Goal: Information Seeking & Learning: Check status

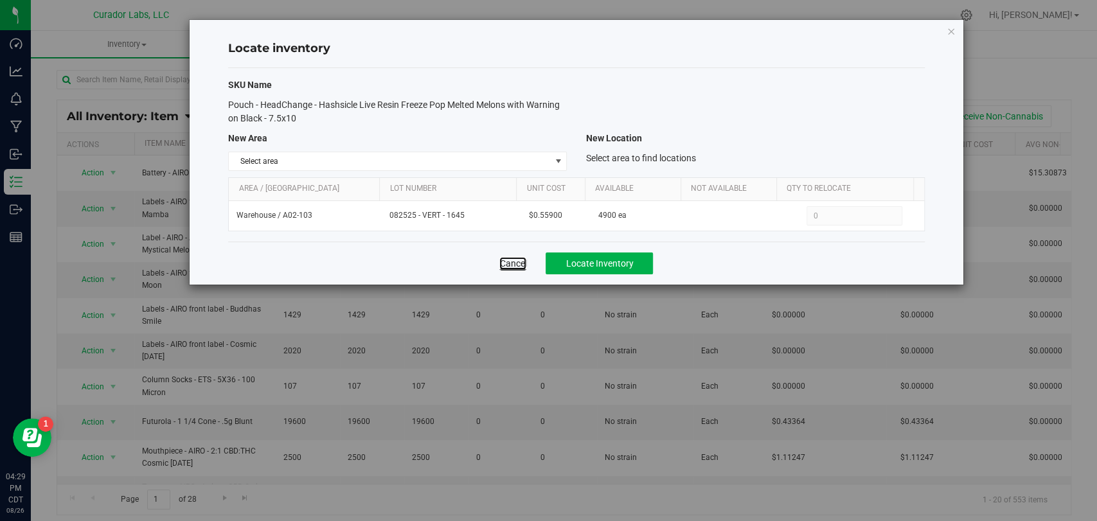
drag, startPoint x: 522, startPoint y: 264, endPoint x: 523, endPoint y: 256, distance: 8.4
click at [522, 264] on link "Cancel" at bounding box center [512, 263] width 27 height 13
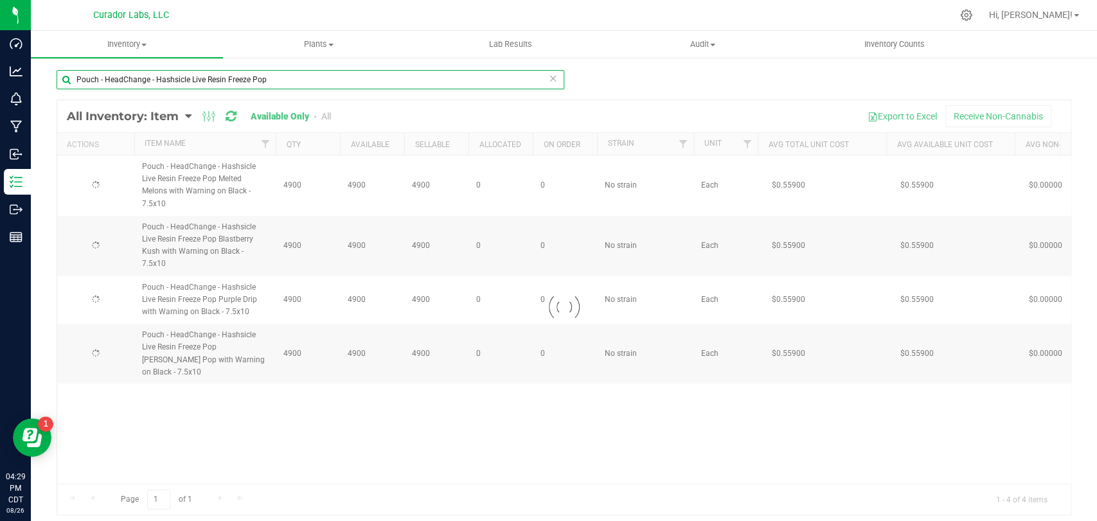
drag, startPoint x: 282, startPoint y: 78, endPoint x: 80, endPoint y: 84, distance: 202.4
click at [55, 88] on div "Pouch - HeadChange - Hashsicle Live Resin Freeze Pop Loading... All Inventory: …" at bounding box center [564, 258] width 1066 height 402
paste input "Display Syringe - SafeBet - Glass + Acrylic No Warning - 1mL"
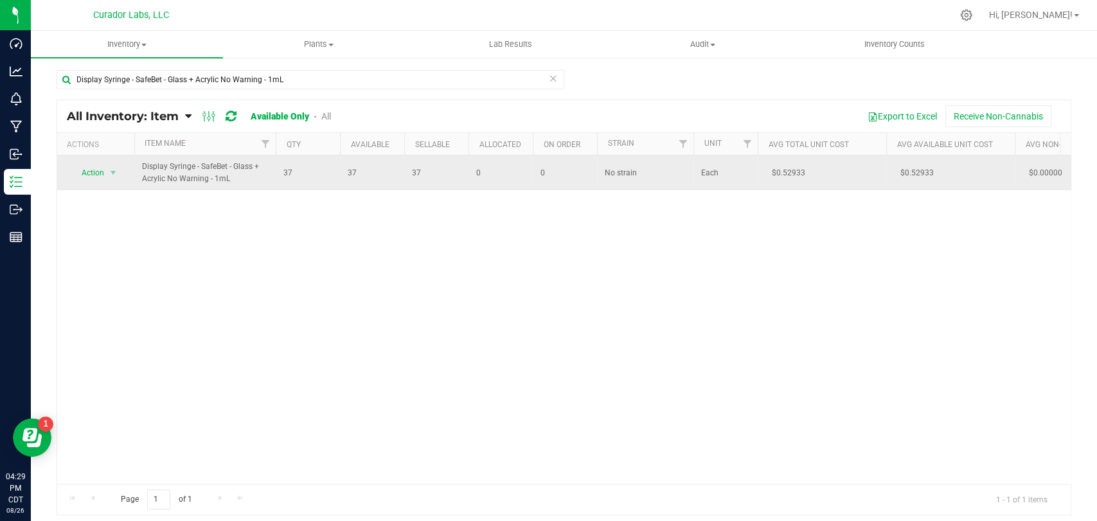
drag, startPoint x: 787, startPoint y: 173, endPoint x: 741, endPoint y: 176, distance: 46.4
copy tr "$0.52933"
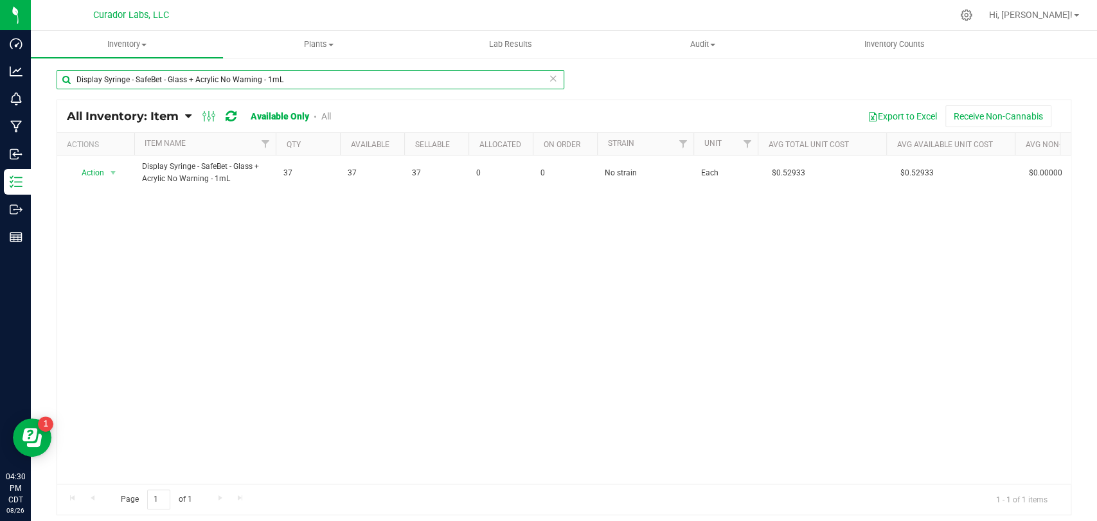
drag, startPoint x: 324, startPoint y: 80, endPoint x: 37, endPoint y: 70, distance: 286.7
click at [34, 72] on div "Display Syringe - SafeBet - Glass + Acrylic No Warning - 1mL All Inventory: Ite…" at bounding box center [564, 258] width 1066 height 402
paste input "Table Tent - HeadChange Sauce Cart Pocket with Hash Notes QR Code on Back 5x7x4"
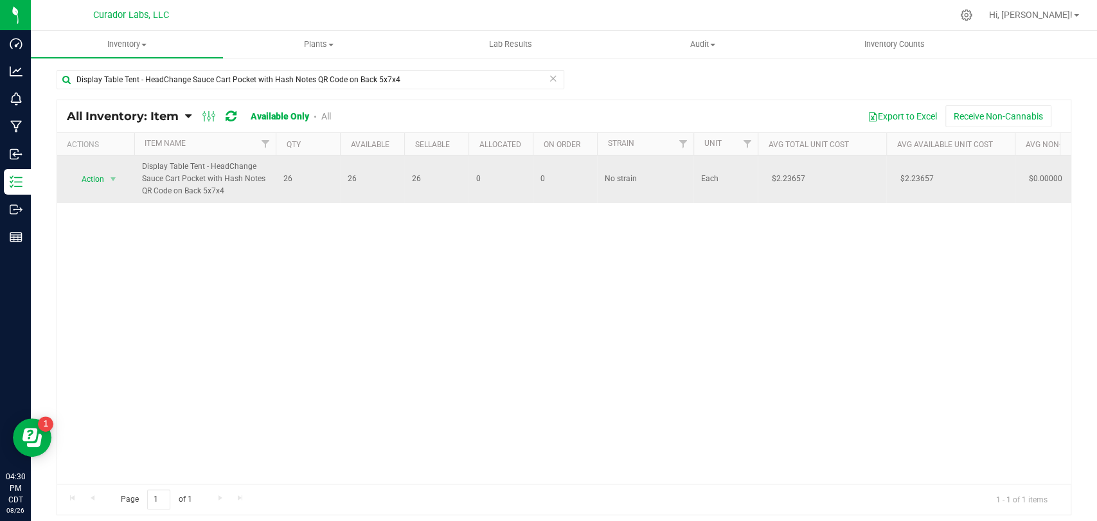
drag, startPoint x: 764, startPoint y: 177, endPoint x: 745, endPoint y: 177, distance: 19.9
copy tr "$2.23657"
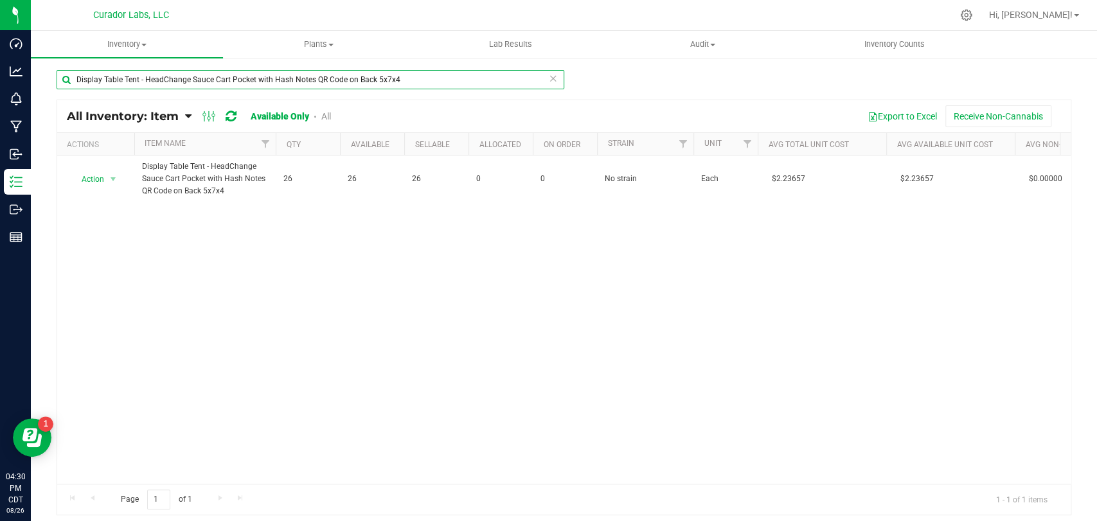
drag, startPoint x: 400, startPoint y: 78, endPoint x: 299, endPoint y: 68, distance: 101.3
click at [17, 73] on div "Dashboard Analytics Monitoring Manufacturing Inbound Inventory Outbound Reports…" at bounding box center [548, 260] width 1097 height 521
paste input "SafeBet Anatomy of a Vape Cart with THC"
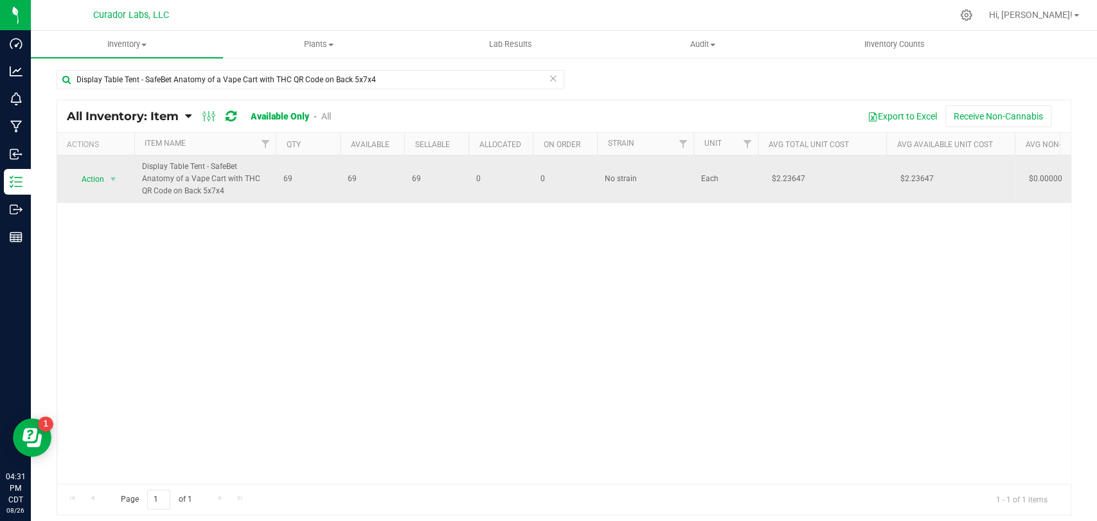
drag, startPoint x: 811, startPoint y: 176, endPoint x: 752, endPoint y: 176, distance: 59.7
copy tr "$2.23647"
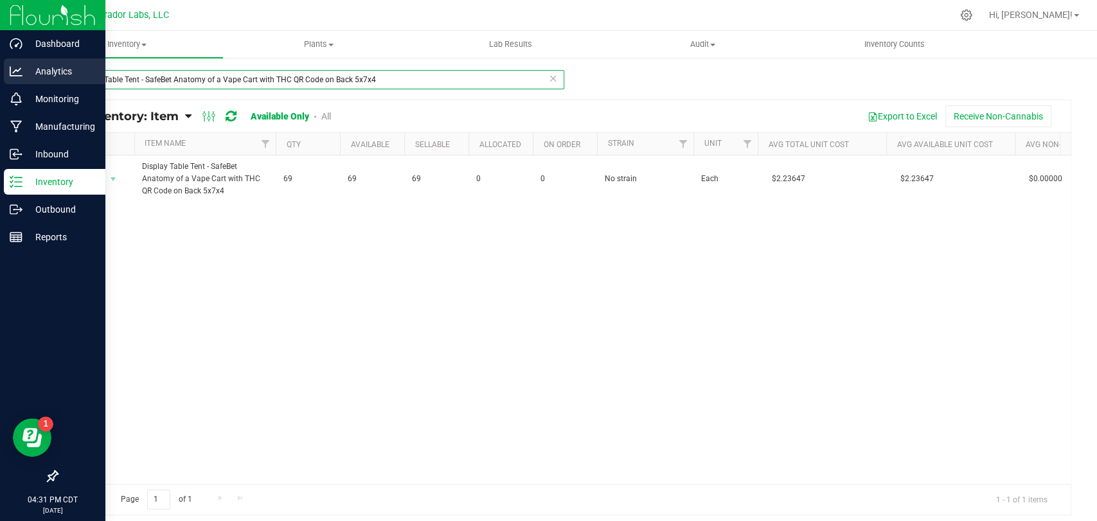
drag, startPoint x: 375, startPoint y: 78, endPoint x: 24, endPoint y: 73, distance: 351.4
click at [0, 78] on div "Dashboard Analytics Monitoring Manufacturing Inbound Inventory Outbound Reports…" at bounding box center [548, 260] width 1097 height 521
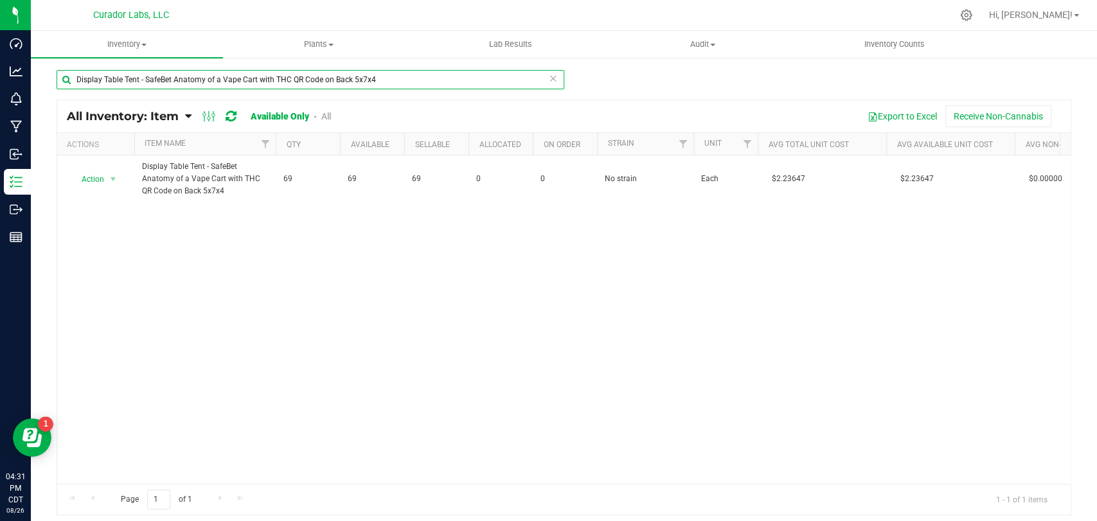
paste input "HeadChange - Filter Tip - Hash Hole 2g - Heavy Cannon 5 Way Airflow Beechwood T…"
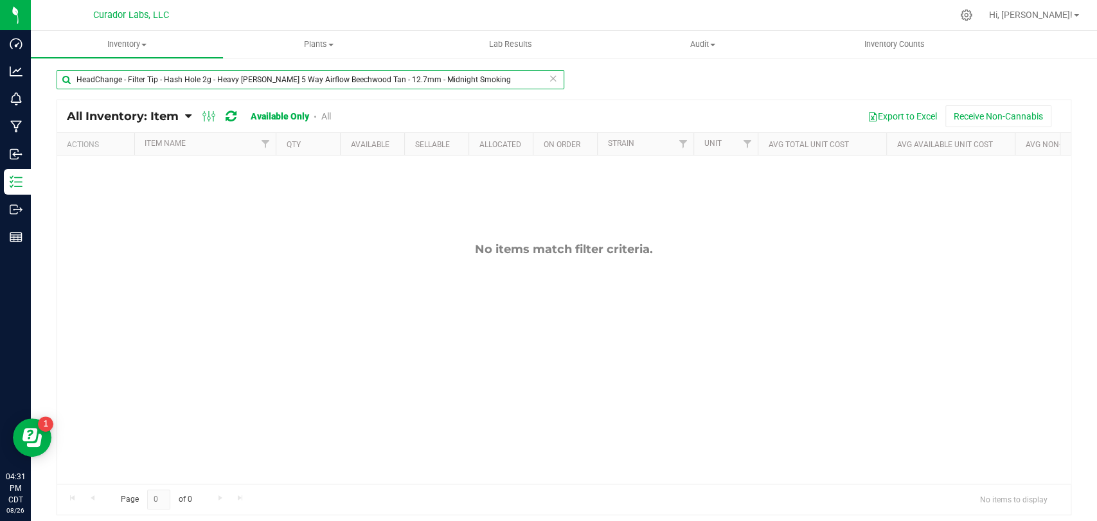
drag, startPoint x: 484, startPoint y: 81, endPoint x: 161, endPoint y: 94, distance: 323.4
click at [161, 94] on div "HeadChange - Filter Tip - Hash Hole 2g - Heavy Cannon 5 Way Airflow Beechwood T…" at bounding box center [311, 85] width 508 height 30
drag, startPoint x: 211, startPoint y: 78, endPoint x: 35, endPoint y: 88, distance: 177.0
click at [35, 88] on div "HeadChange - Filter Tip - All Inventory: Item Item Summary Item (default) Item …" at bounding box center [564, 258] width 1066 height 402
paste input "Filter Tip - HeadChange - Heavy Cannon 5 Way Airflow Beechwood Tan - 12.7mm"
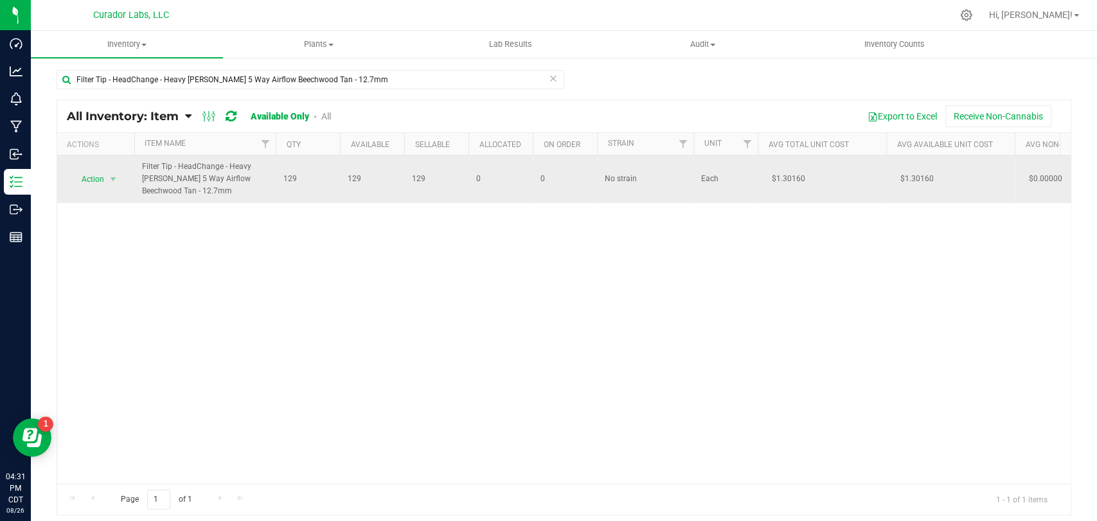
drag, startPoint x: 765, startPoint y: 178, endPoint x: 740, endPoint y: 178, distance: 25.1
copy tr "$1.30160"
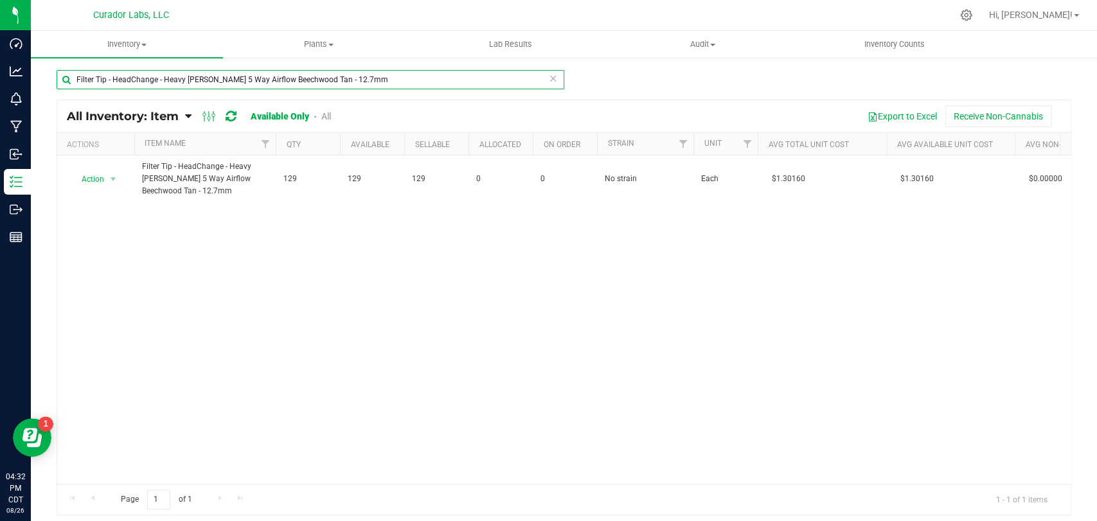
drag, startPoint x: 387, startPoint y: 84, endPoint x: 190, endPoint y: 89, distance: 197.3
click at [0, 96] on div "Dashboard Analytics Monitoring Manufacturing Inbound Inventory Outbound Reports…" at bounding box center [548, 260] width 1097 height 521
paste input "ull Deck - Flash Hash Sheet"
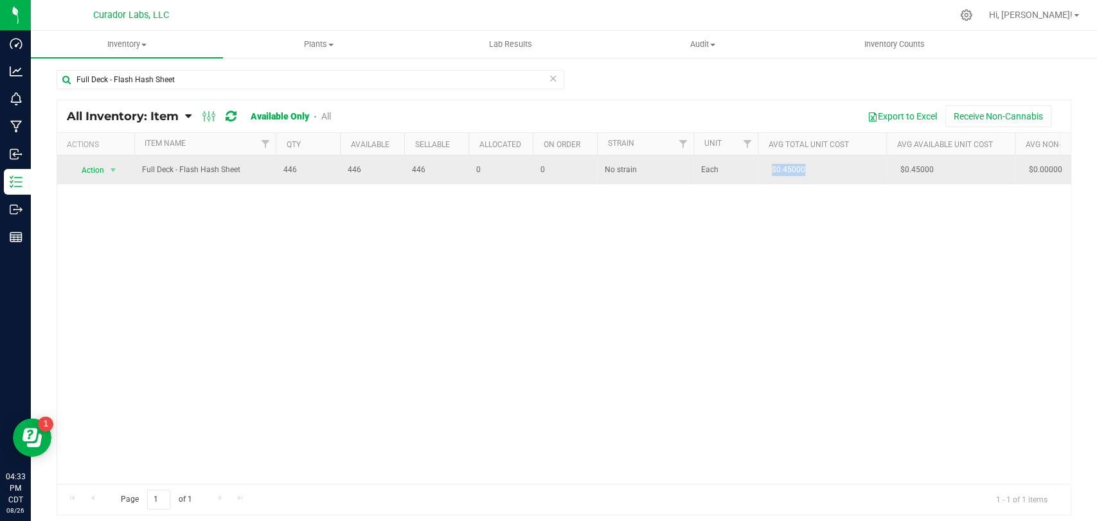
drag, startPoint x: 818, startPoint y: 175, endPoint x: 771, endPoint y: 182, distance: 48.2
click at [771, 182] on td "$0.45000" at bounding box center [821, 169] width 128 height 29
copy span "$0.45000"
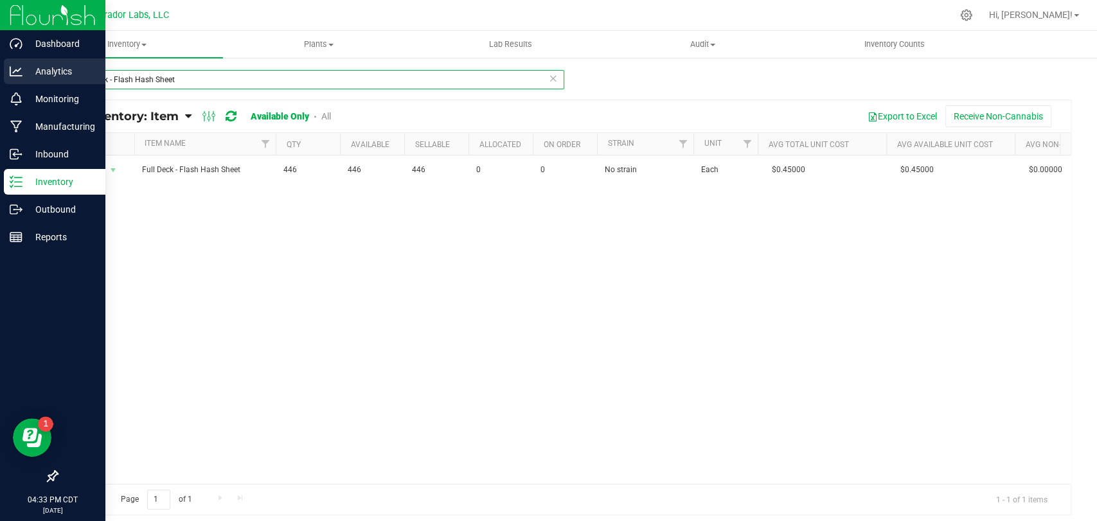
drag, startPoint x: 181, startPoint y: 80, endPoint x: 5, endPoint y: 80, distance: 176.0
click at [4, 80] on div "Dashboard Analytics Monitoring Manufacturing Inbound Inventory Outbound Reports…" at bounding box center [548, 260] width 1097 height 521
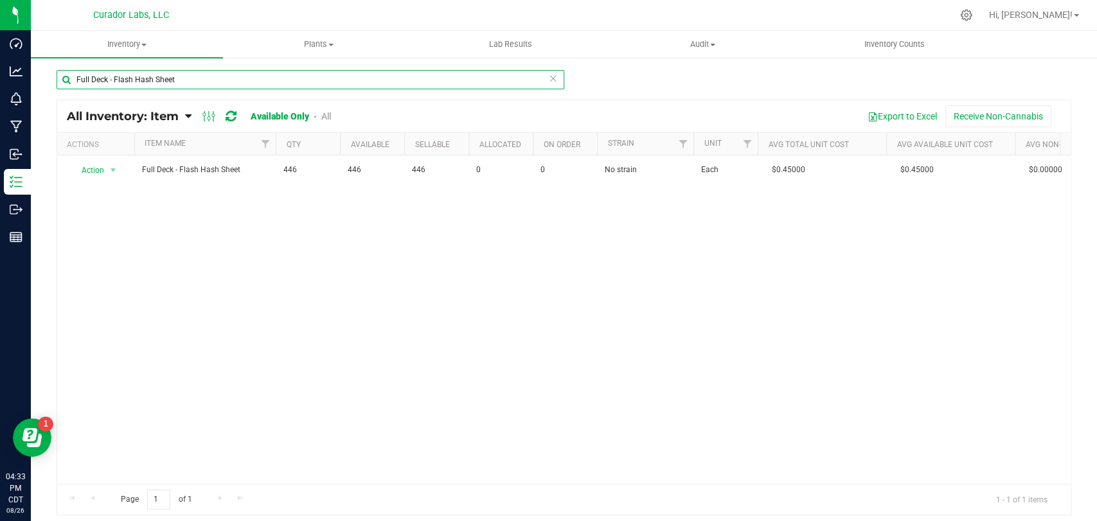
paste input "Label - AIRO - Case Box Logo on Black - 4x4"
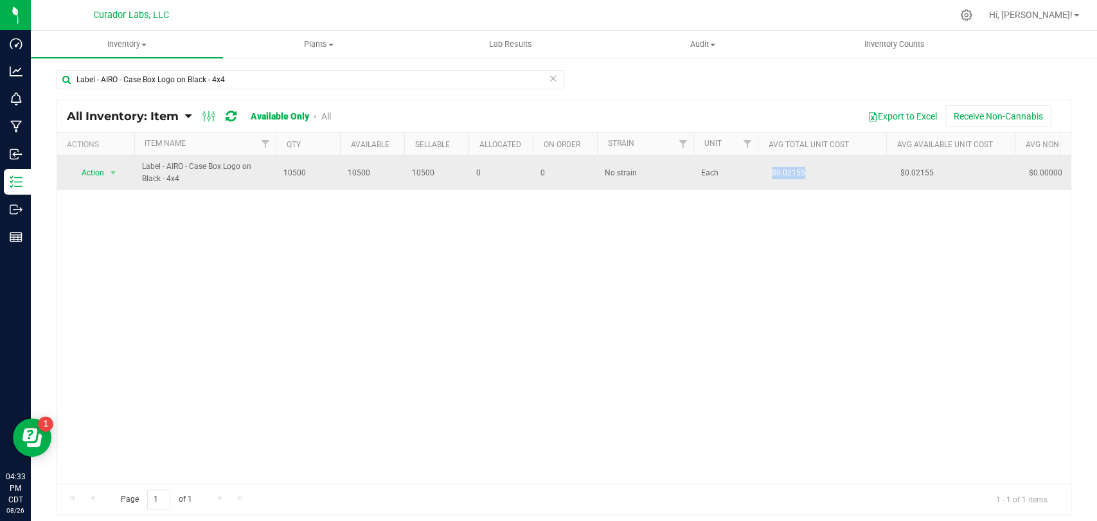
drag, startPoint x: 808, startPoint y: 175, endPoint x: 761, endPoint y: 171, distance: 47.1
click at [761, 171] on td "$0.02155" at bounding box center [821, 172] width 128 height 35
copy span "$0.02155"
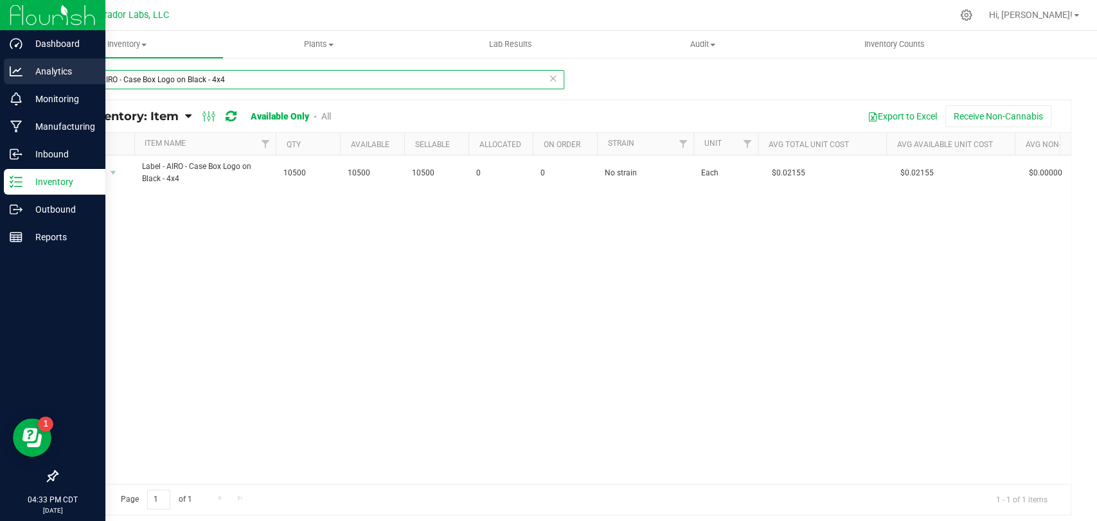
drag, startPoint x: 262, startPoint y: 71, endPoint x: 44, endPoint y: 67, distance: 218.5
click at [1, 71] on div "Dashboard Analytics Monitoring Manufacturing Inbound Inventory Outbound Reports…" at bounding box center [548, 260] width 1097 height 521
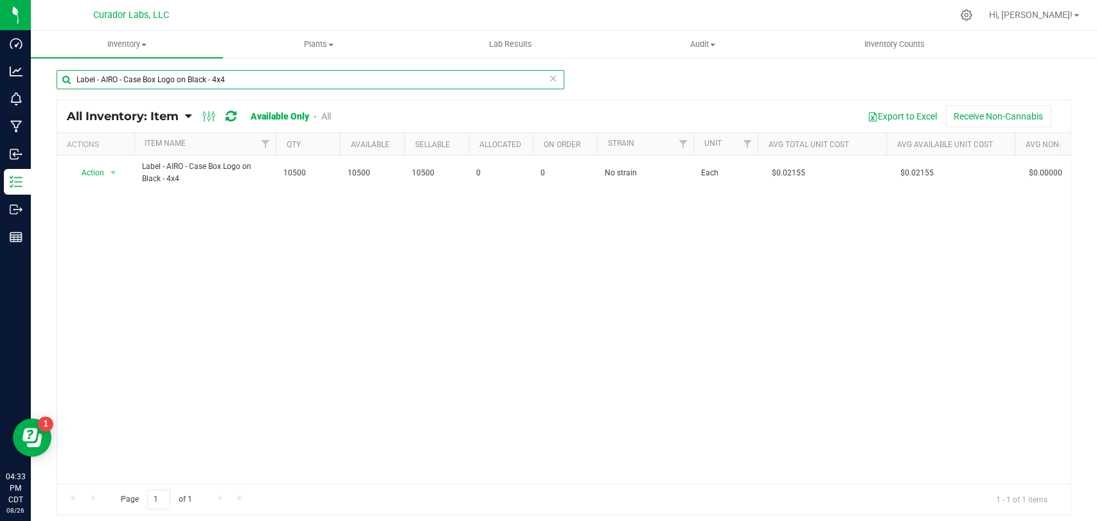
paste input "Curador - Fulfillment Shipping label on White - 4x6"
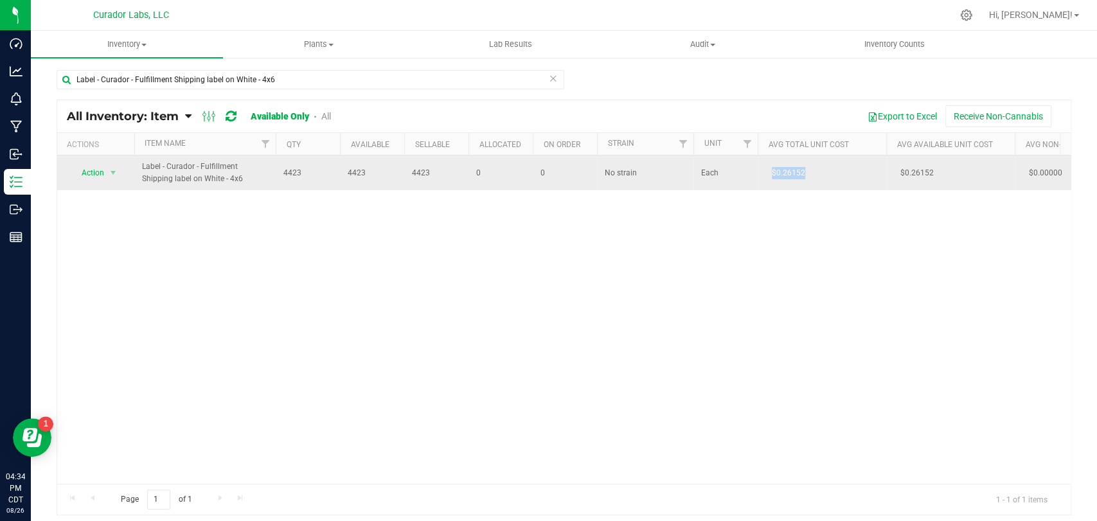
drag, startPoint x: 791, startPoint y: 174, endPoint x: 760, endPoint y: 174, distance: 31.5
click at [760, 174] on td "$0.26152" at bounding box center [821, 172] width 128 height 35
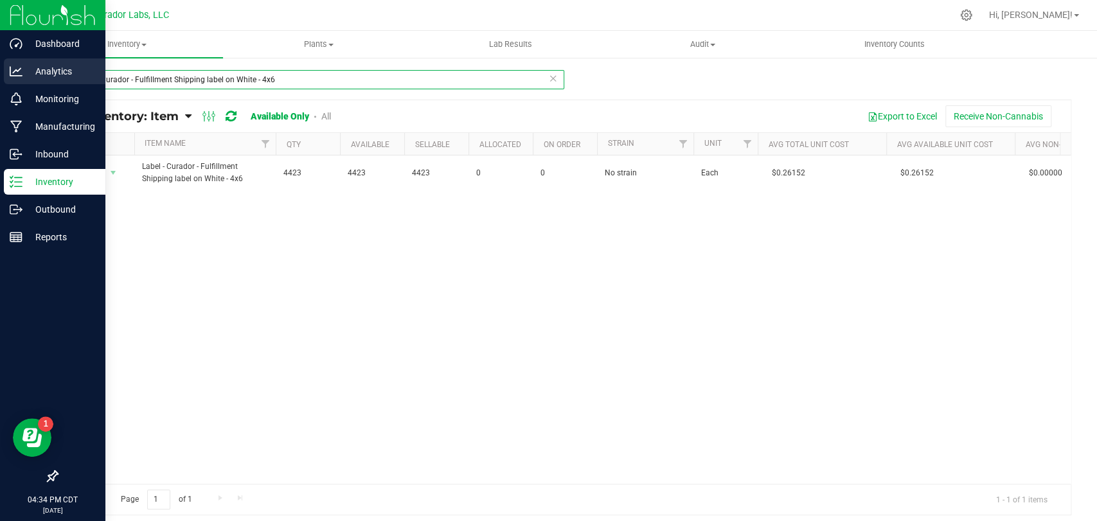
drag, startPoint x: 305, startPoint y: 78, endPoint x: 32, endPoint y: 81, distance: 272.4
click at [0, 82] on div "Dashboard Analytics Monitoring Manufacturing Inbound Inventory Outbound Reports…" at bounding box center [548, 260] width 1097 height 521
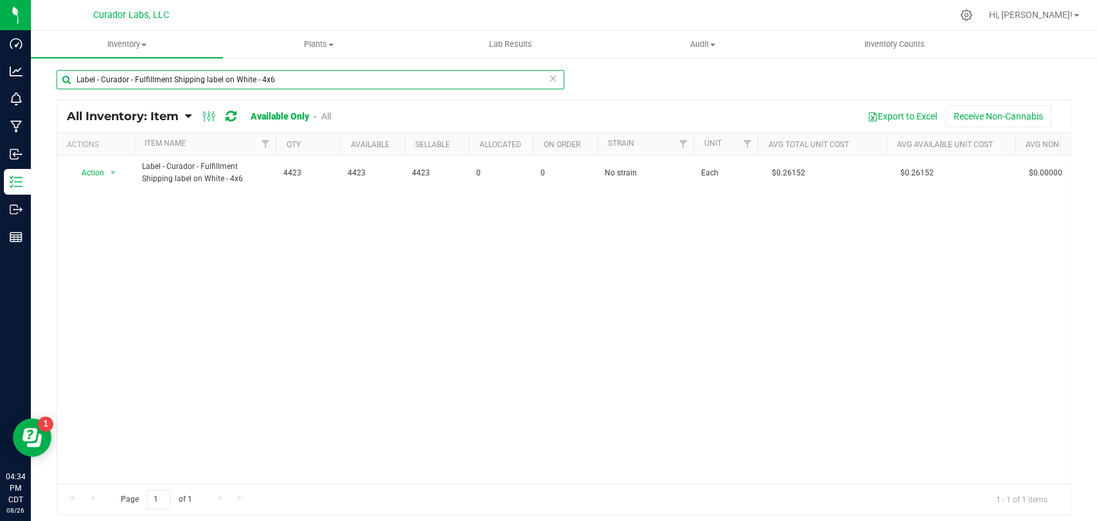
paste input "HeadChange - Label - Case Box - Meta Logo on White - 4x4in - Guangzhou"
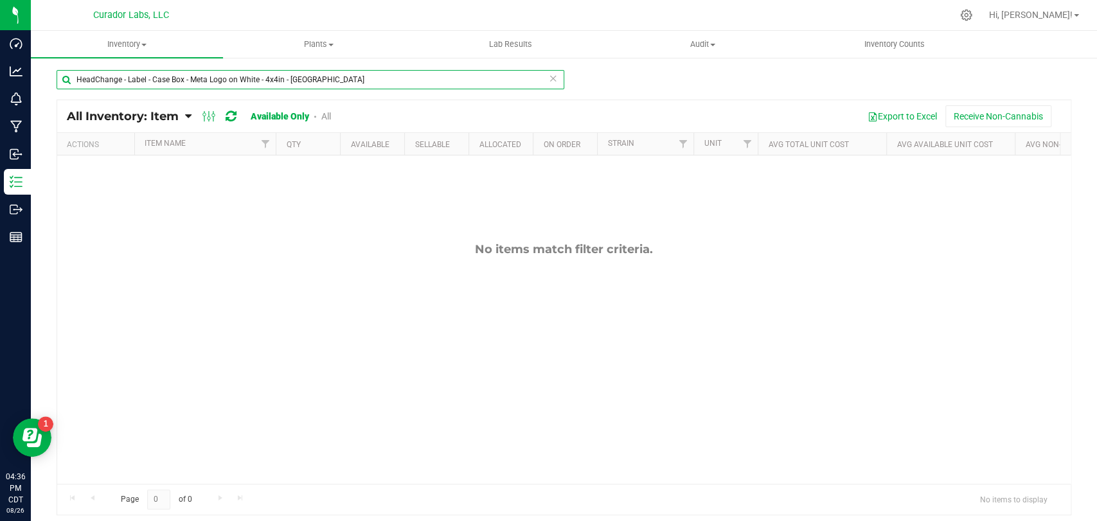
drag, startPoint x: 346, startPoint y: 82, endPoint x: 75, endPoint y: 105, distance: 272.0
click at [67, 105] on div "HeadChange - Label - Case Box - Meta Logo on White - 4x4in - Guangzhou All Inve…" at bounding box center [564, 292] width 1014 height 446
paste input "Label - HeadChange - Case Box Meta Logo on White - 4x4"
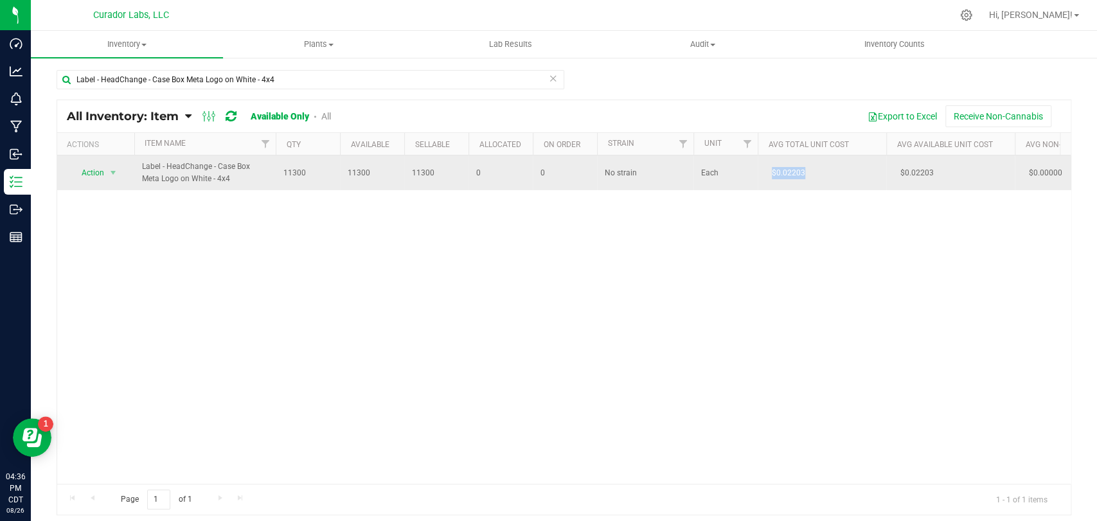
drag, startPoint x: 810, startPoint y: 173, endPoint x: 766, endPoint y: 175, distance: 44.4
click at [766, 175] on td "$0.02203" at bounding box center [821, 172] width 128 height 35
copy span "$0.02203"
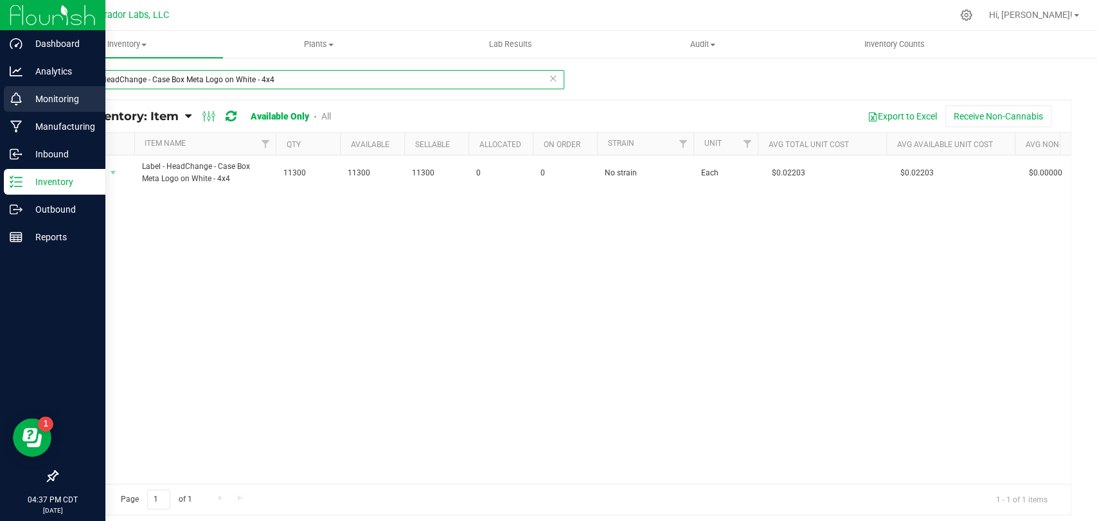
drag, startPoint x: 305, startPoint y: 80, endPoint x: 3, endPoint y: 102, distance: 302.7
click at [0, 103] on div "Dashboard Analytics Monitoring Manufacturing Inbound Inventory Outbound Reports…" at bounding box center [548, 260] width 1097 height 521
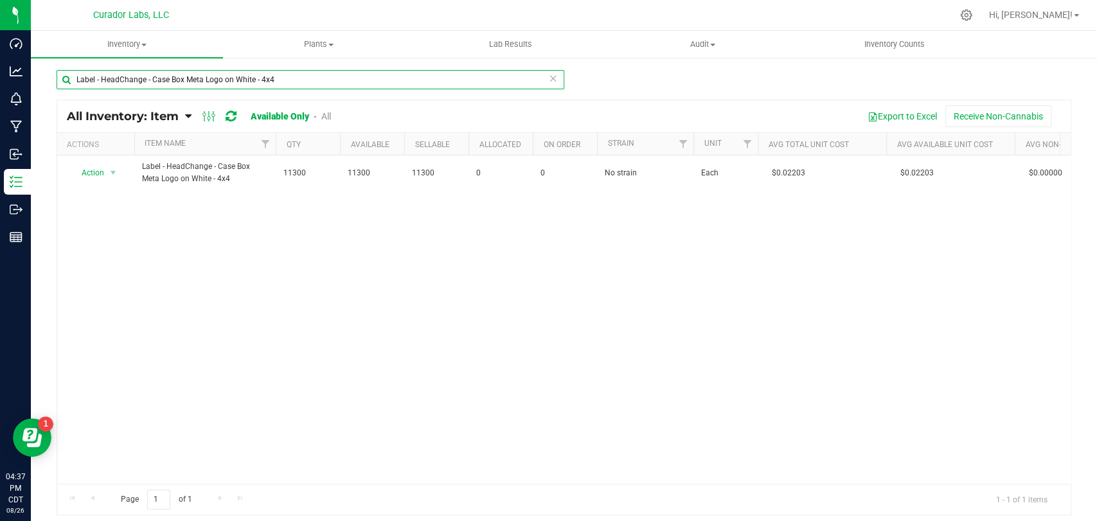
paste input "Safe Bet - Hash Infused Preroll 0.5g 14pk on Black with Warning - 2x6"
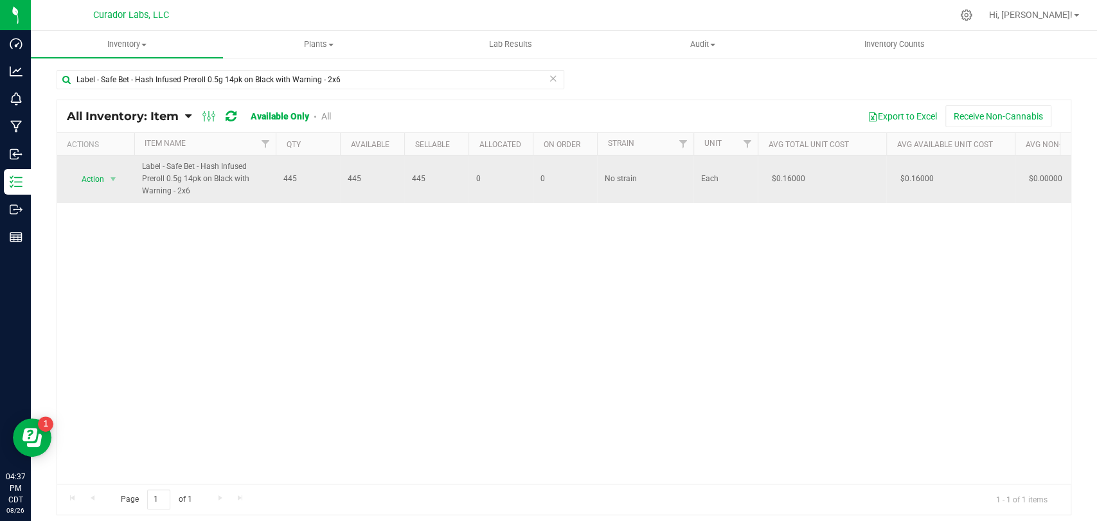
drag, startPoint x: 818, startPoint y: 185, endPoint x: 754, endPoint y: 181, distance: 64.4
copy tr "$0.16000"
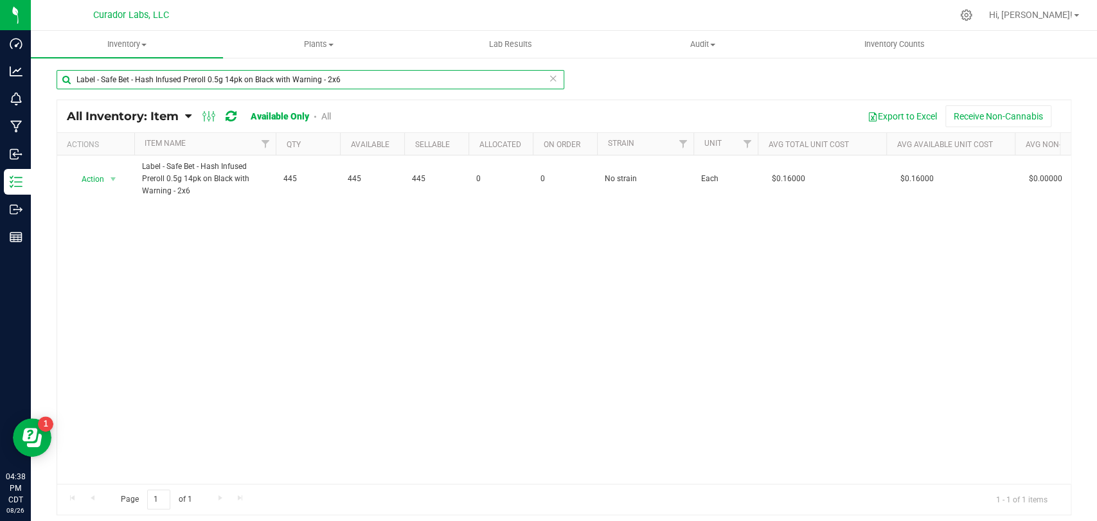
drag, startPoint x: 359, startPoint y: 82, endPoint x: 133, endPoint y: 90, distance: 226.3
click at [0, 106] on div "Dashboard Analytics Monitoring Manufacturing Inbound Inventory Outbound Reports…" at bounding box center [548, 260] width 1097 height 521
paste input "5pk on Black with Warning - 1.8x4.5"
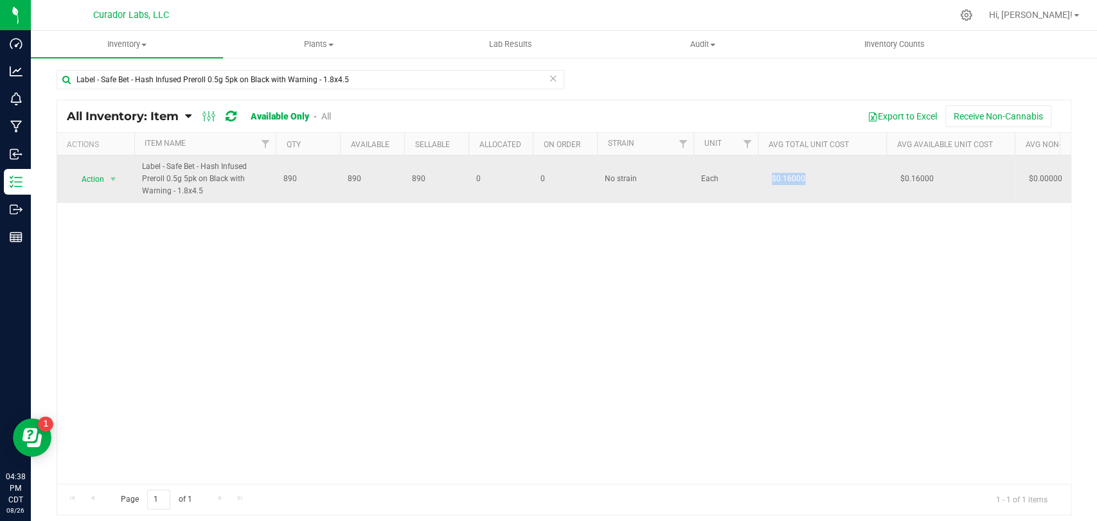
drag, startPoint x: 819, startPoint y: 179, endPoint x: 763, endPoint y: 180, distance: 55.9
click at [763, 180] on td "$0.16000" at bounding box center [821, 179] width 128 height 48
copy span "$0.16000"
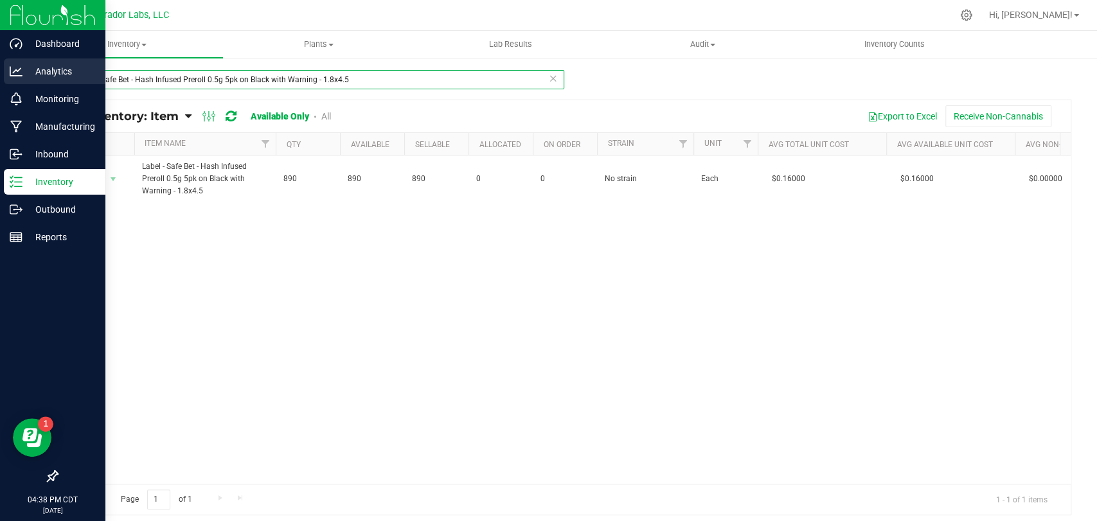
drag, startPoint x: 360, startPoint y: 82, endPoint x: 6, endPoint y: 82, distance: 354.0
click at [0, 82] on div "Dashboard Analytics Monitoring Manufacturing Inbound Inventory Outbound Reports…" at bounding box center [548, 260] width 1097 height 521
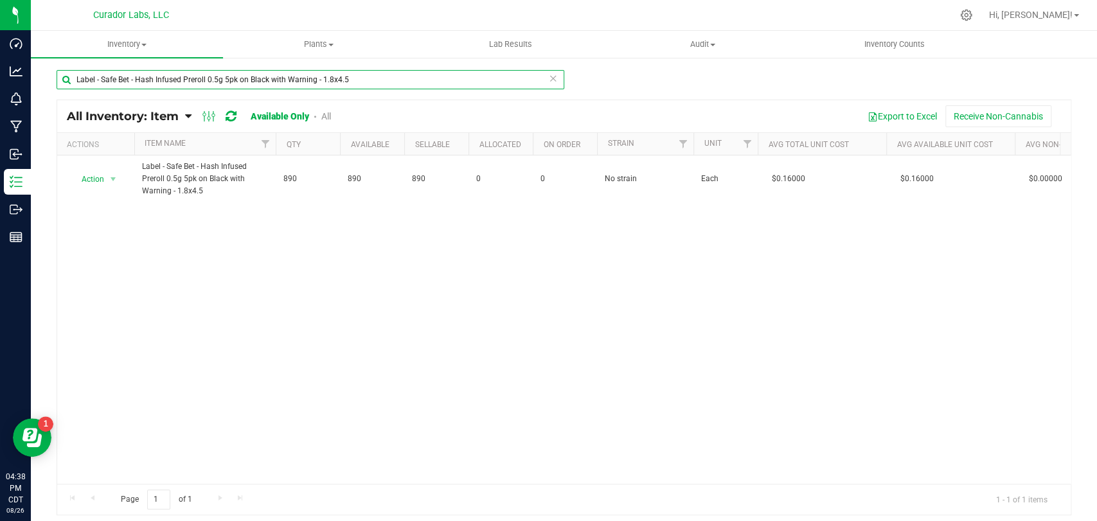
paste input "2 Pack QR THC M Diamond on Black - 2.3x3"
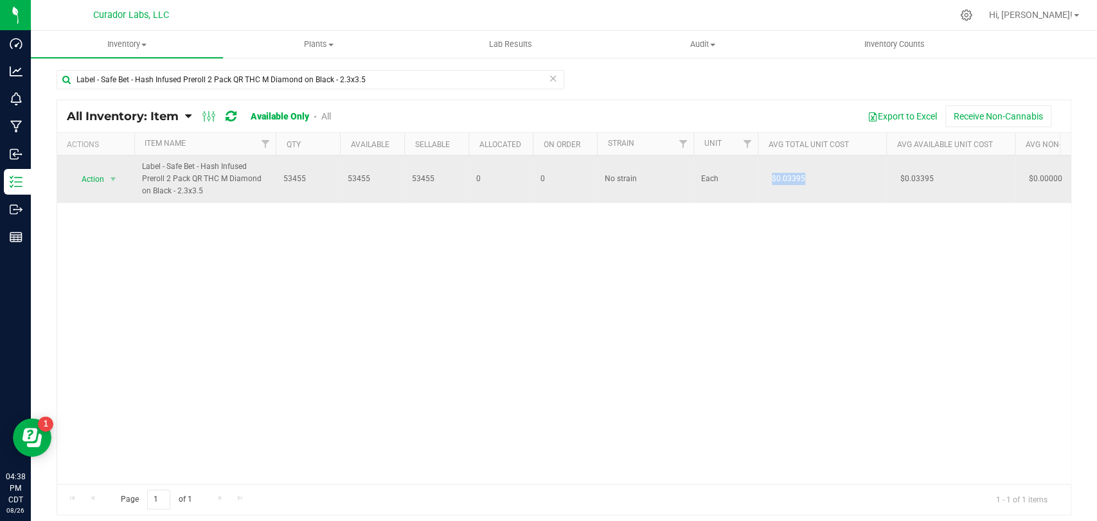
drag, startPoint x: 809, startPoint y: 177, endPoint x: 767, endPoint y: 185, distance: 43.2
click at [767, 185] on td "$0.03395" at bounding box center [821, 179] width 128 height 48
copy span "$0.03395"
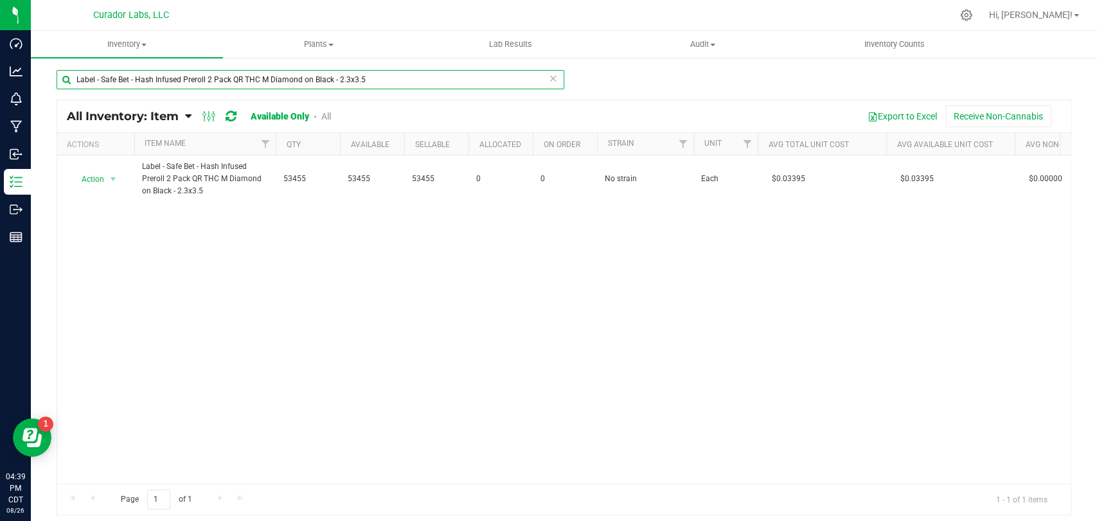
drag, startPoint x: 385, startPoint y: 79, endPoint x: 114, endPoint y: 62, distance: 271.0
click at [0, 65] on div "Dashboard Analytics Monitoring Manufacturing Inbound Inventory Outbound Reports…" at bounding box center [548, 260] width 1097 height 521
paste input "Rolls 0.5g 15pk on Orange with Warning - 2x6"
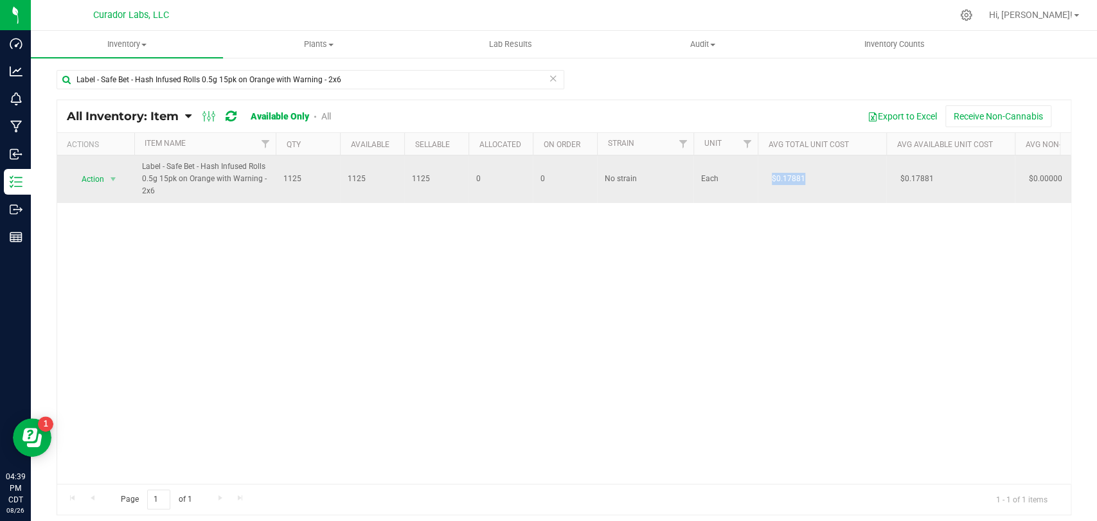
drag, startPoint x: 813, startPoint y: 180, endPoint x: 761, endPoint y: 178, distance: 52.1
click at [761, 178] on td "$0.17881" at bounding box center [821, 179] width 128 height 48
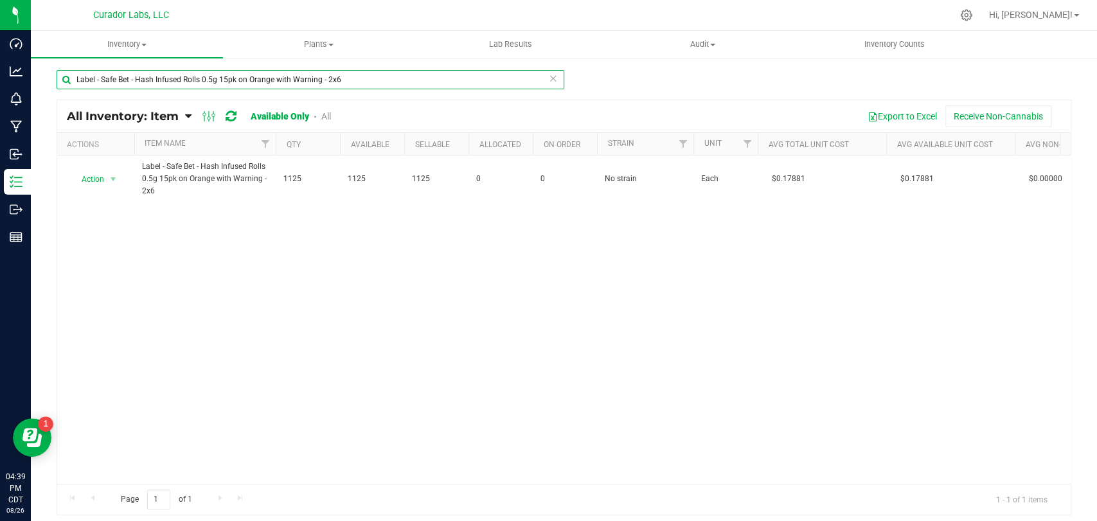
drag, startPoint x: 407, startPoint y: 86, endPoint x: 136, endPoint y: 57, distance: 272.0
click at [0, 75] on div "Dashboard Analytics Monitoring Manufacturing Inbound Inventory Outbound Reports…" at bounding box center [548, 260] width 1097 height 521
paste input "Infused Rolls 0.5g 15pk THC M Orange on Black"
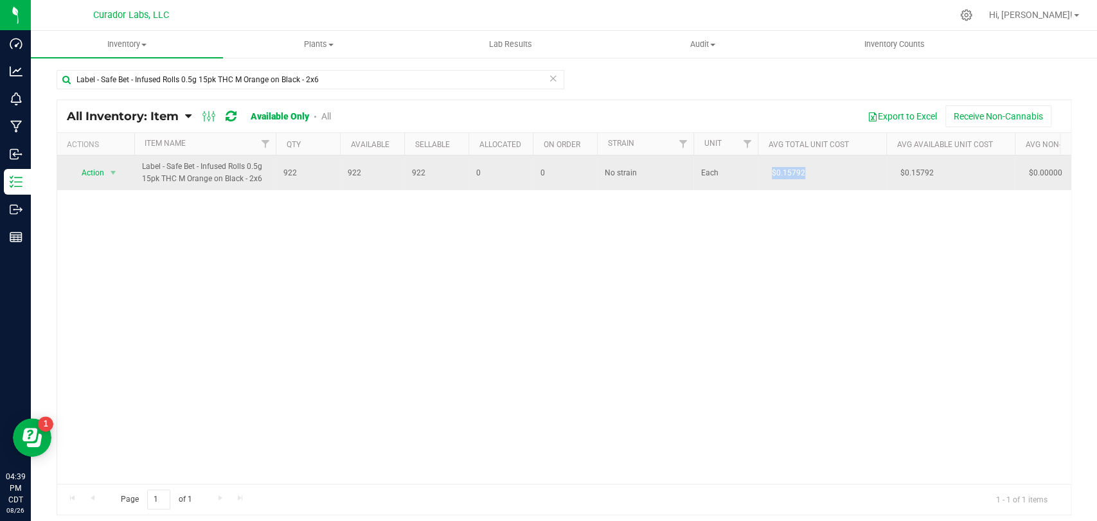
drag, startPoint x: 817, startPoint y: 171, endPoint x: 766, endPoint y: 183, distance: 52.2
click at [766, 183] on td "$0.15792" at bounding box center [821, 172] width 128 height 35
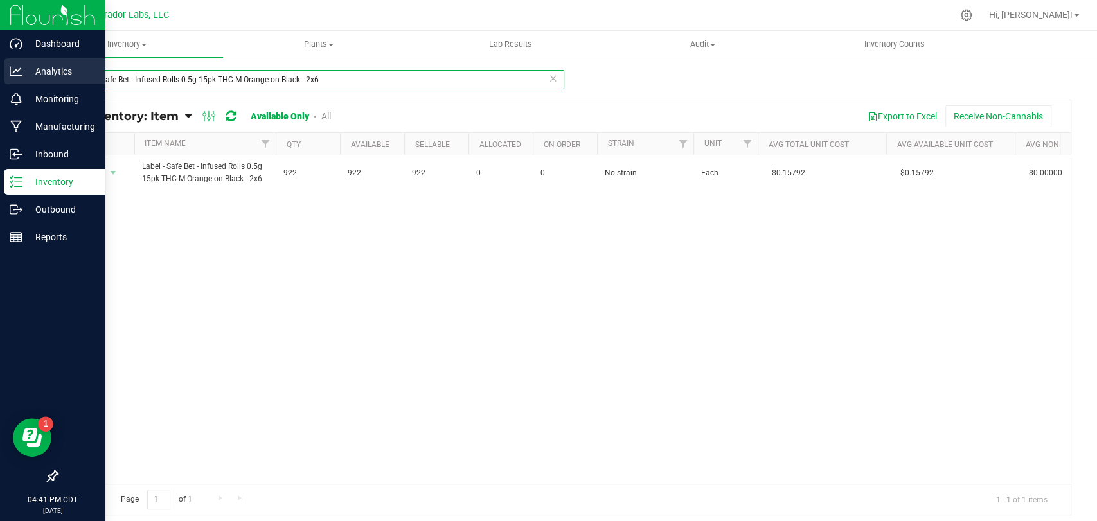
drag, startPoint x: 339, startPoint y: 78, endPoint x: 0, endPoint y: 60, distance: 339.0
click at [0, 60] on div "Dashboard Analytics Monitoring Manufacturing Inbound Inventory Outbound Reports…" at bounding box center [548, 260] width 1097 height 521
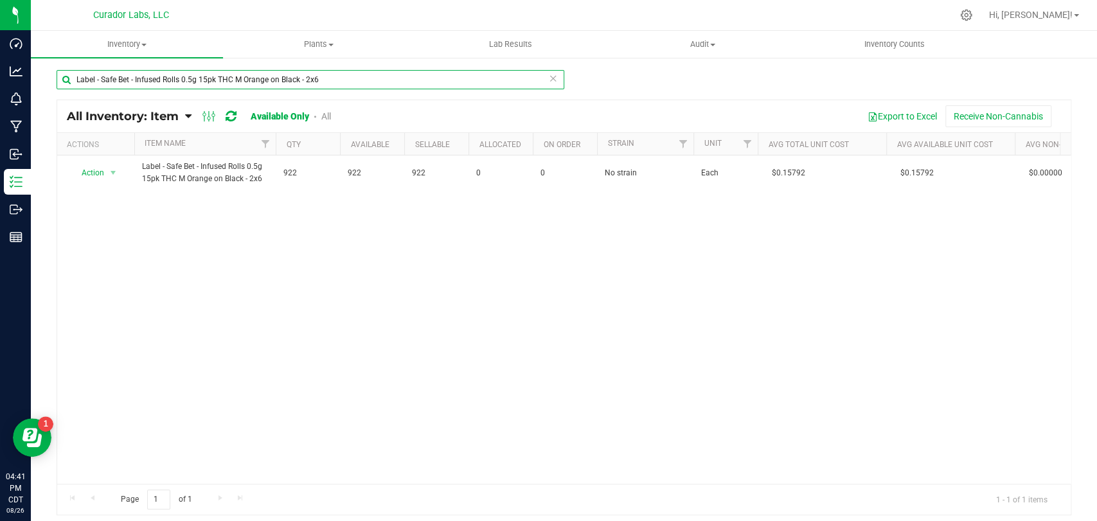
paste input "7pk THC M Orange on Black - 1.8x4.5"
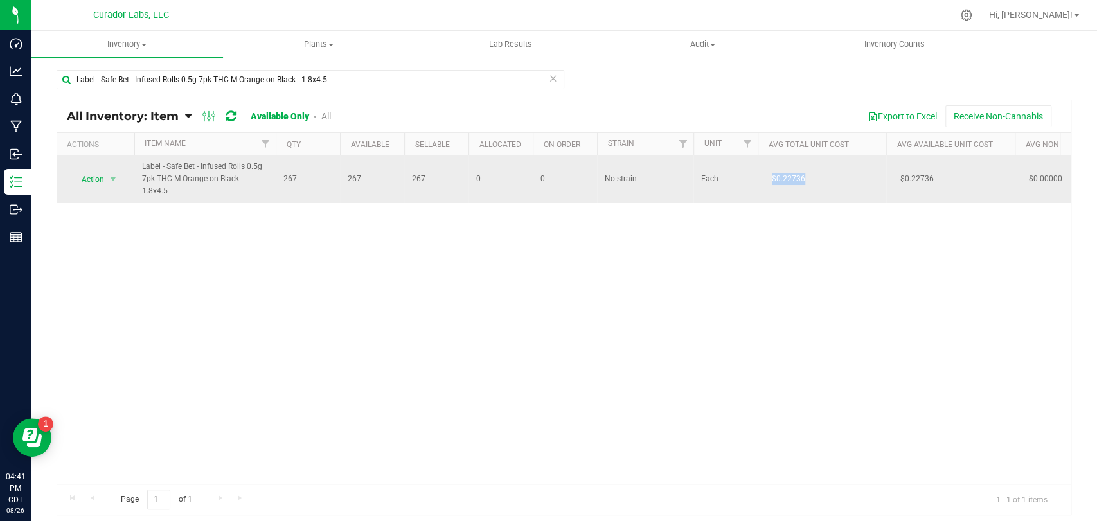
drag, startPoint x: 820, startPoint y: 177, endPoint x: 758, endPoint y: 182, distance: 61.9
click at [758, 182] on td "$0.22736" at bounding box center [821, 179] width 128 height 48
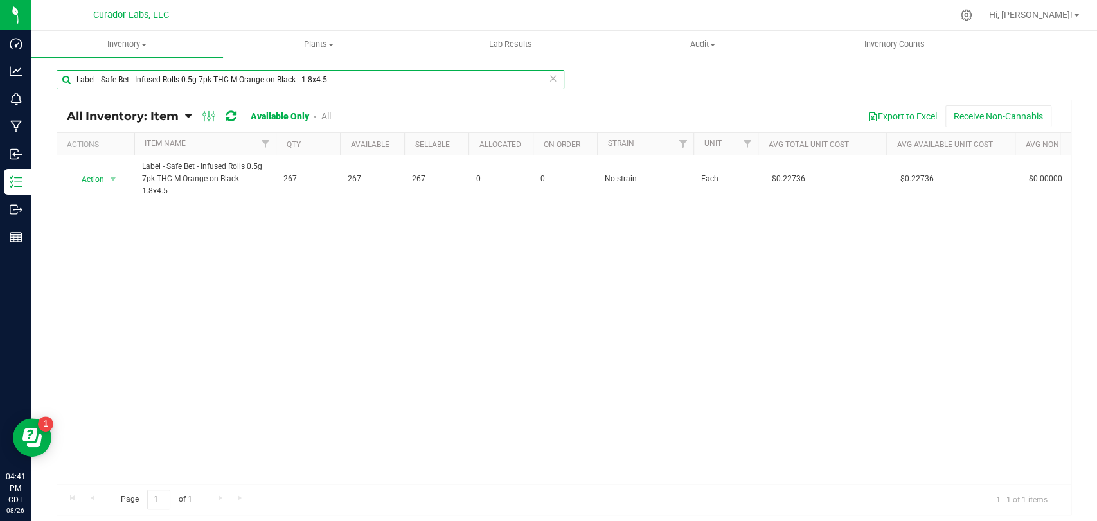
drag, startPoint x: 345, startPoint y: 77, endPoint x: 107, endPoint y: 73, distance: 237.7
click at [0, 75] on div "Dashboard Analytics Monitoring Manufacturing Inbound Inventory Outbound Reports…" at bounding box center [548, 260] width 1097 height 521
paste input "STAFF Beanie - HeadChange - White Bold HC with Meta Logo on Black"
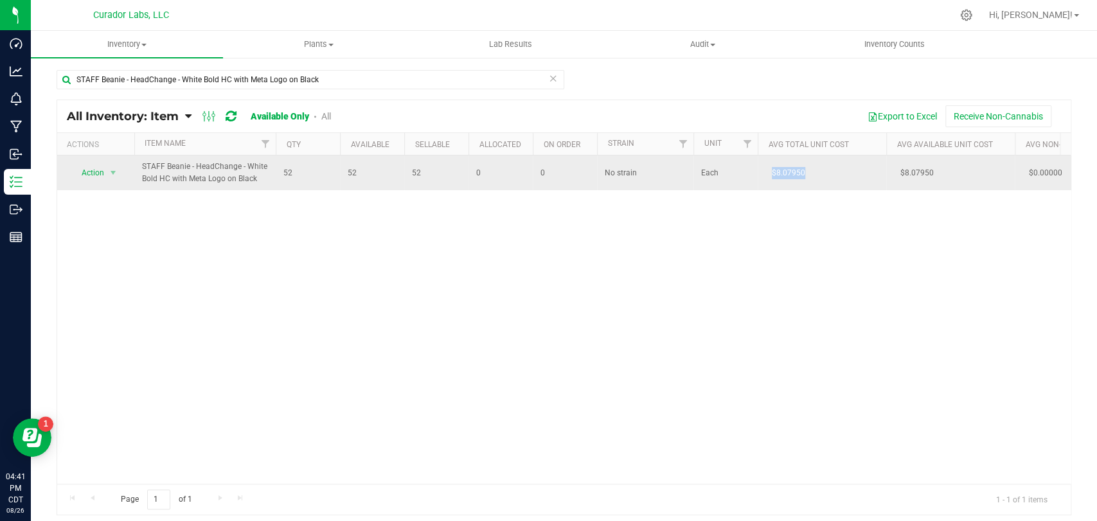
drag, startPoint x: 831, startPoint y: 172, endPoint x: 758, endPoint y: 176, distance: 73.4
click at [758, 176] on td "$8.07950" at bounding box center [821, 172] width 128 height 35
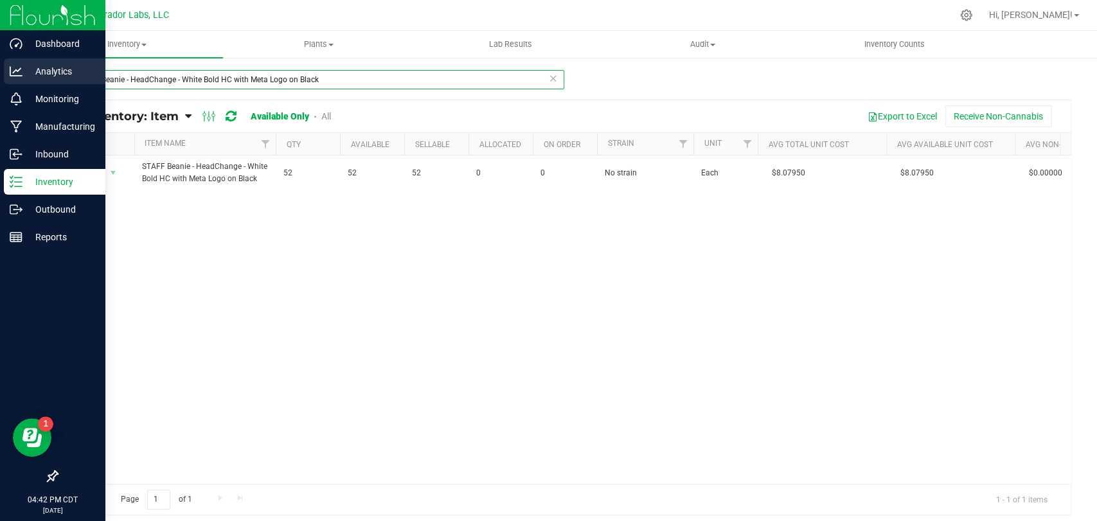
drag, startPoint x: 325, startPoint y: 80, endPoint x: 0, endPoint y: 68, distance: 325.3
click at [0, 68] on div "Dashboard Analytics Monitoring Manufacturing Inbound Inventory Outbound Reports…" at bounding box center [548, 260] width 1097 height 521
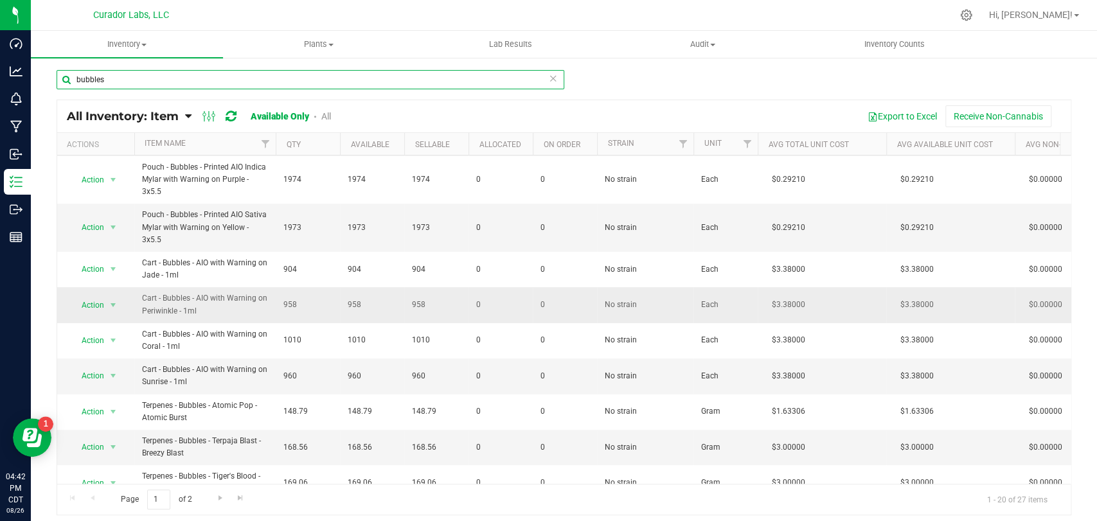
scroll to position [95, 0]
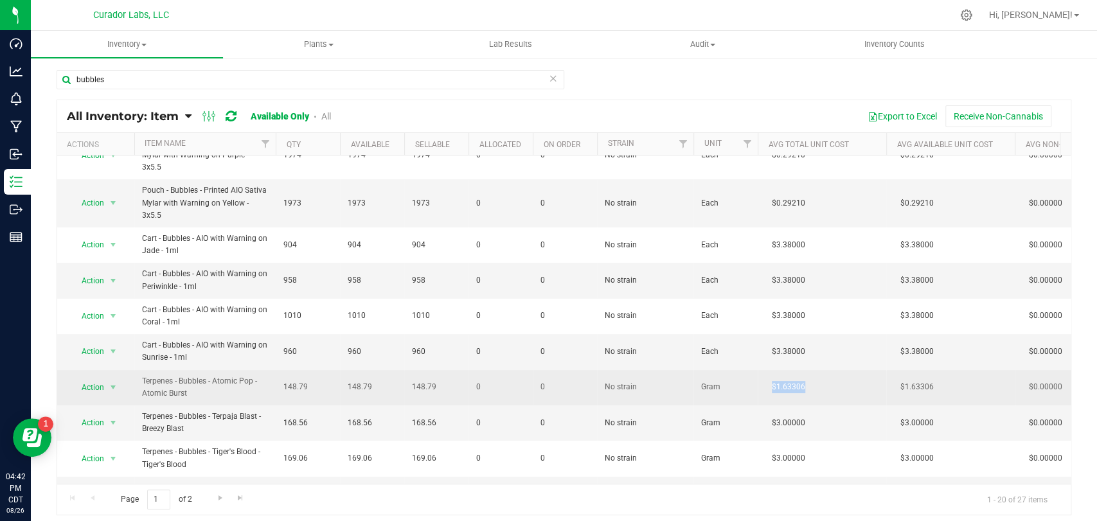
drag, startPoint x: 809, startPoint y: 361, endPoint x: 771, endPoint y: 365, distance: 38.1
click at [771, 378] on span "$1.63306" at bounding box center [788, 387] width 46 height 19
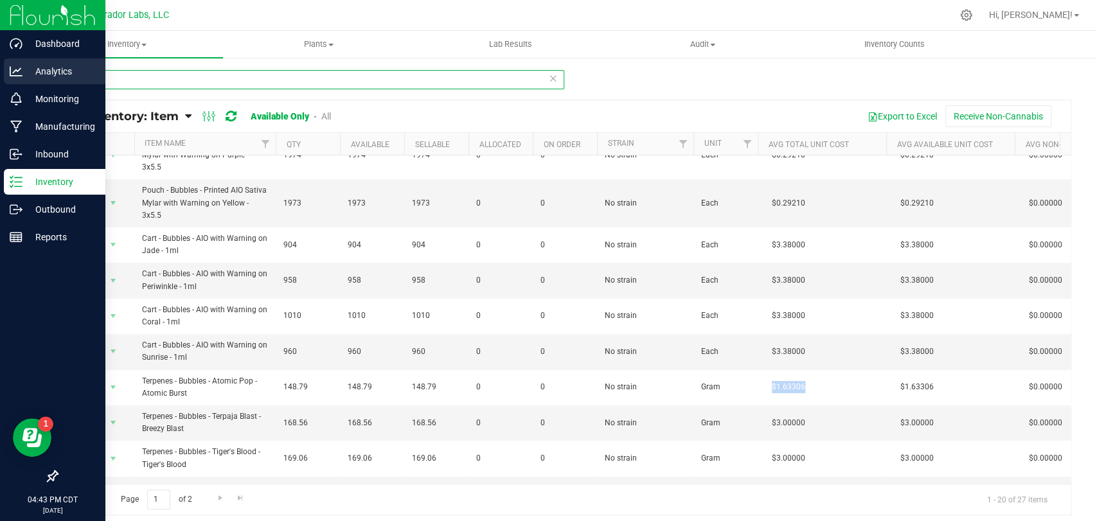
click at [0, 74] on div "Dashboard Analytics Monitoring Manufacturing Inbound Inventory Outbound Reports…" at bounding box center [548, 260] width 1097 height 521
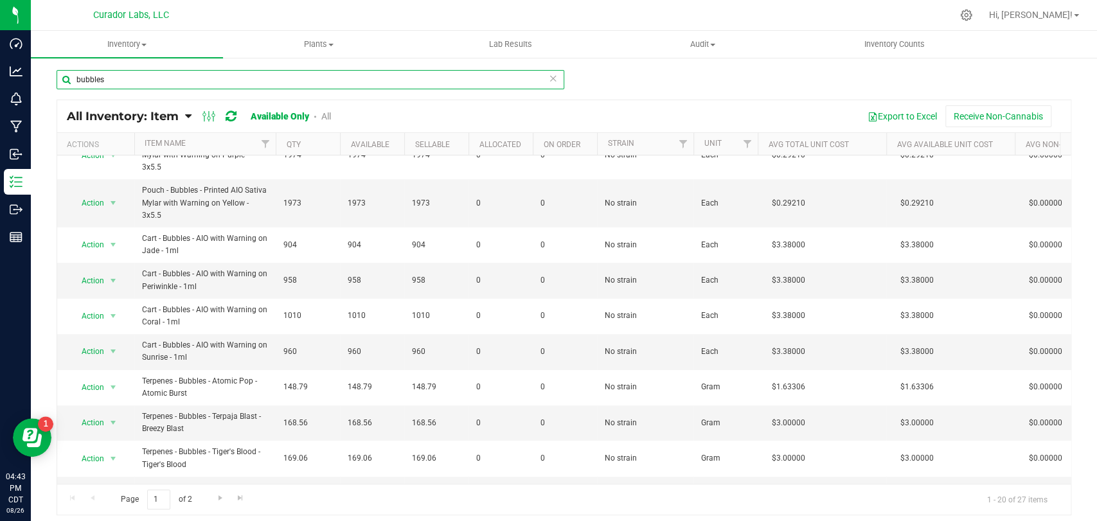
paste input "HeadChange - Cartridge - Live Rosin AIO 0.5g - Eco Star Recycle Sticker Black -…"
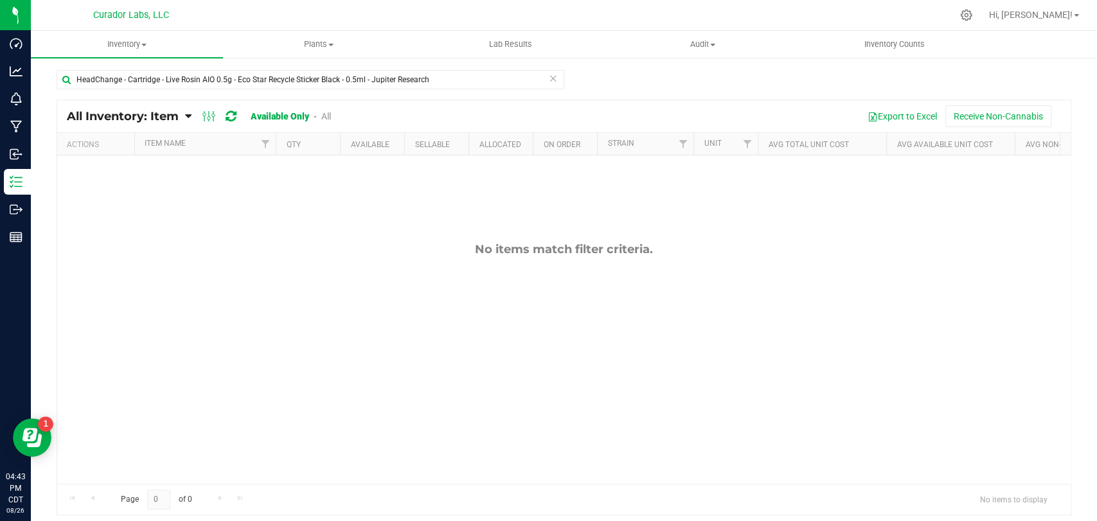
click at [321, 119] on link "All" at bounding box center [326, 116] width 10 height 10
drag, startPoint x: 442, startPoint y: 82, endPoint x: 71, endPoint y: 121, distance: 372.7
click at [71, 121] on div "HeadChange - Cartridge - Live Rosin AIO 0.5g - Eco Star Recycle Sticker Black -…" at bounding box center [564, 292] width 1014 height 446
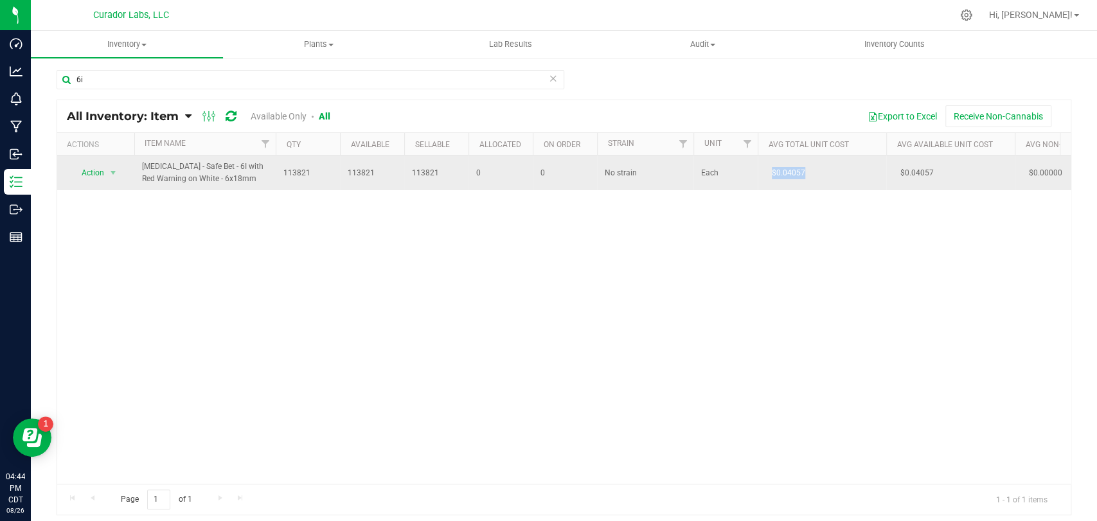
drag, startPoint x: 817, startPoint y: 173, endPoint x: 764, endPoint y: 174, distance: 52.7
click at [764, 174] on td "$0.04057" at bounding box center [821, 172] width 128 height 35
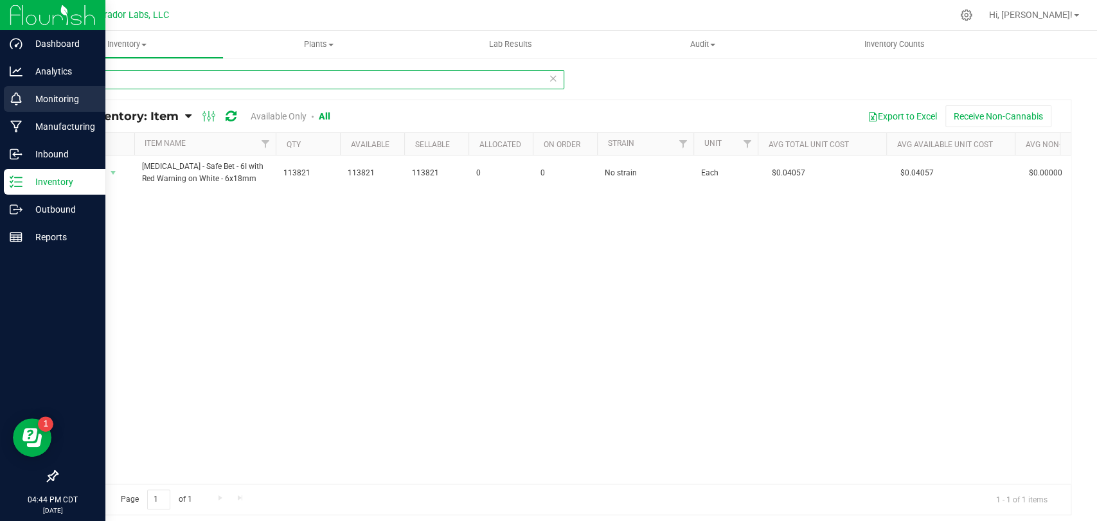
drag, startPoint x: 125, startPoint y: 84, endPoint x: 0, endPoint y: 86, distance: 125.3
click at [0, 86] on div "Dashboard Analytics Monitoring Manufacturing Inbound Inventory Outbound Reports…" at bounding box center [548, 260] width 1097 height 521
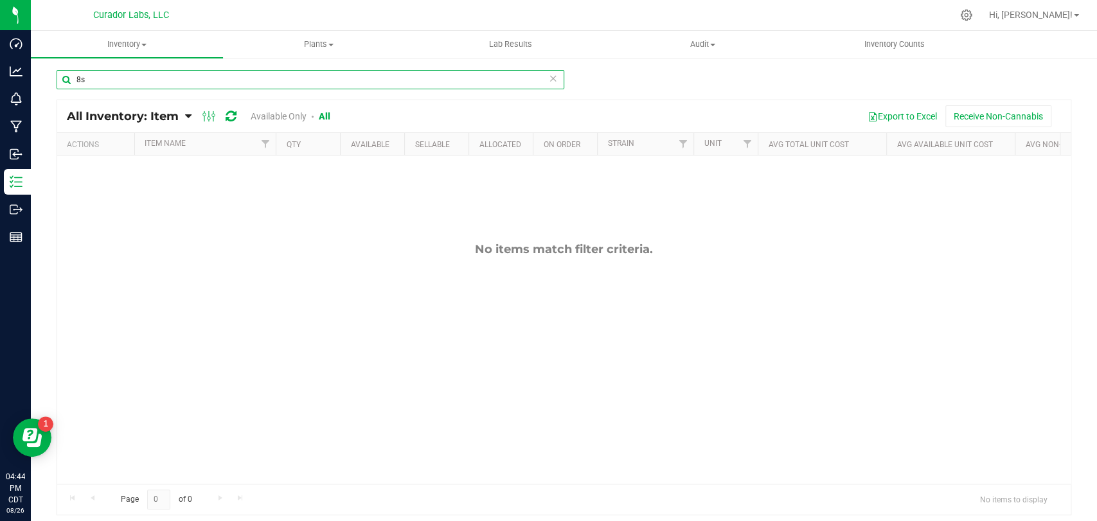
type input "8s"
click at [267, 119] on link "Available Only" at bounding box center [279, 116] width 56 height 10
drag, startPoint x: 118, startPoint y: 85, endPoint x: 52, endPoint y: 83, distance: 66.2
click at [52, 83] on div "8s All Inventory: Item Item Summary Item (default) Item by Strain Item by Locat…" at bounding box center [564, 258] width 1066 height 402
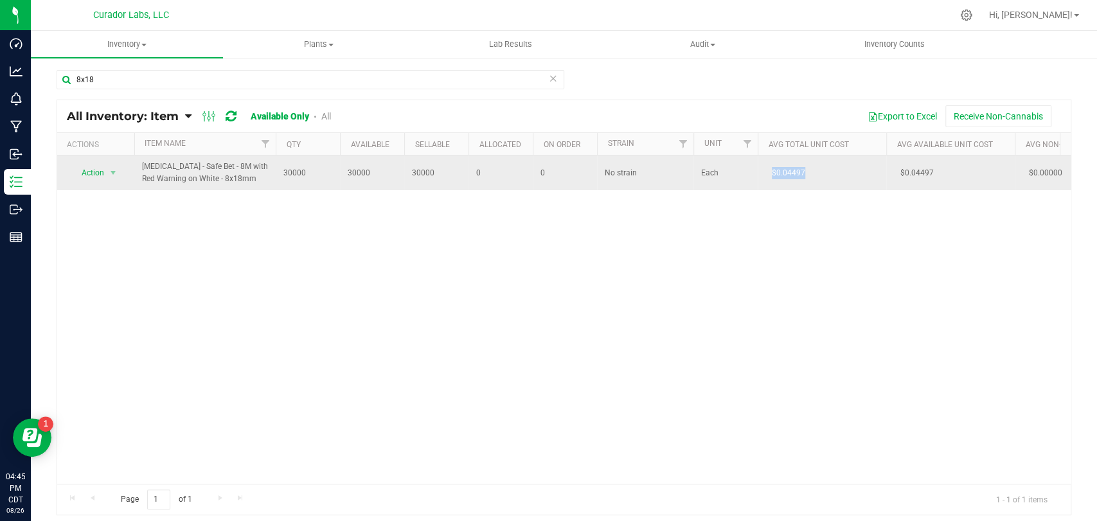
drag, startPoint x: 817, startPoint y: 178, endPoint x: 757, endPoint y: 170, distance: 59.6
click at [757, 170] on td "$0.04497" at bounding box center [821, 172] width 128 height 35
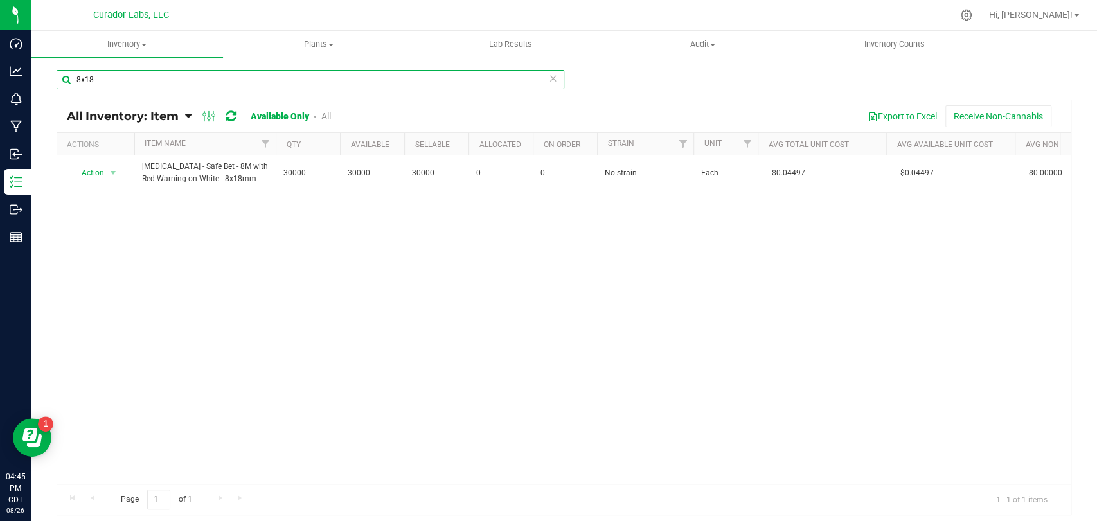
drag, startPoint x: 65, startPoint y: 71, endPoint x: 227, endPoint y: 69, distance: 161.9
click at [0, 46] on div "Dashboard Analytics Monitoring Manufacturing Inbound Inventory Outbound Reports…" at bounding box center [548, 260] width 1097 height 521
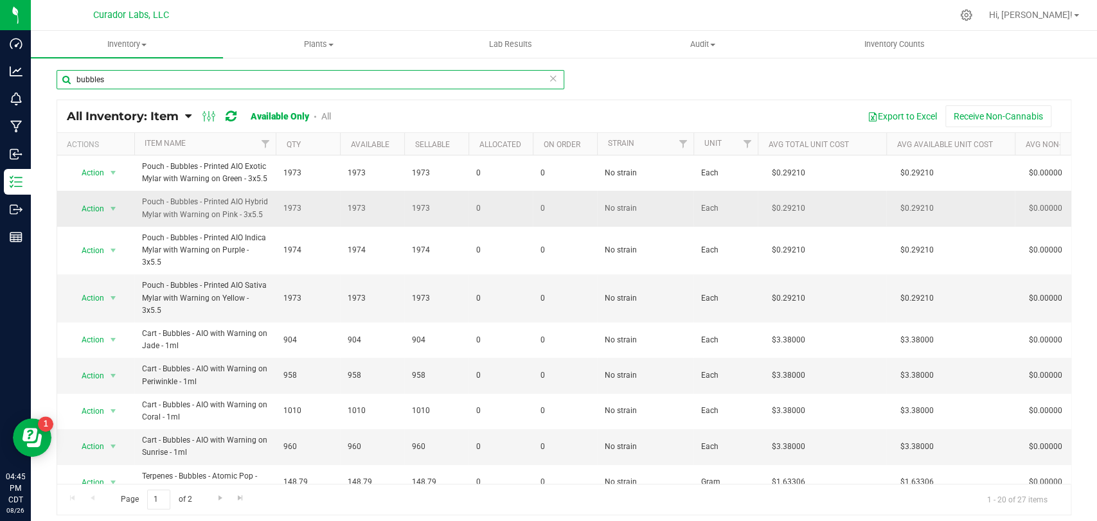
scroll to position [94, 0]
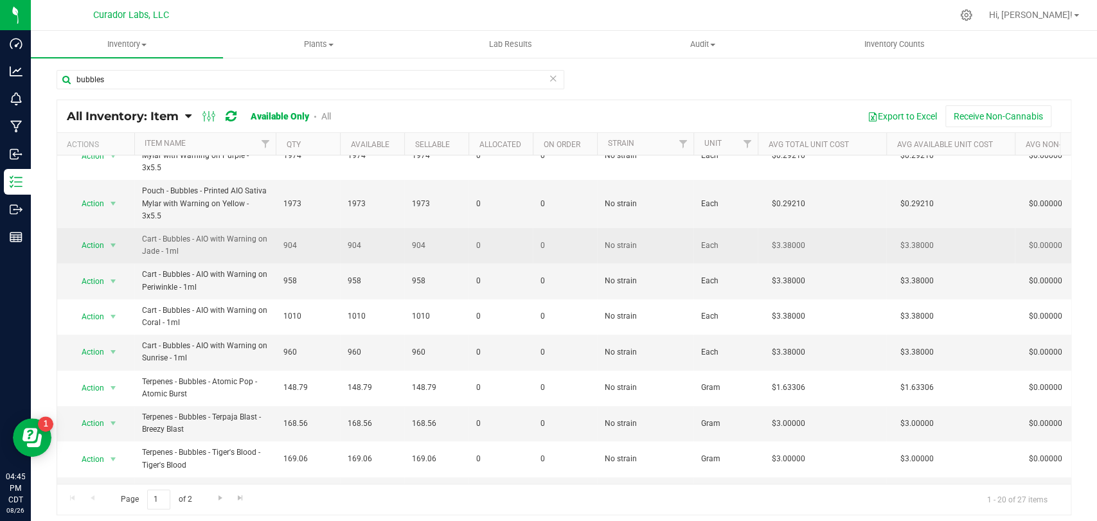
drag, startPoint x: 802, startPoint y: 220, endPoint x: 738, endPoint y: 224, distance: 64.4
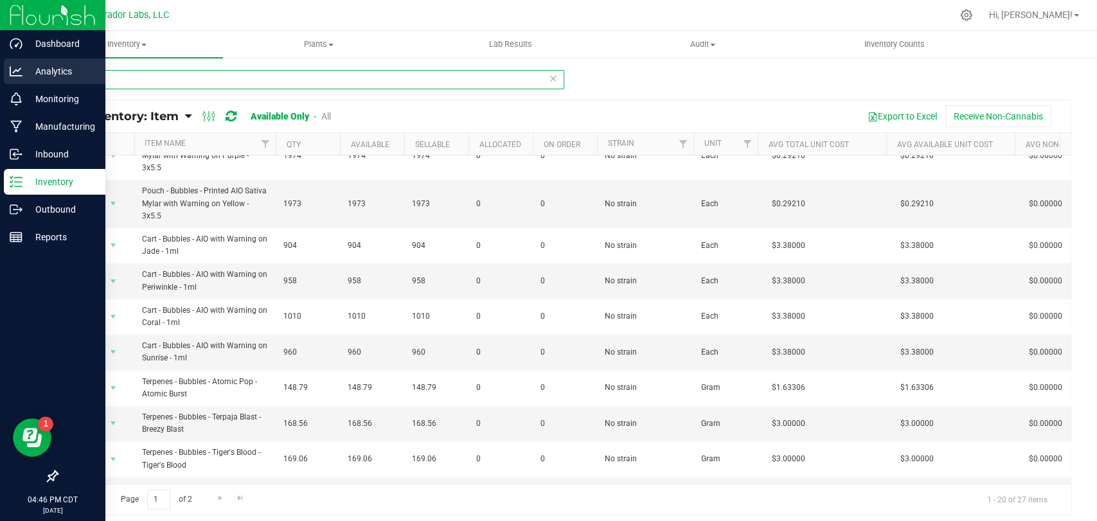
drag, startPoint x: 188, startPoint y: 70, endPoint x: 0, endPoint y: 76, distance: 187.7
click at [0, 76] on div "Dashboard Analytics Monitoring Manufacturing Inbound Inventory Outbound Reports…" at bounding box center [548, 260] width 1097 height 521
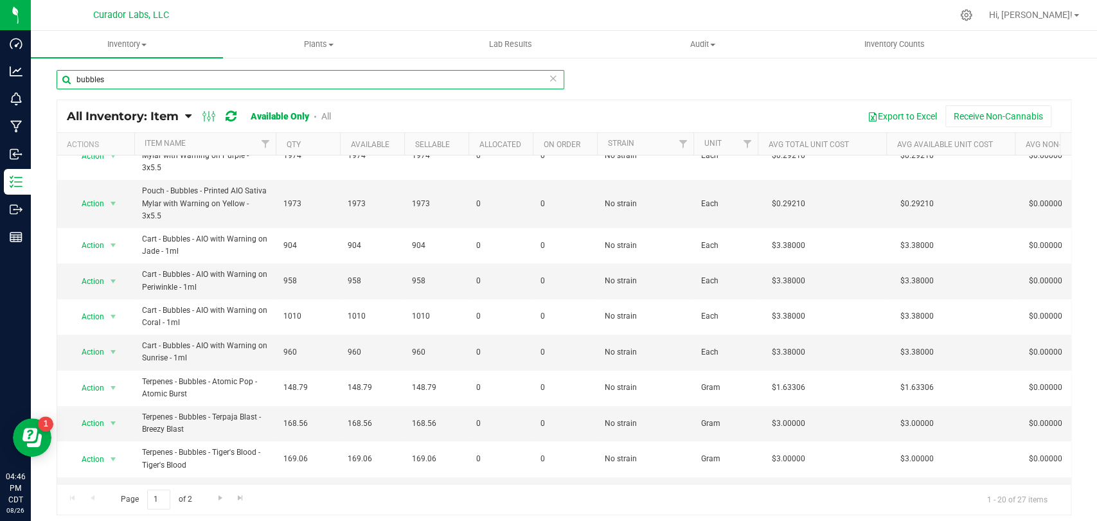
paste input "Tube + Lid - Safe Bet - Hemp Plastic Brown - 78mm"
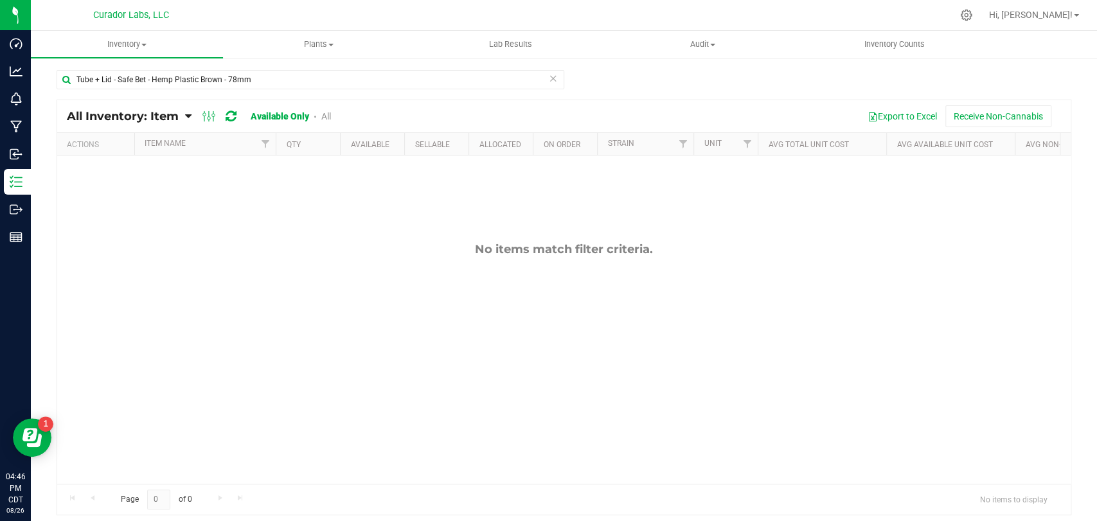
click at [319, 111] on div "Available Only All" at bounding box center [291, 116] width 80 height 10
click at [322, 113] on link "All" at bounding box center [326, 116] width 10 height 10
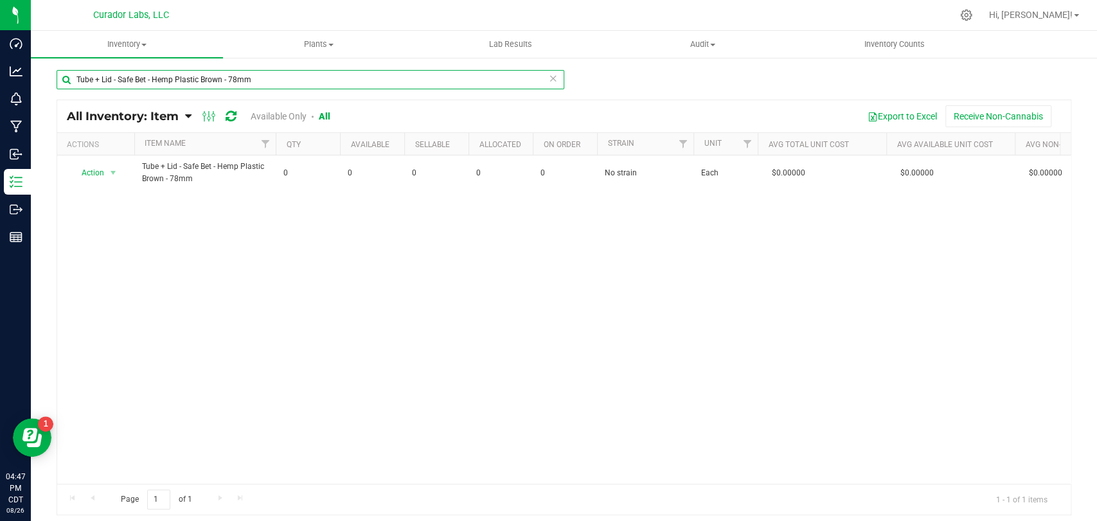
drag, startPoint x: 287, startPoint y: 77, endPoint x: 76, endPoint y: 73, distance: 210.1
click at [42, 75] on div "Tube + Lid - Safe Bet - Hemp Plastic Brown - 78mm All Inventory: Item Item Summ…" at bounding box center [564, 258] width 1066 height 402
paste input "Bottle Lid - Safe Bet - Infused .5g Preroll 5 pack - Black - 60mL"
drag, startPoint x: 329, startPoint y: 78, endPoint x: 46, endPoint y: 85, distance: 282.7
click at [46, 85] on div "Bottle Lid - Safe Bet - Infused .5g Preroll 5 pack - Black - 60mL All Inventory…" at bounding box center [564, 258] width 1066 height 402
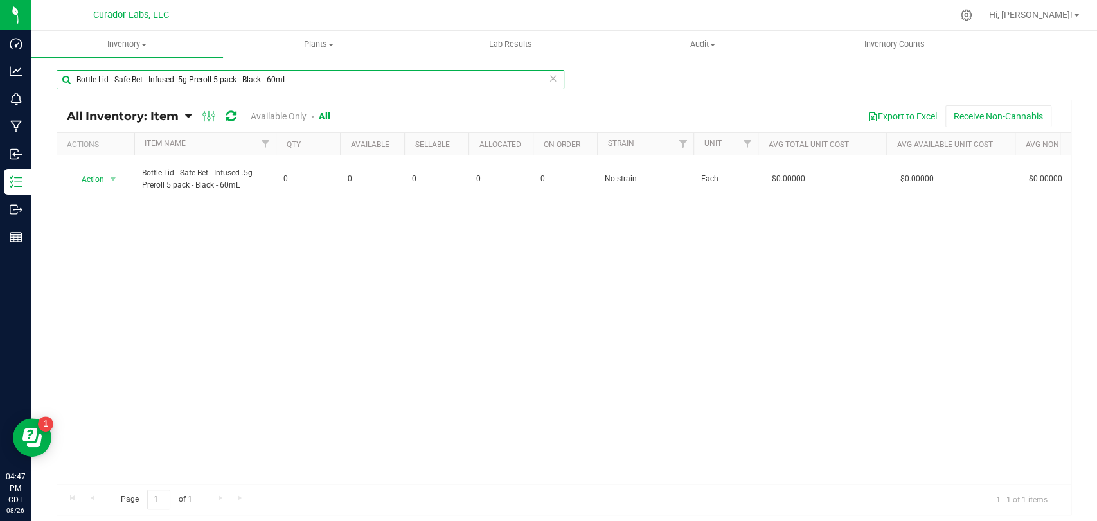
paste input "Warning label - Universal - Transparent White Marijuana Red THC Diamond on Clea…"
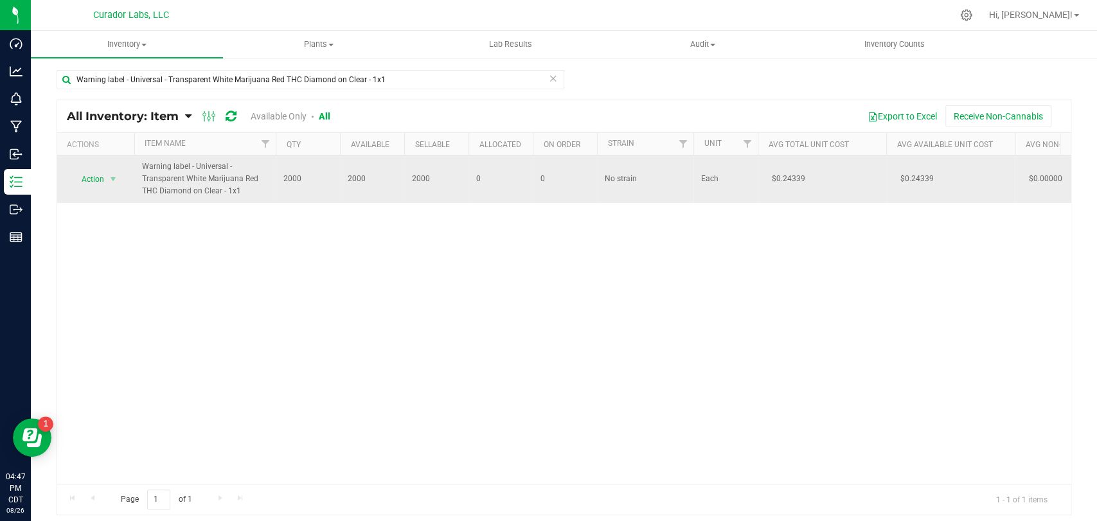
drag, startPoint x: 811, startPoint y: 179, endPoint x: 751, endPoint y: 185, distance: 60.0
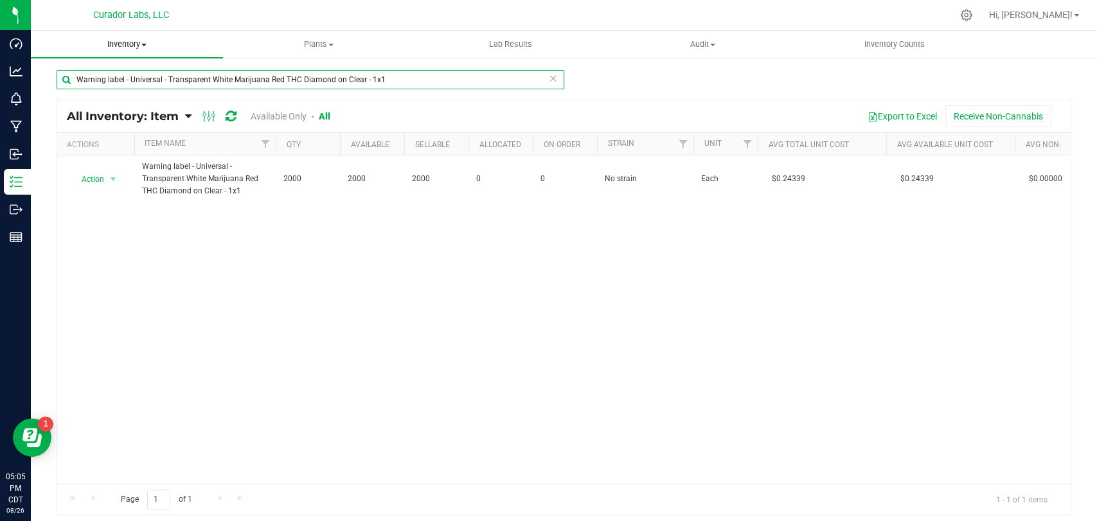
drag, startPoint x: 412, startPoint y: 82, endPoint x: 100, endPoint y: 42, distance: 314.7
click at [0, 40] on div "Dashboard Analytics Monitoring Manufacturing Inbound Inventory Outbound Reports…" at bounding box center [548, 260] width 1097 height 521
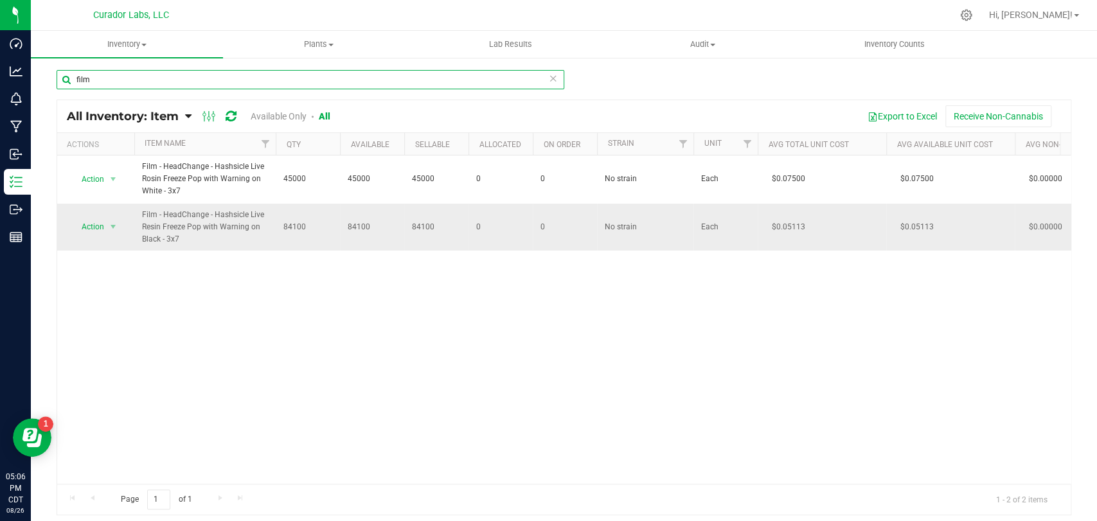
type input "film"
click at [85, 233] on span "Action" at bounding box center [87, 227] width 35 height 18
click at [112, 305] on li "Locate inventory" at bounding box center [112, 305] width 82 height 19
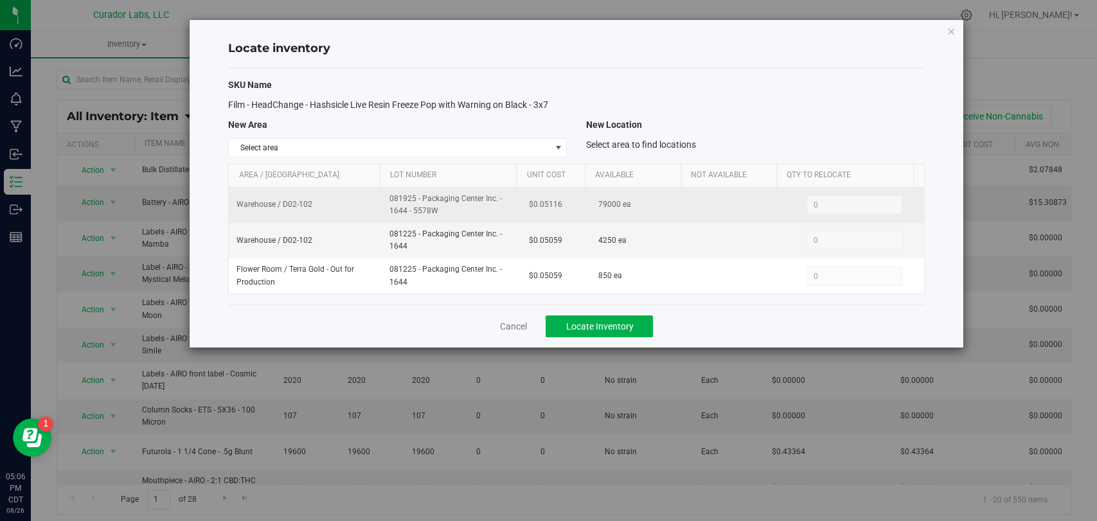
drag, startPoint x: 441, startPoint y: 214, endPoint x: 382, endPoint y: 196, distance: 61.2
click at [382, 196] on td "081925 - Packaging Center Inc. - 1644 - 5578W" at bounding box center [451, 205] width 139 height 35
drag, startPoint x: 570, startPoint y: 207, endPoint x: 511, endPoint y: 209, distance: 58.5
click at [511, 209] on tr "Warehouse / D02-102 081925 - Packaging Center Inc. - 1644 - 5578W $0.05116 7900…" at bounding box center [576, 205] width 694 height 35
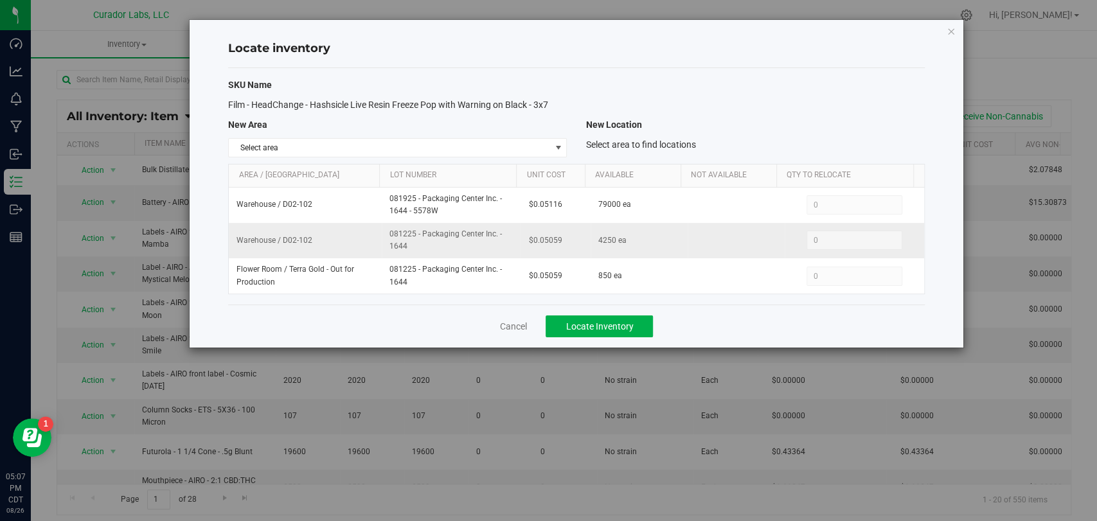
drag, startPoint x: 415, startPoint y: 242, endPoint x: 378, endPoint y: 233, distance: 38.5
click at [378, 233] on tr "Warehouse / D02-102 081225 - Packaging Center Inc. - 1644 $0.05059 4250 ea 0 0" at bounding box center [576, 240] width 694 height 35
drag, startPoint x: 565, startPoint y: 241, endPoint x: 479, endPoint y: 241, distance: 85.4
click at [479, 241] on tr "Warehouse / D02-102 081225 - Packaging Center Inc. - 1644 $0.05059 4250 ea 0 0" at bounding box center [576, 240] width 694 height 35
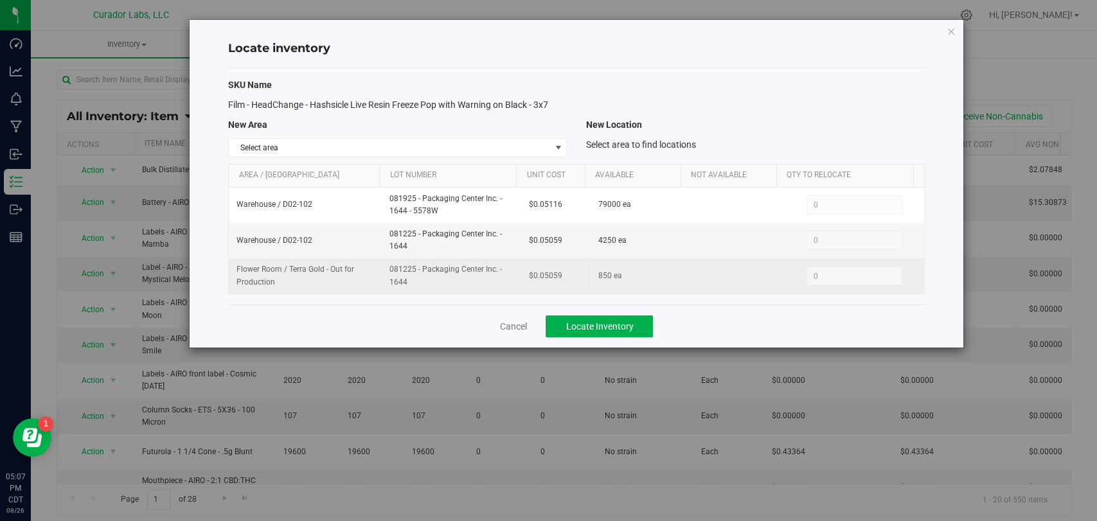
drag, startPoint x: 399, startPoint y: 279, endPoint x: 375, endPoint y: 265, distance: 28.5
click at [375, 265] on tr "Flower Room / Terra Gold - Out for Production 081225 - Packaging Center Inc. - …" at bounding box center [576, 275] width 694 height 35
drag, startPoint x: 565, startPoint y: 278, endPoint x: 504, endPoint y: 277, distance: 61.7
click at [504, 277] on tr "Flower Room / Terra Gold - Out for Production 081225 - Packaging Center Inc. - …" at bounding box center [576, 275] width 694 height 35
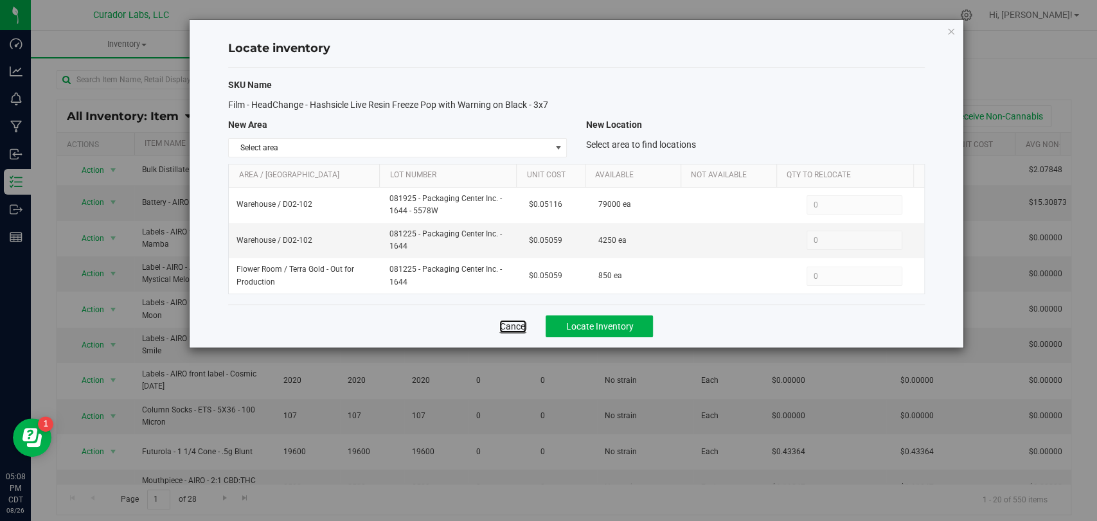
click at [516, 320] on link "Cancel" at bounding box center [512, 326] width 27 height 13
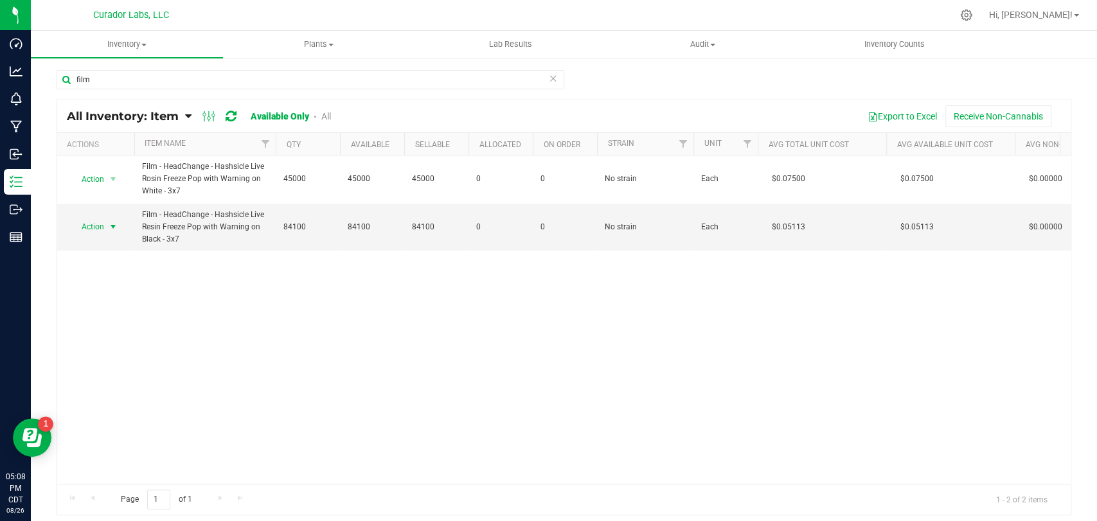
click at [103, 228] on span "Action" at bounding box center [87, 227] width 35 height 18
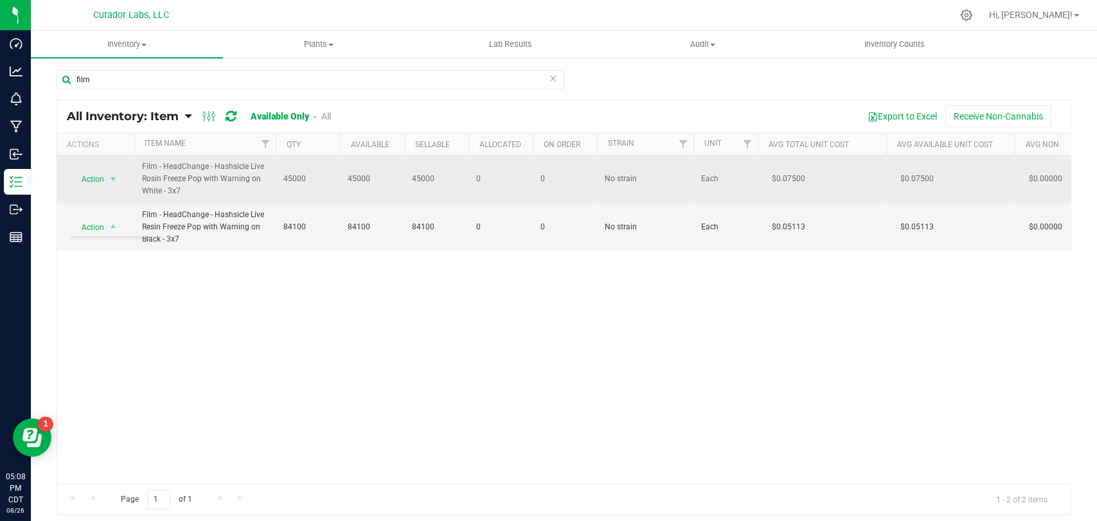
click at [93, 191] on td "Action Action Adjust qty Edit lots/costs Global inventory Locate inventory Prin…" at bounding box center [95, 179] width 77 height 48
click at [96, 182] on span "Action" at bounding box center [87, 179] width 35 height 18
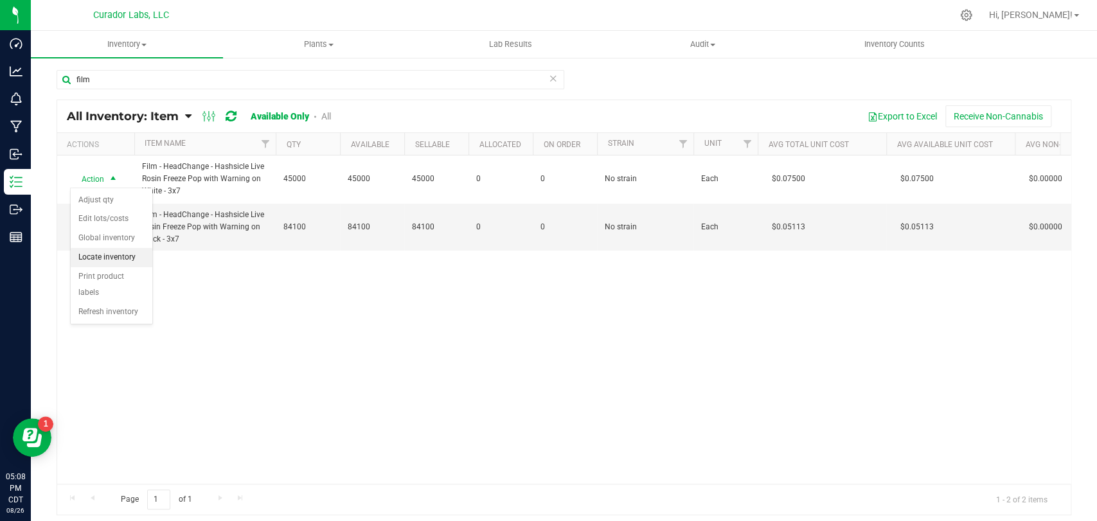
click at [121, 256] on li "Locate inventory" at bounding box center [112, 257] width 82 height 19
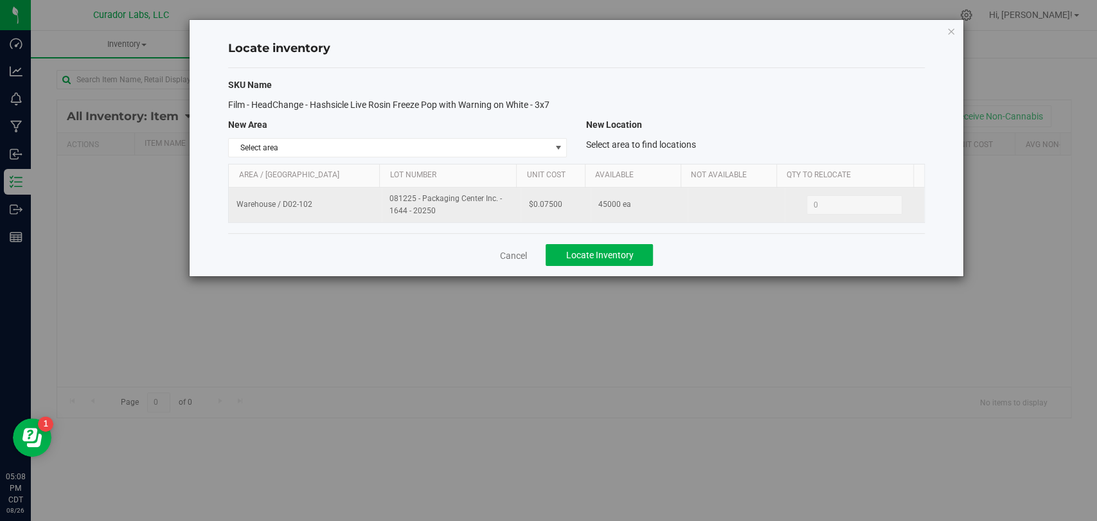
drag, startPoint x: 441, startPoint y: 210, endPoint x: 337, endPoint y: 188, distance: 107.0
click at [337, 188] on tr "Warehouse / D02-102 081225 - Packaging Center Inc. - 1644 - 20250 $0.07500 4500…" at bounding box center [576, 205] width 694 height 35
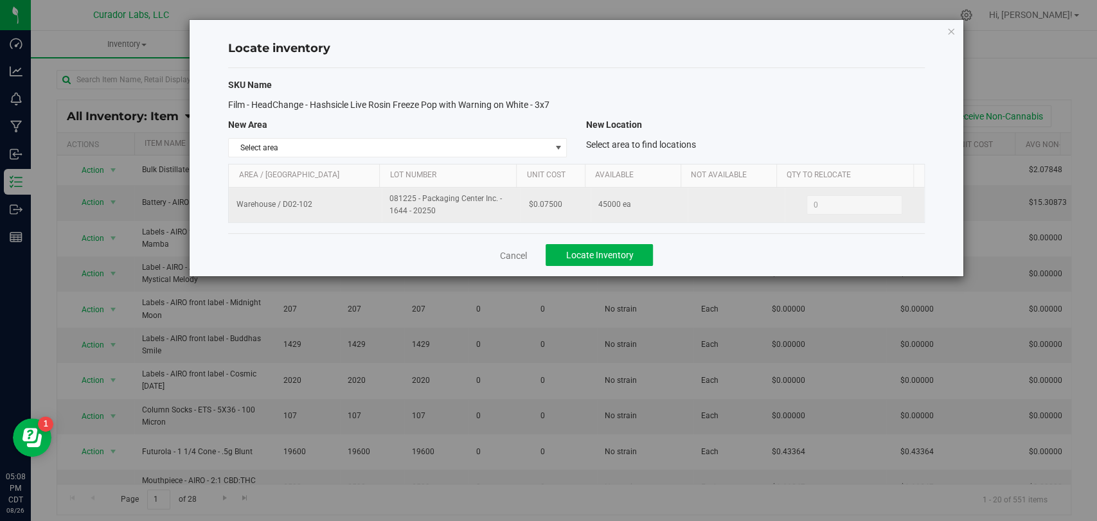
drag, startPoint x: 564, startPoint y: 206, endPoint x: 515, endPoint y: 205, distance: 49.5
click at [515, 205] on tr "Warehouse / D02-102 081225 - Packaging Center Inc. - 1644 - 20250 $0.07500 4500…" at bounding box center [576, 205] width 694 height 35
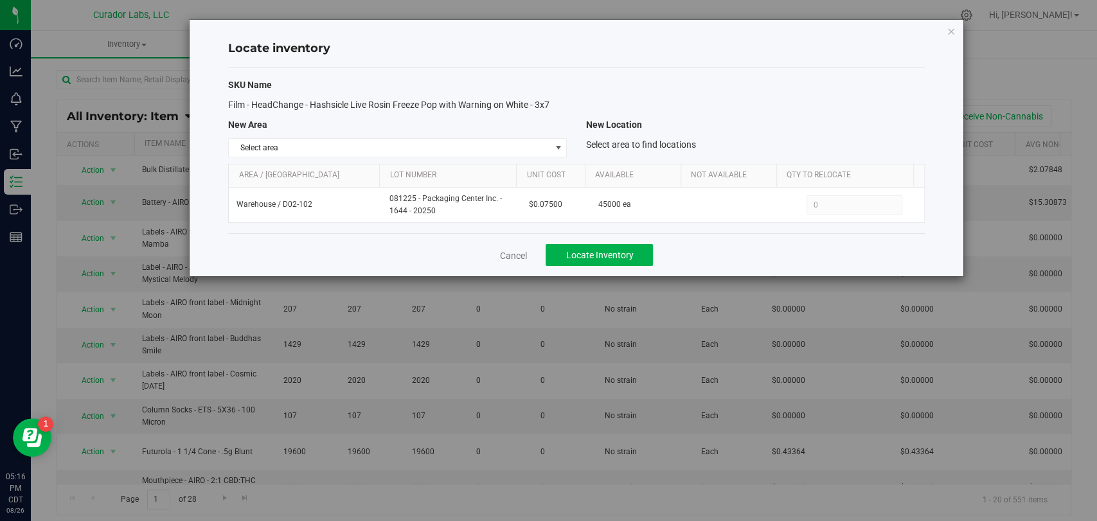
click at [529, 253] on div "Cancel Locate Inventory" at bounding box center [576, 254] width 696 height 43
click at [523, 254] on link "Cancel" at bounding box center [512, 255] width 27 height 13
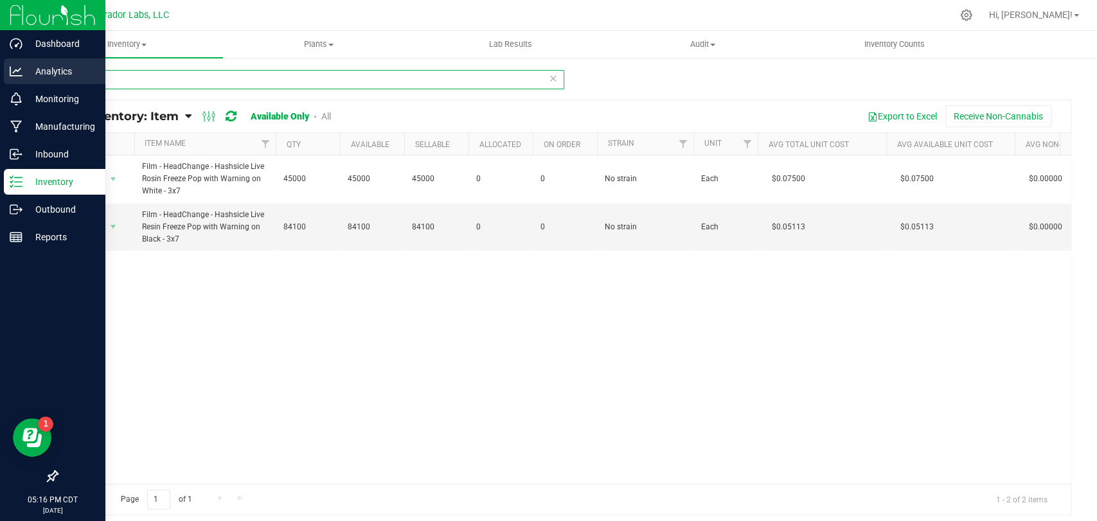
drag, startPoint x: 121, startPoint y: 82, endPoint x: 39, endPoint y: 73, distance: 83.4
click at [30, 73] on div "Dashboard Analytics Monitoring Manufacturing Inbound Inventory Outbound Reports…" at bounding box center [548, 260] width 1097 height 521
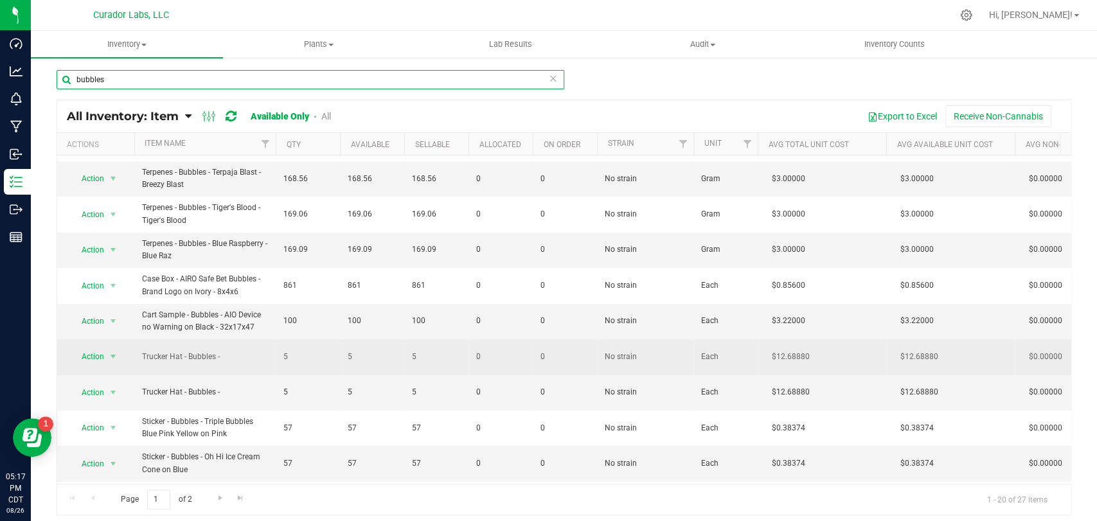
scroll to position [404, 0]
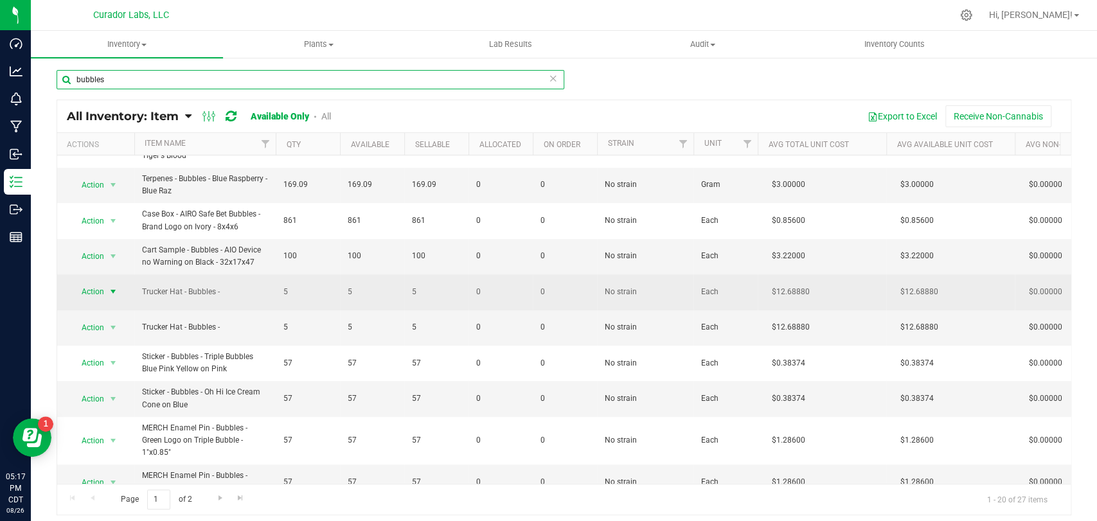
type input "bubbles"
click at [97, 283] on span "Action" at bounding box center [87, 292] width 35 height 18
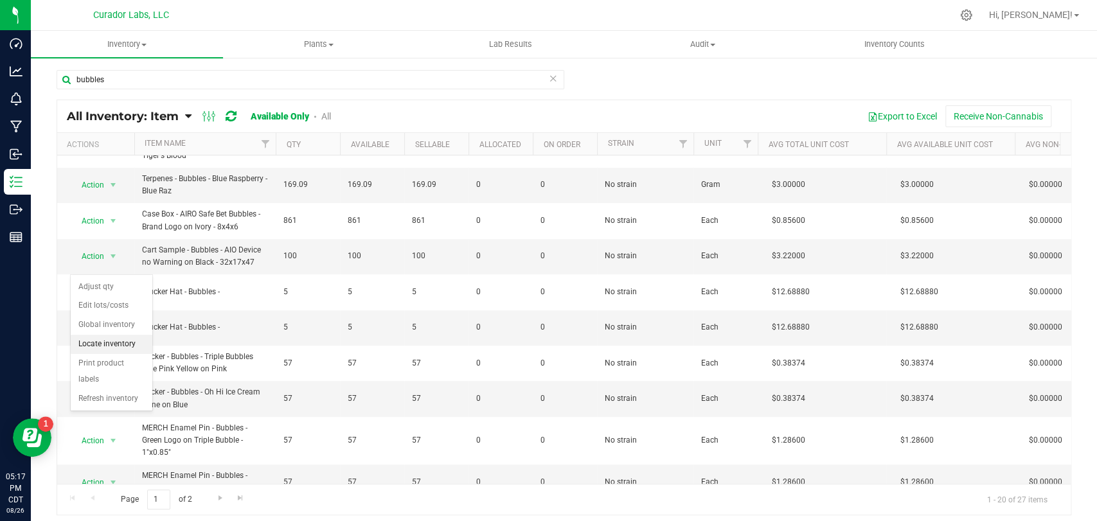
click at [128, 342] on li "Locate inventory" at bounding box center [112, 344] width 82 height 19
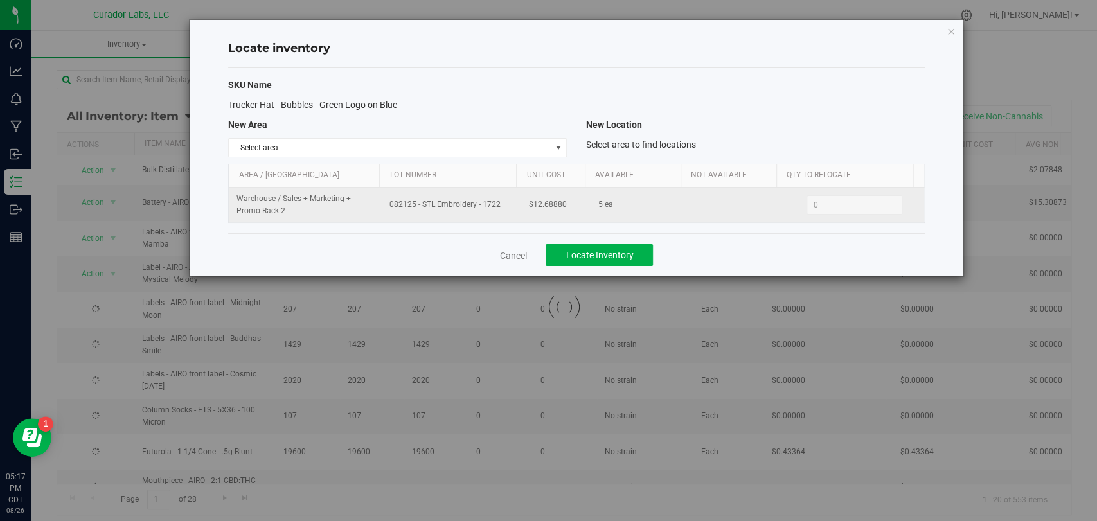
drag, startPoint x: 502, startPoint y: 207, endPoint x: 379, endPoint y: 202, distance: 123.4
click at [382, 202] on td "082125 - STL Embroidery - 1722" at bounding box center [451, 205] width 139 height 35
drag, startPoint x: 565, startPoint y: 207, endPoint x: 516, endPoint y: 211, distance: 48.9
click at [520, 211] on td "$12.68880" at bounding box center [554, 205] width 69 height 35
drag, startPoint x: 504, startPoint y: 207, endPoint x: 356, endPoint y: 204, distance: 147.8
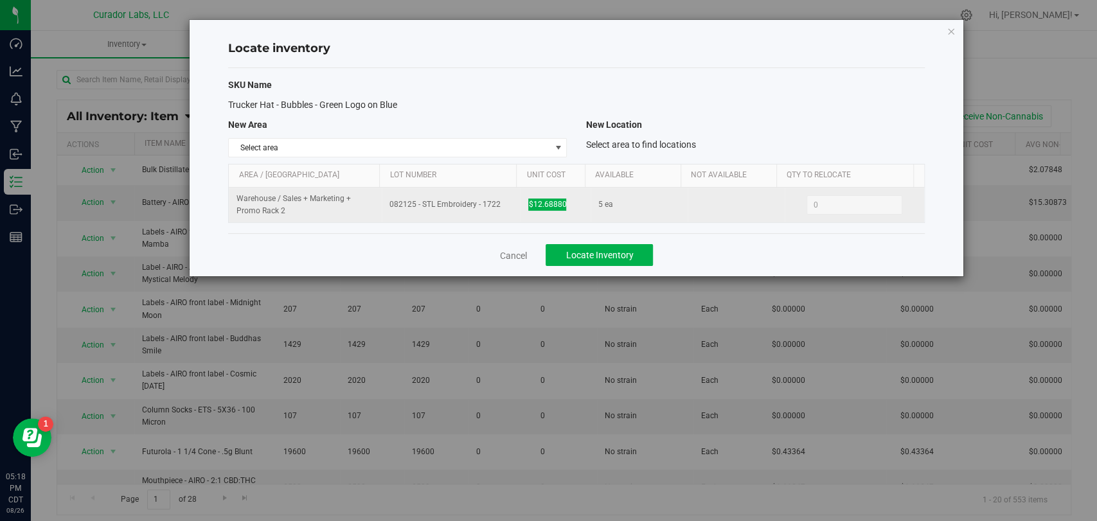
click at [356, 204] on tr "Warehouse / Sales + Marketing + Promo Rack 2 082125 - STL Embroidery - 1722 $12…" at bounding box center [576, 205] width 694 height 35
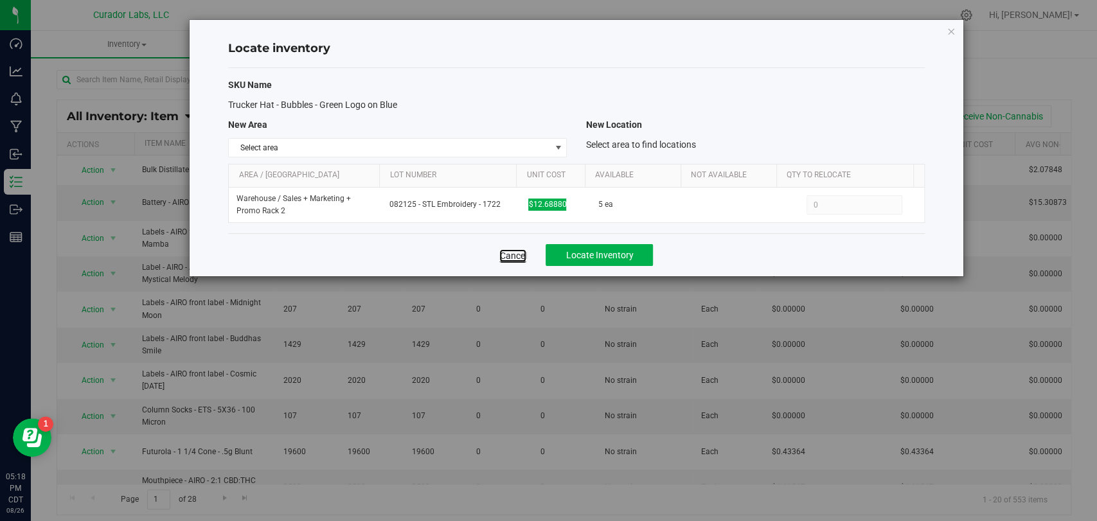
click at [518, 258] on link "Cancel" at bounding box center [512, 255] width 27 height 13
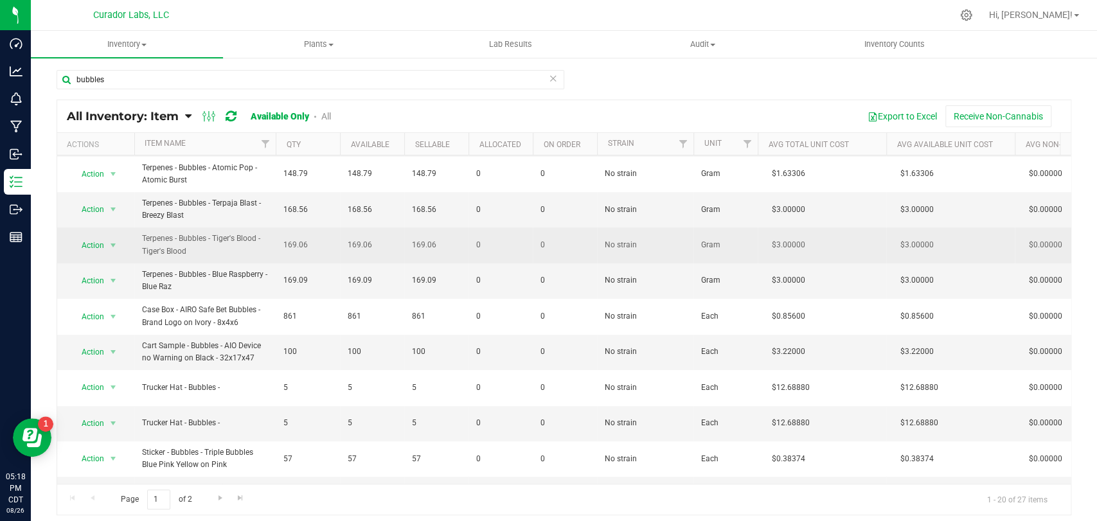
scroll to position [404, 0]
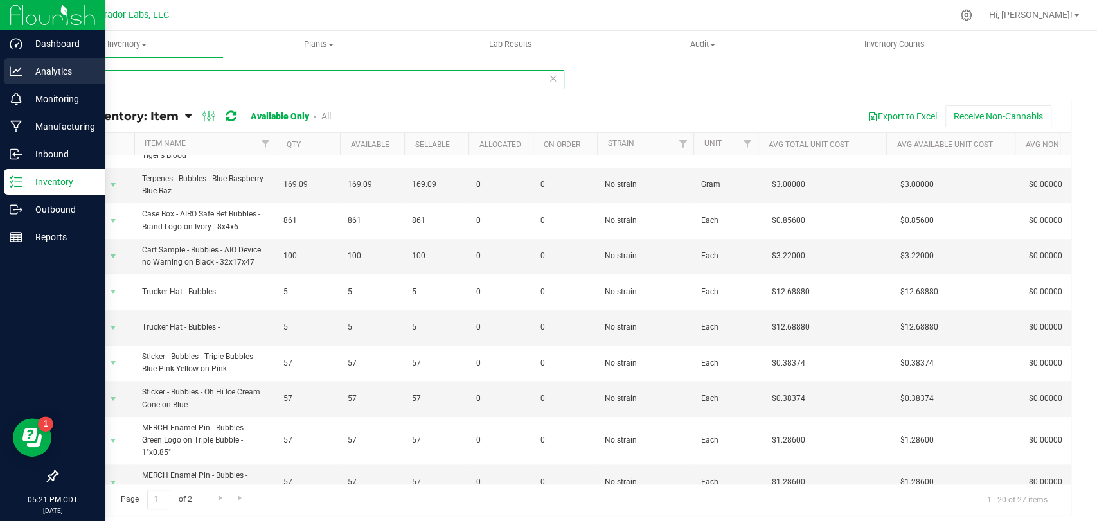
drag, startPoint x: 118, startPoint y: 78, endPoint x: 1, endPoint y: 82, distance: 116.3
click at [0, 82] on div "Dashboard Analytics Monitoring Manufacturing Inbound Inventory Outbound Reports…" at bounding box center [548, 260] width 1097 height 521
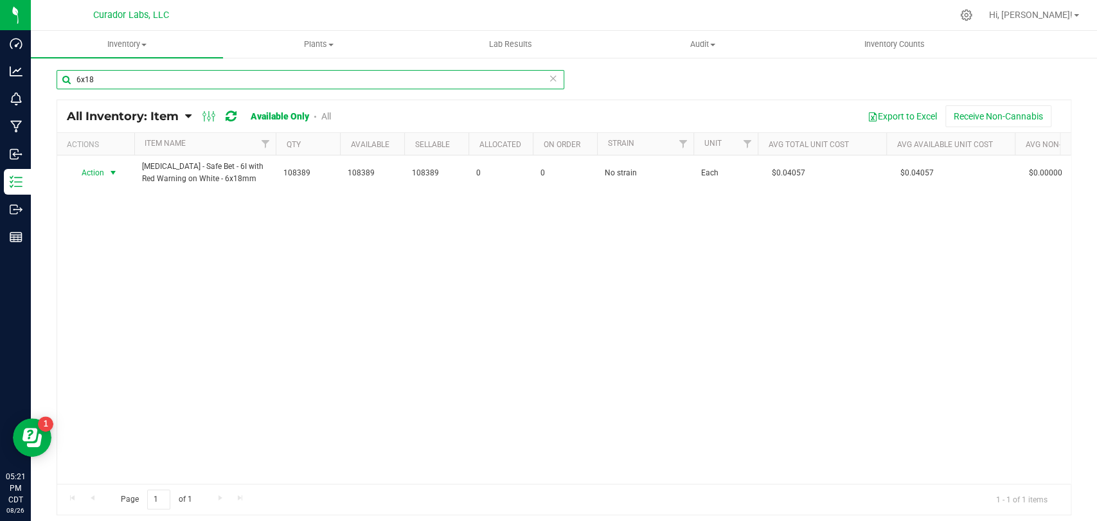
type input "6x18"
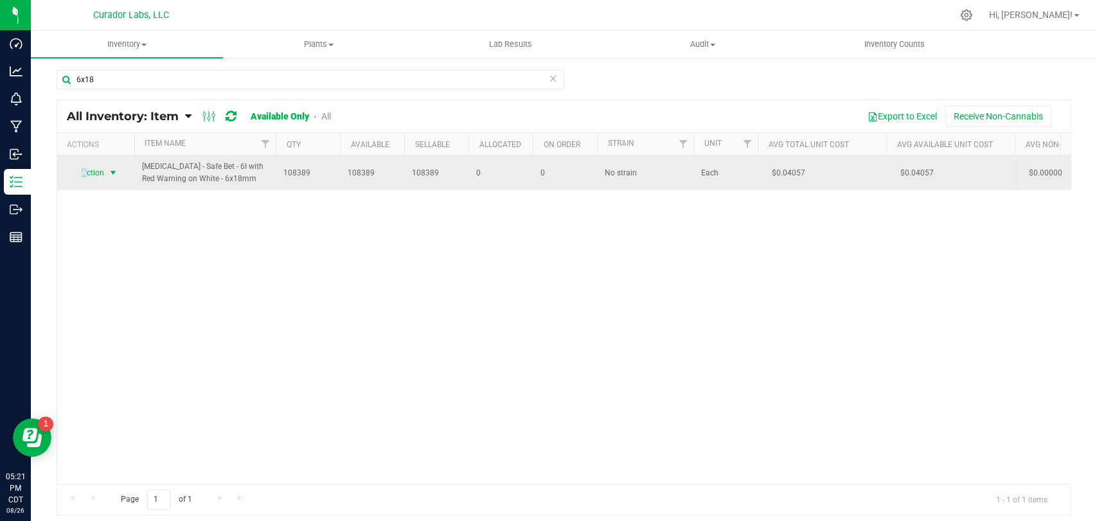
click at [85, 170] on span "Action" at bounding box center [87, 173] width 35 height 18
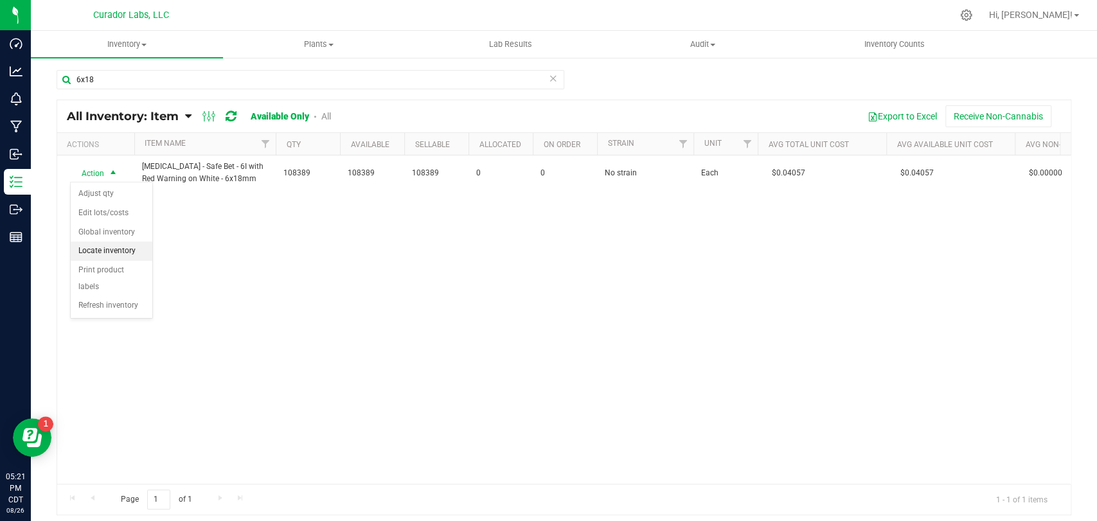
click at [109, 249] on li "Locate inventory" at bounding box center [112, 251] width 82 height 19
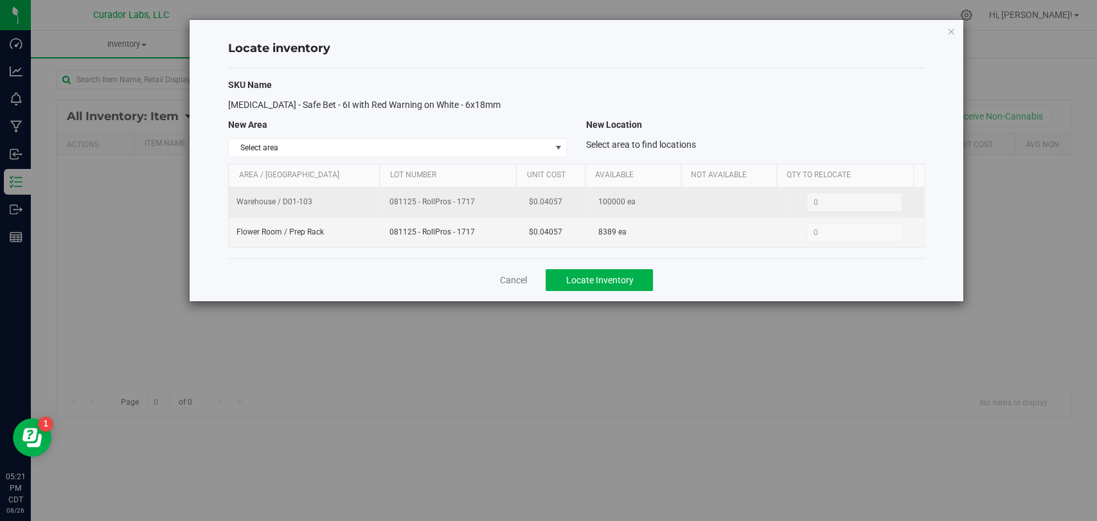
drag, startPoint x: 479, startPoint y: 204, endPoint x: 370, endPoint y: 207, distance: 109.3
click at [370, 207] on tr "Warehouse / D01-103 081125 - RollPros - 1717 $0.04057 100000 ea 0 0" at bounding box center [576, 203] width 694 height 30
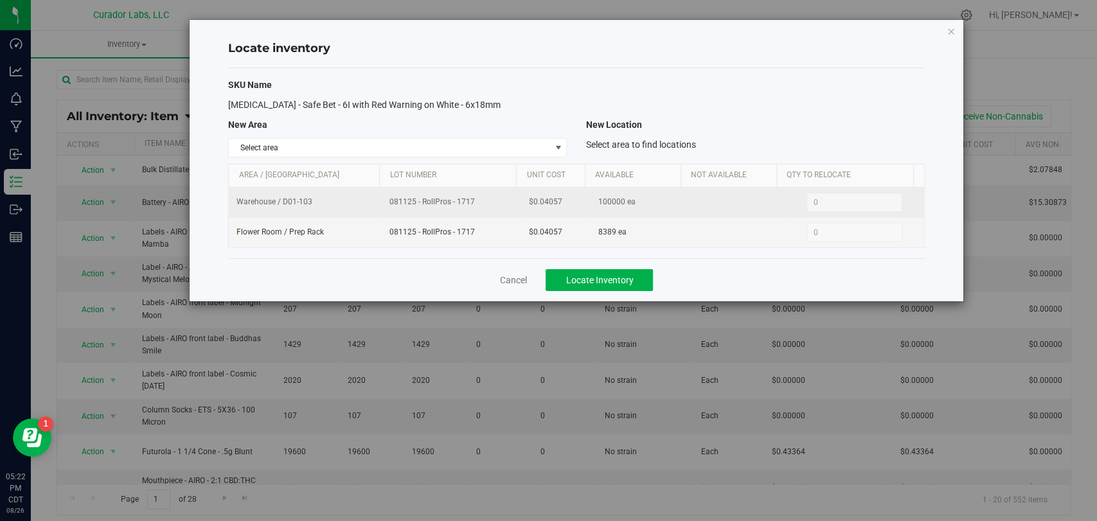
click at [382, 218] on td "081125 - RollPros - 1717" at bounding box center [451, 233] width 139 height 30
drag, startPoint x: 490, startPoint y: 205, endPoint x: 323, endPoint y: 199, distance: 167.1
click at [317, 202] on tr "Warehouse / D01-103 081125 - RollPros - 1717 $0.04057 100000 ea 0 0" at bounding box center [576, 203] width 694 height 30
drag, startPoint x: 565, startPoint y: 200, endPoint x: 500, endPoint y: 206, distance: 65.1
click at [499, 207] on tr "Warehouse / D01-103 081125 - RollPros - 1717 $0.04057 100000 ea 0 0" at bounding box center [576, 203] width 694 height 30
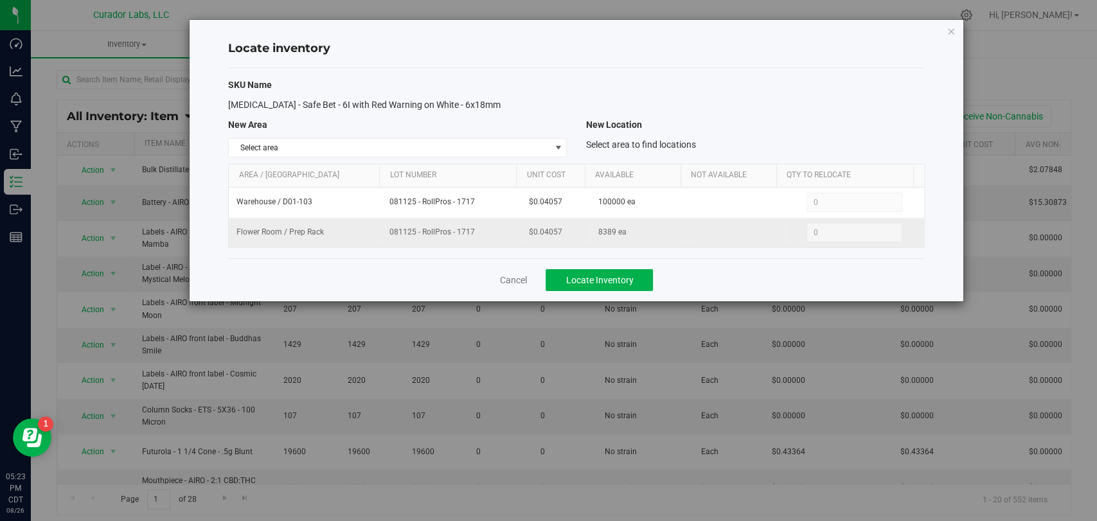
click at [392, 234] on span "081125 - RollPros - 1717" at bounding box center [450, 232] width 123 height 12
click at [382, 237] on td "081125 - RollPros - 1717" at bounding box center [451, 233] width 139 height 30
drag, startPoint x: 393, startPoint y: 237, endPoint x: 384, endPoint y: 238, distance: 9.0
click at [391, 237] on span "081125 - RollPros - 1717" at bounding box center [450, 232] width 123 height 12
click at [384, 231] on td "081125 - RollPros - 1717" at bounding box center [451, 233] width 139 height 30
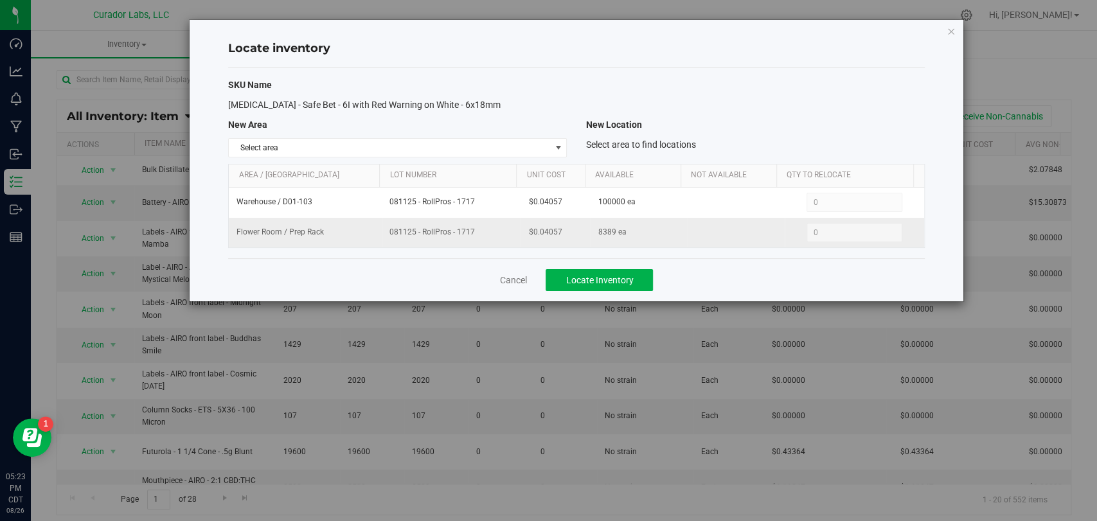
drag, startPoint x: 384, startPoint y: 231, endPoint x: 473, endPoint y: 234, distance: 88.7
click at [473, 234] on td "081125 - RollPros - 1717" at bounding box center [451, 233] width 139 height 30
click at [502, 276] on link "Cancel" at bounding box center [512, 280] width 27 height 13
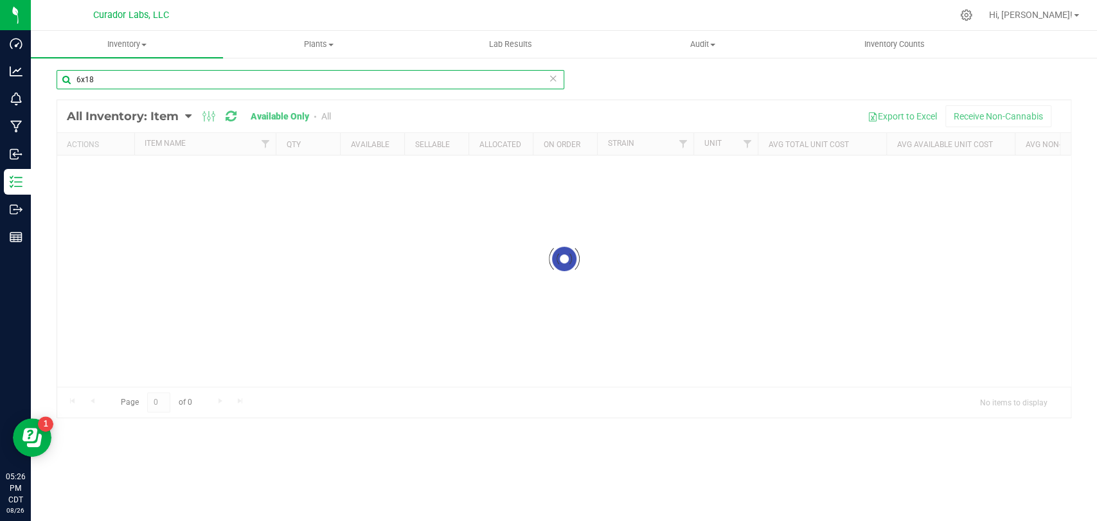
drag, startPoint x: 51, startPoint y: 69, endPoint x: 61, endPoint y: 64, distance: 10.6
click at [0, 69] on div "Dashboard Analytics Monitoring Manufacturing Inbound Inventory Outbound Reports…" at bounding box center [548, 260] width 1097 height 521
click at [82, 79] on input "6x18" at bounding box center [311, 79] width 508 height 19
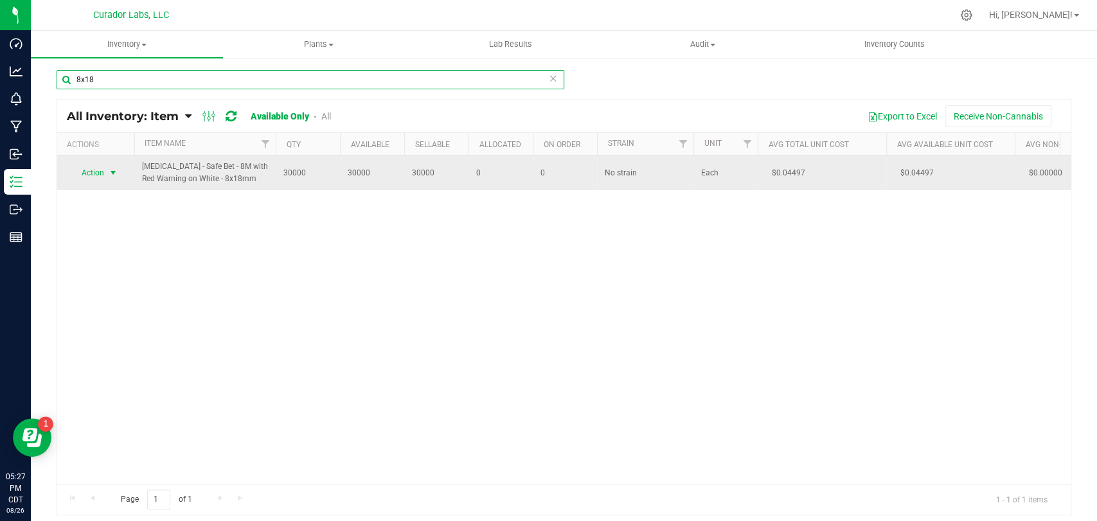
type input "8x18"
click at [110, 172] on span "select" at bounding box center [113, 173] width 10 height 10
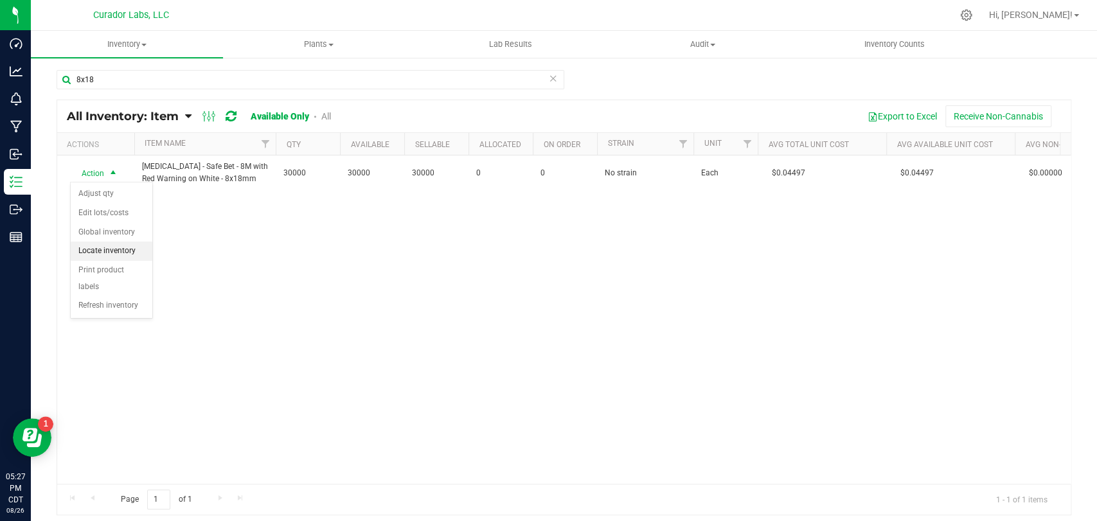
click at [116, 249] on li "Locate inventory" at bounding box center [112, 251] width 82 height 19
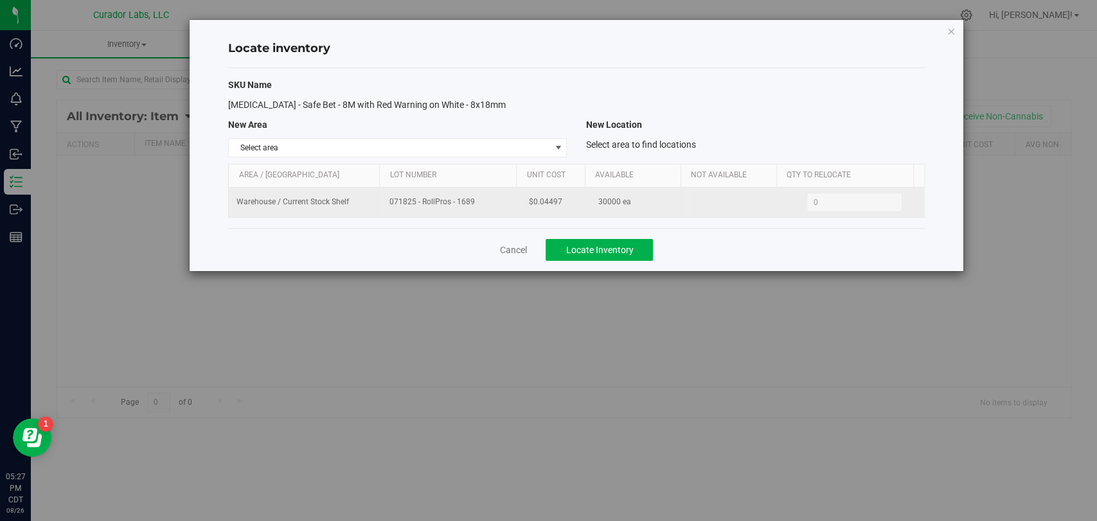
drag, startPoint x: 480, startPoint y: 195, endPoint x: 393, endPoint y: 195, distance: 87.4
click at [393, 196] on span "071825 - RollPros - 1689" at bounding box center [450, 202] width 123 height 12
click at [387, 213] on td "071825 - RollPros - 1689" at bounding box center [451, 203] width 139 height 30
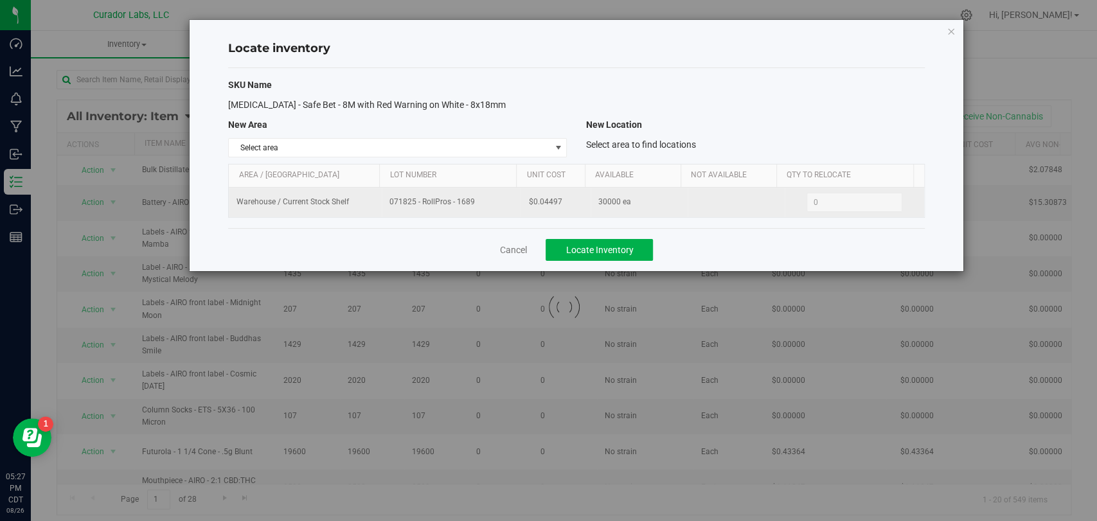
drag, startPoint x: 451, startPoint y: 198, endPoint x: 354, endPoint y: 211, distance: 97.9
click at [353, 209] on tr "Warehouse / Current Stock Shelf 071825 - RollPros - 1689 $0.04497 30000 ea 0 0" at bounding box center [576, 203] width 694 height 30
drag, startPoint x: 552, startPoint y: 202, endPoint x: 525, endPoint y: 210, distance: 28.7
click at [525, 210] on td "$0.04497" at bounding box center [554, 203] width 69 height 30
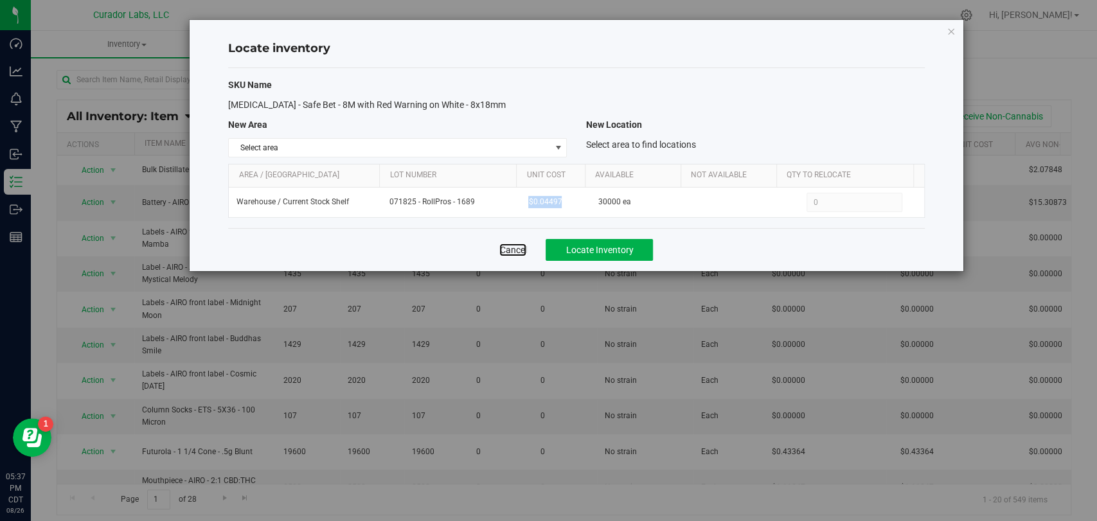
click at [509, 250] on link "Cancel" at bounding box center [512, 249] width 27 height 13
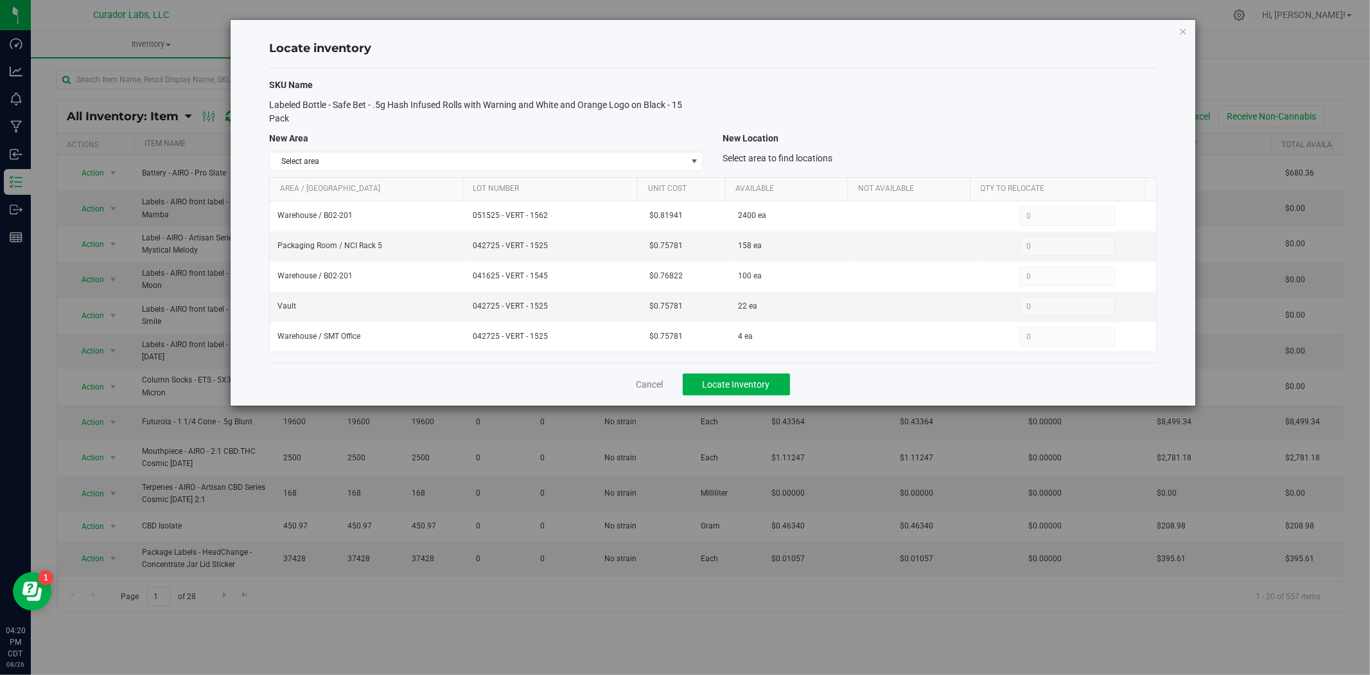
click at [644, 375] on div "Cancel Locate Inventory" at bounding box center [713, 383] width 888 height 43
click at [643, 386] on link "Cancel" at bounding box center [650, 384] width 27 height 13
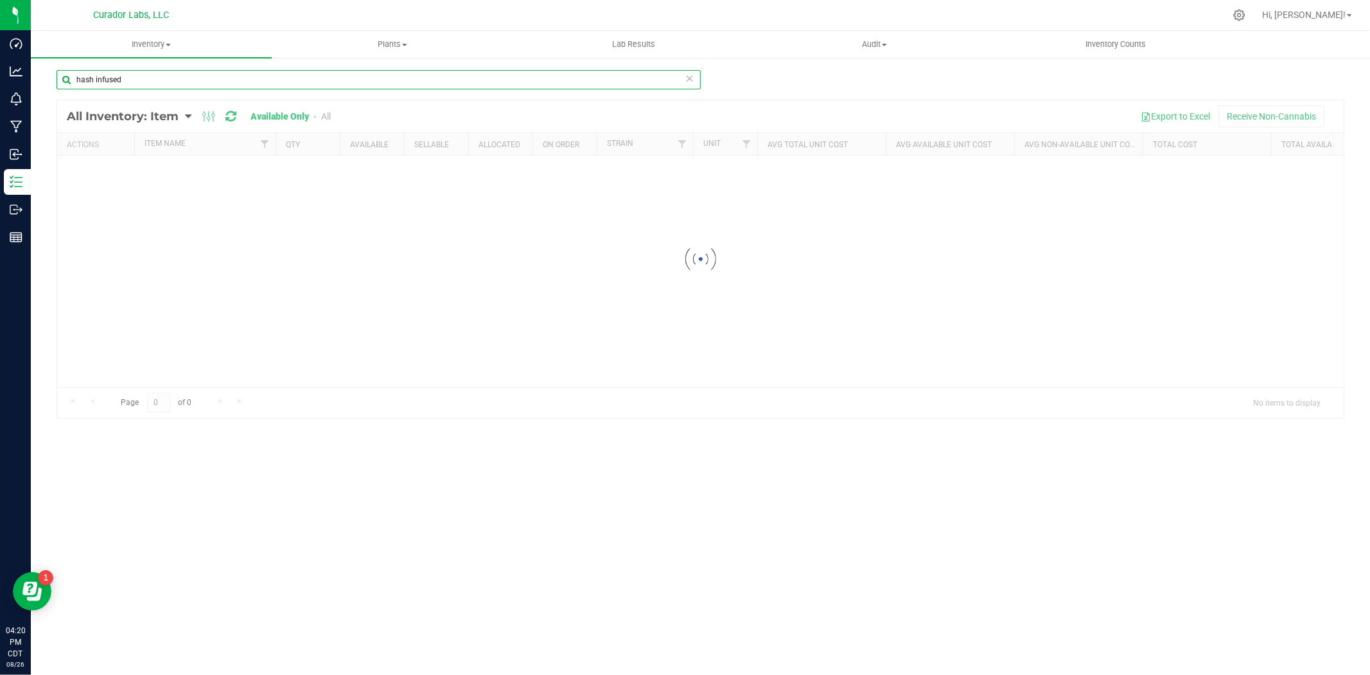
click at [294, 81] on input "hash infused" at bounding box center [379, 79] width 644 height 19
drag, startPoint x: 73, startPoint y: 91, endPoint x: 162, endPoint y: 86, distance: 89.4
click at [0, 91] on html "Dashboard Analytics Monitoring Manufacturing Inbound Inventory Outbound Reports…" at bounding box center [685, 337] width 1370 height 675
paste input "Bottle Lid - Safe Bet - Infused .5g Rolls 7 Pack - Black - 60ml"
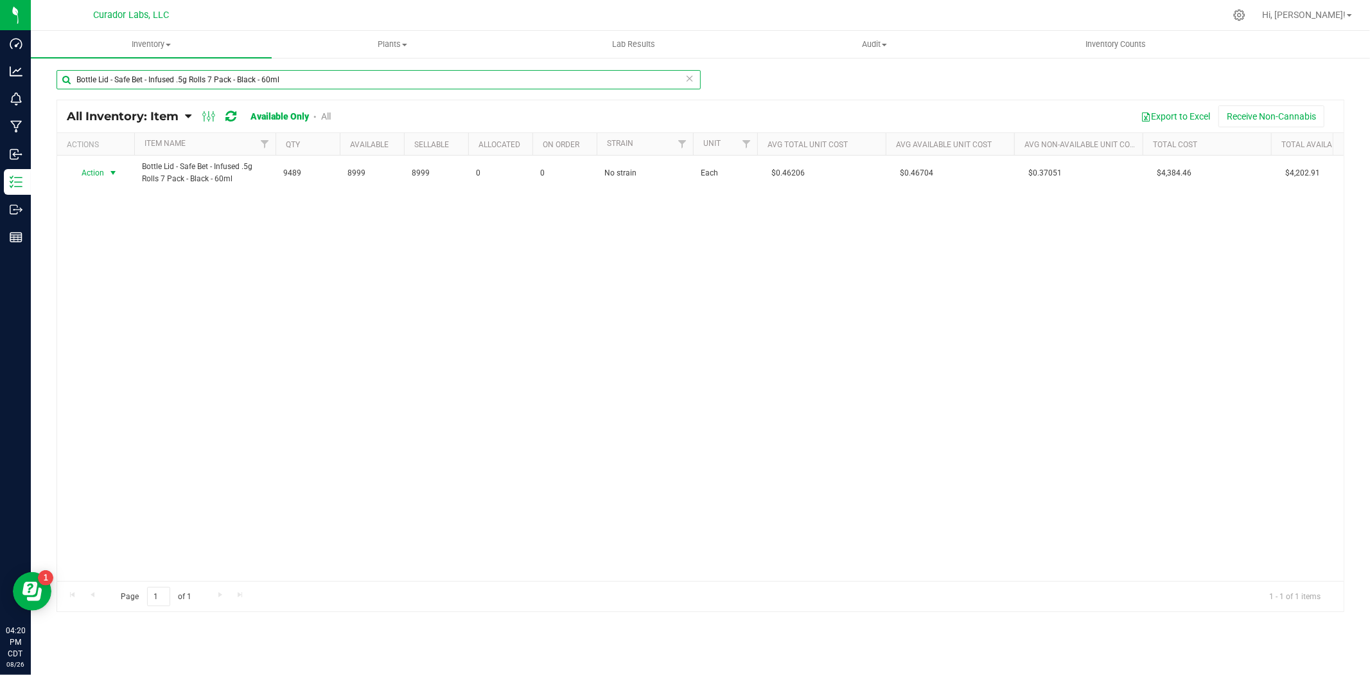
type input "Bottle Lid - Safe Bet - Infused .5g Rolls 7 Pack - Black - 60ml"
click at [91, 173] on span "Action" at bounding box center [87, 173] width 35 height 18
click at [112, 252] on li "Locate inventory" at bounding box center [112, 251] width 82 height 19
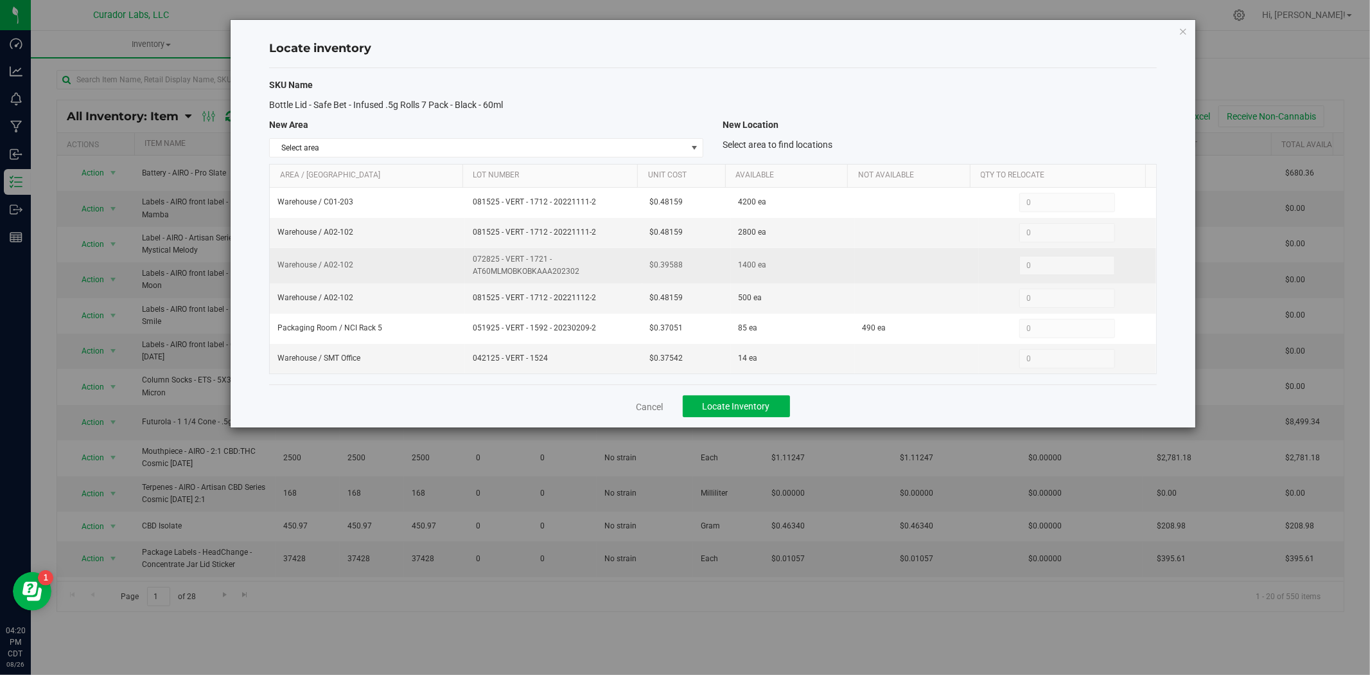
drag, startPoint x: 580, startPoint y: 274, endPoint x: 450, endPoint y: 258, distance: 131.4
click at [450, 258] on tr "Warehouse / A02-102 072825 - VERT - 1721 - AT60MLMOBKOBKAAA202302 $0.39588 1400…" at bounding box center [713, 265] width 887 height 35
copy tr "072825 - VERT - 1721 - AT60MLMOBKOBKAAA202302"
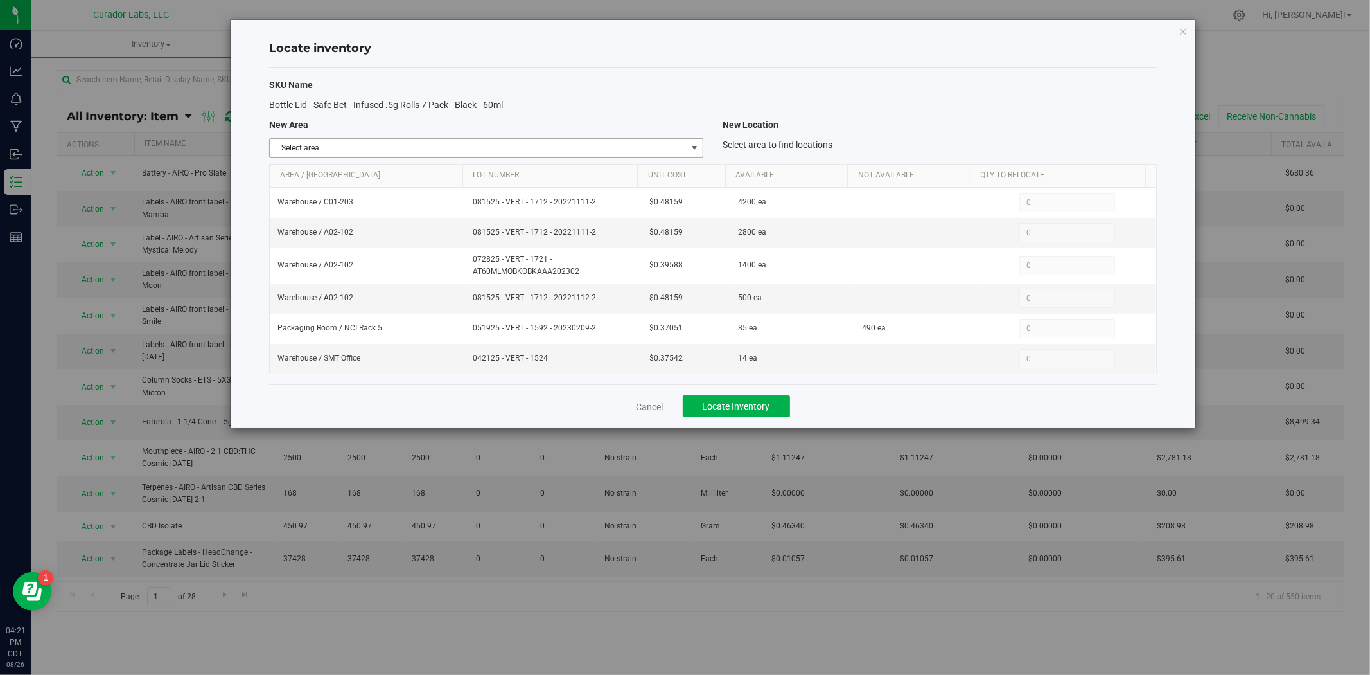
click at [422, 150] on span "Select area" at bounding box center [478, 148] width 417 height 18
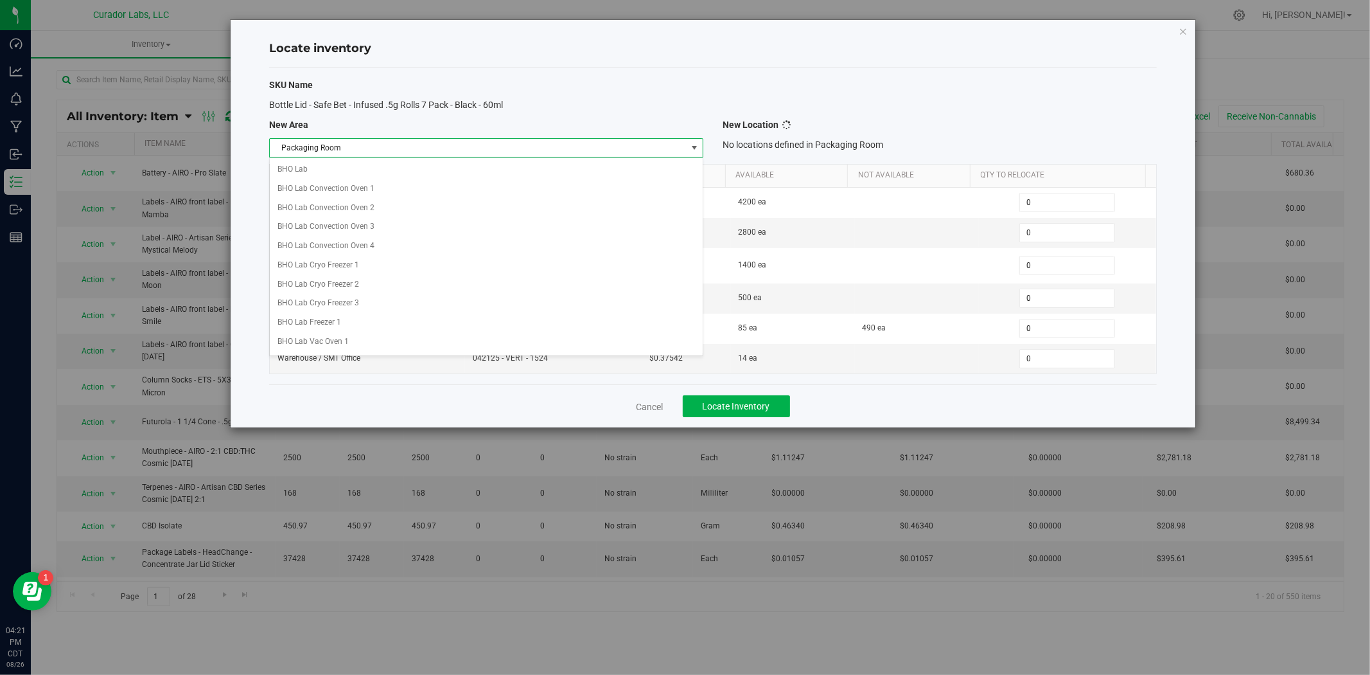
scroll to position [556, 0]
click at [374, 344] on li "Packaging Room" at bounding box center [486, 339] width 433 height 19
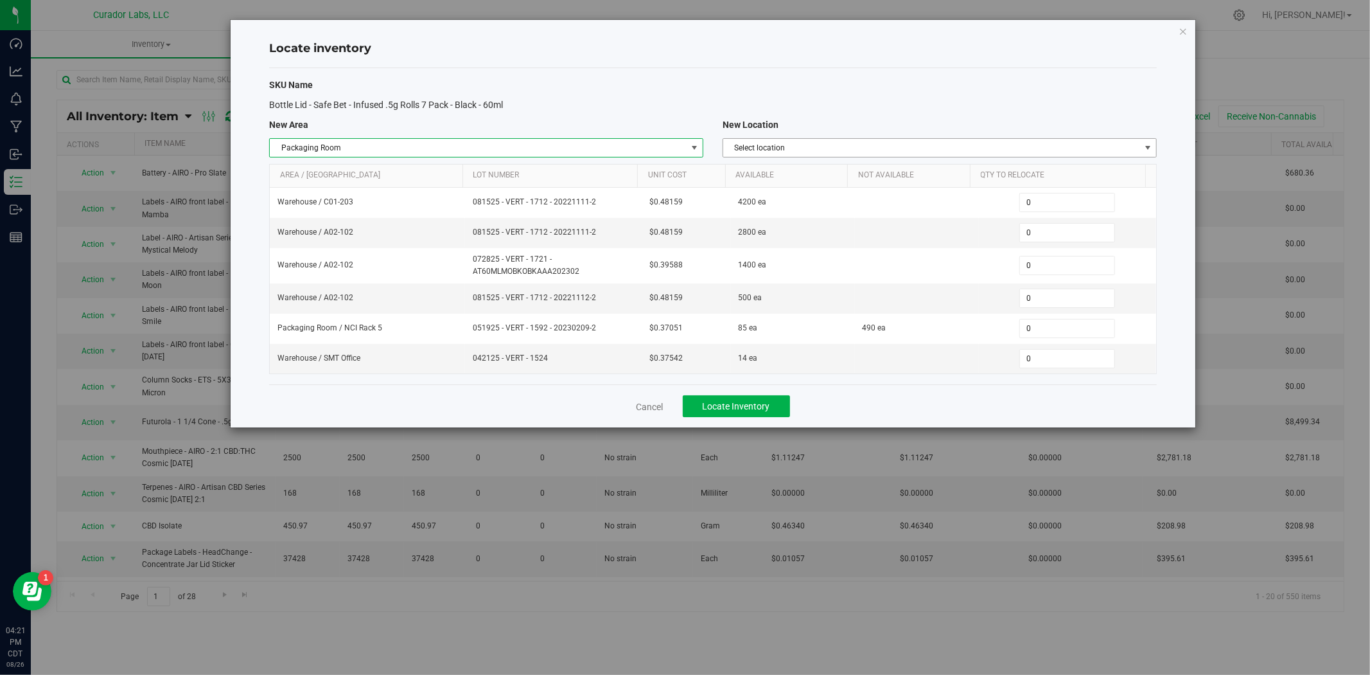
click at [790, 154] on span "Select location" at bounding box center [931, 148] width 417 height 18
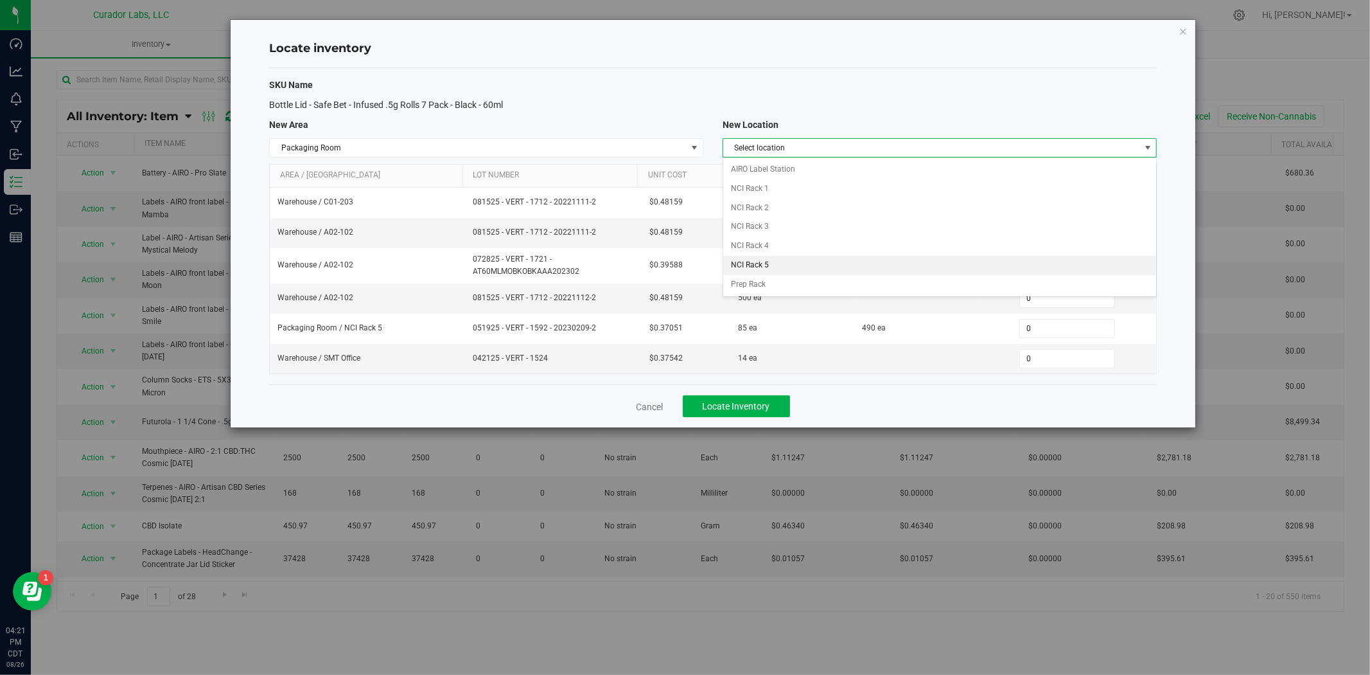
click at [793, 264] on li "NCI Rack 5" at bounding box center [939, 265] width 433 height 19
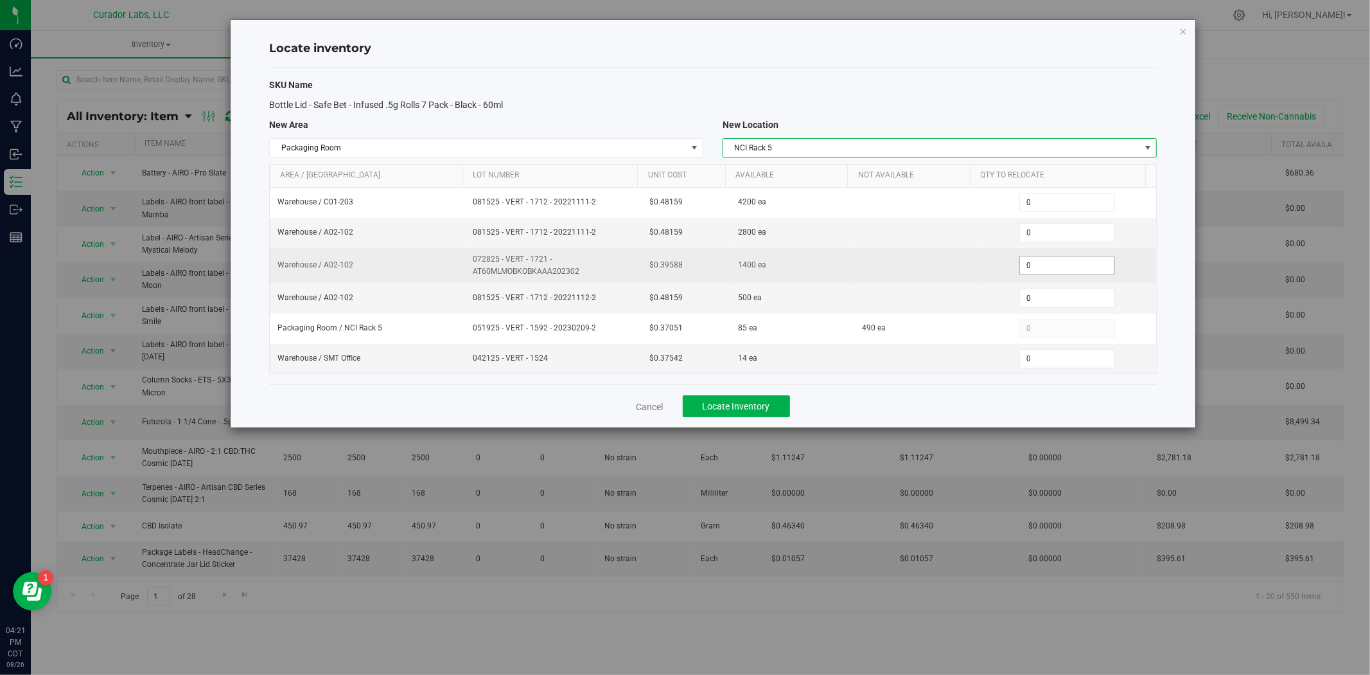
click at [1000, 274] on div "0 0" at bounding box center [1068, 265] width 162 height 19
type input "200"
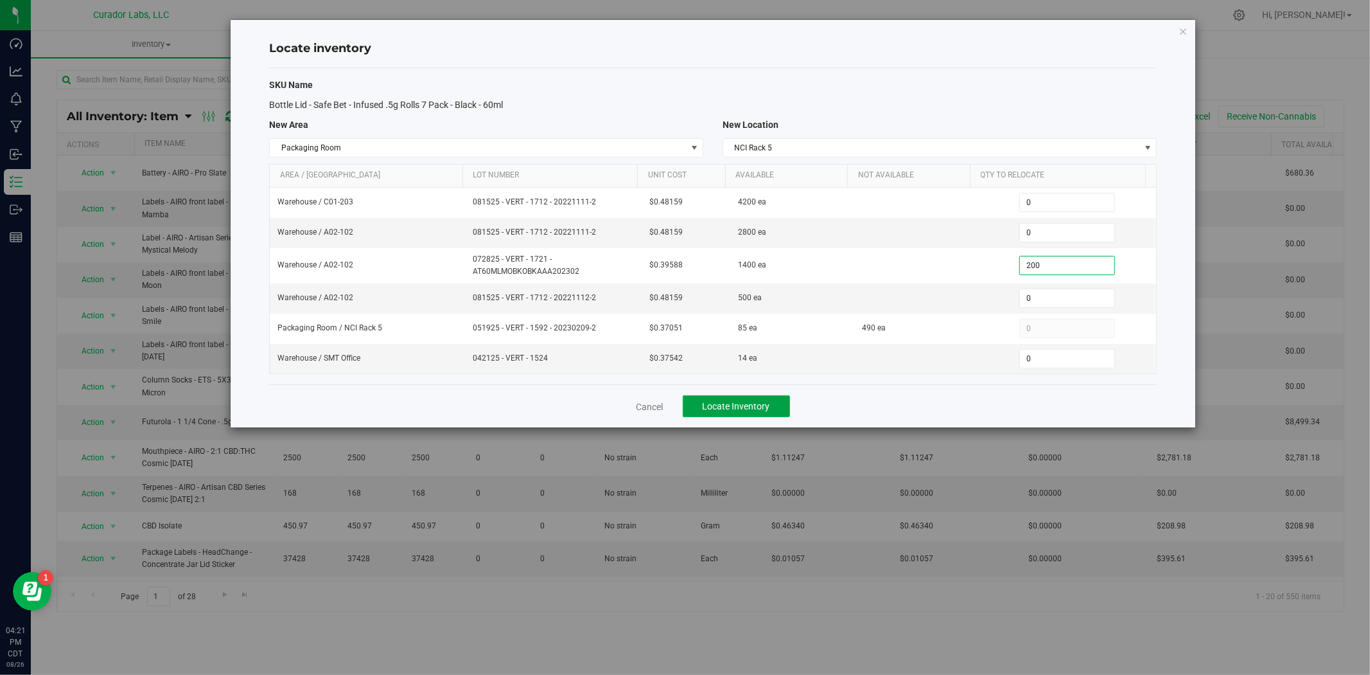
type input "200"
click at [739, 405] on span "Locate Inventory" at bounding box center [736, 406] width 67 height 10
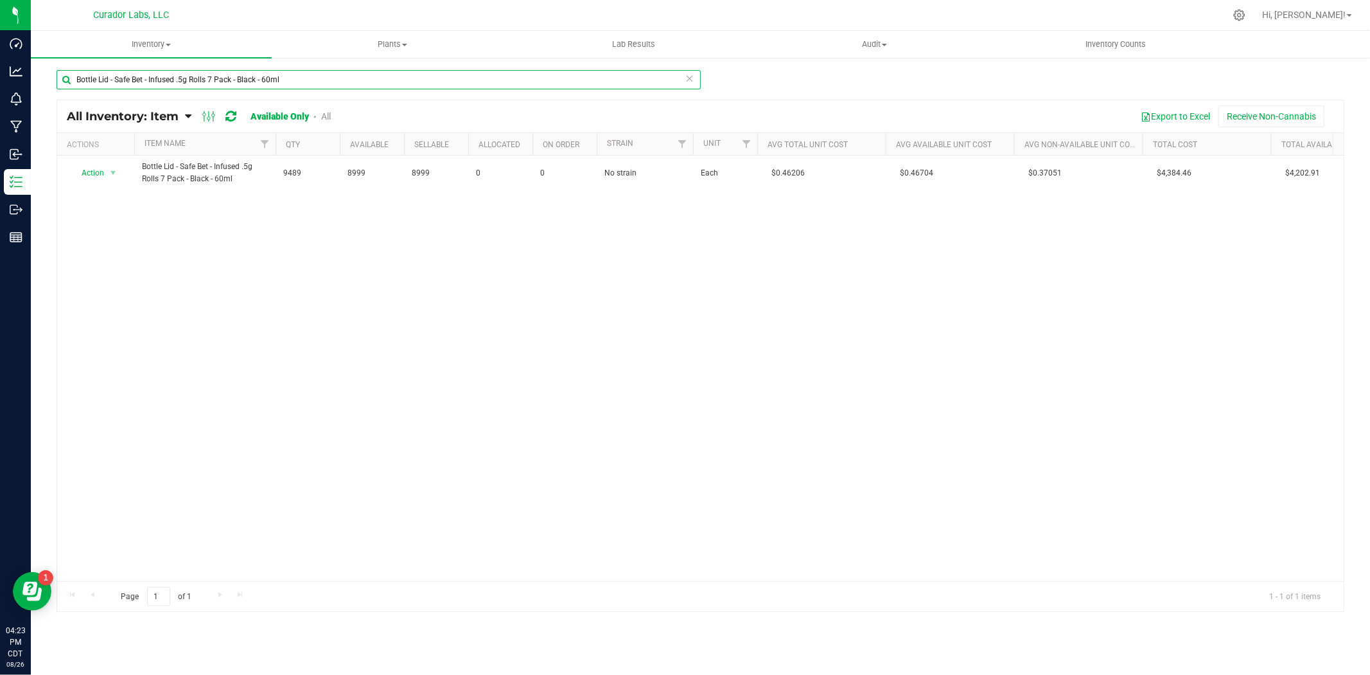
drag, startPoint x: 290, startPoint y: 78, endPoint x: -96, endPoint y: 91, distance: 386.3
click at [0, 91] on html "Dashboard Analytics Monitoring Manufacturing Inbound Inventory Outbound Reports…" at bounding box center [685, 337] width 1370 height 675
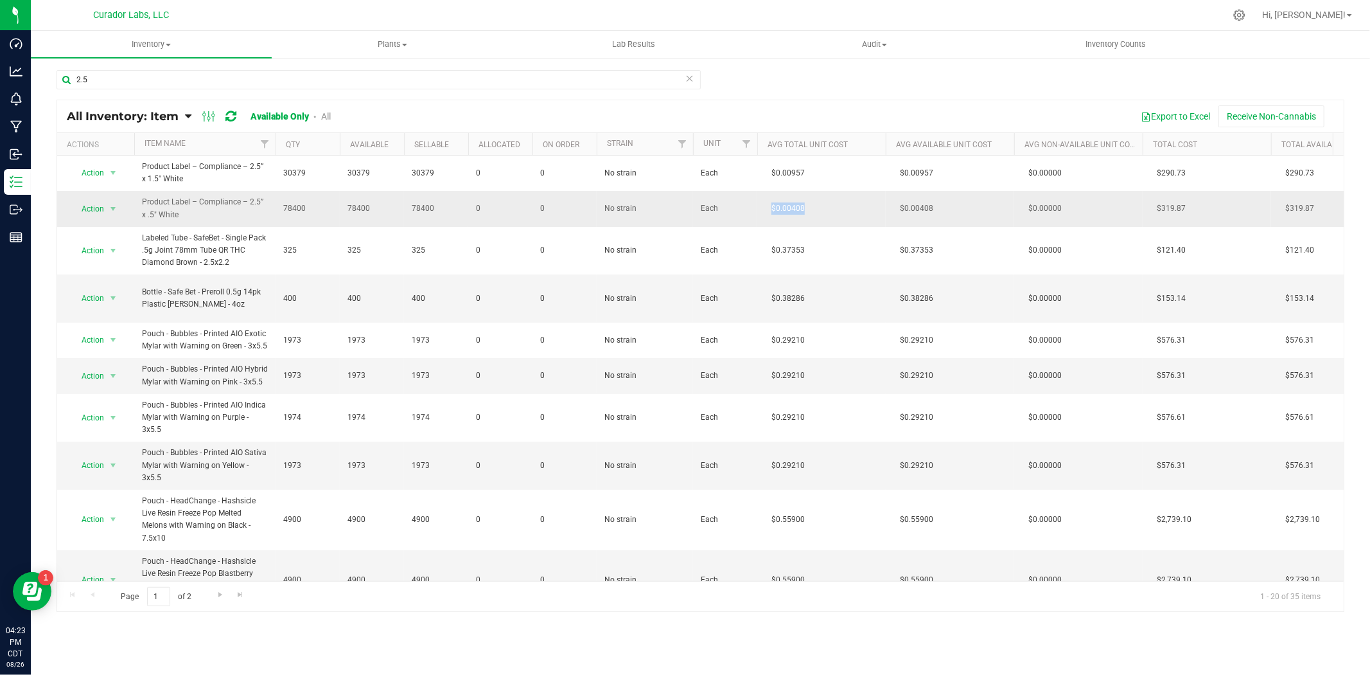
drag, startPoint x: 838, startPoint y: 209, endPoint x: 761, endPoint y: 217, distance: 76.8
click at [761, 217] on td "$0.00408" at bounding box center [821, 208] width 128 height 35
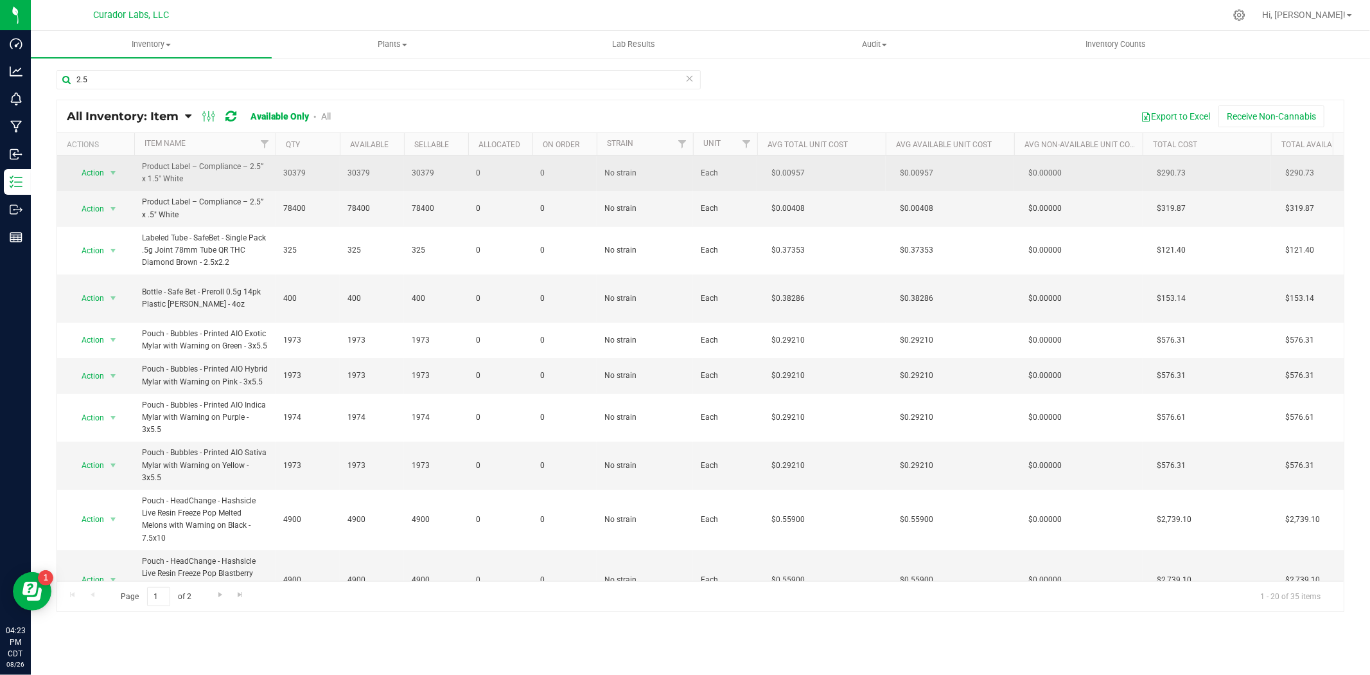
click at [809, 188] on td "$0.00957" at bounding box center [821, 172] width 128 height 35
drag, startPoint x: 808, startPoint y: 170, endPoint x: 755, endPoint y: 175, distance: 53.5
copy tr "$0.00957"
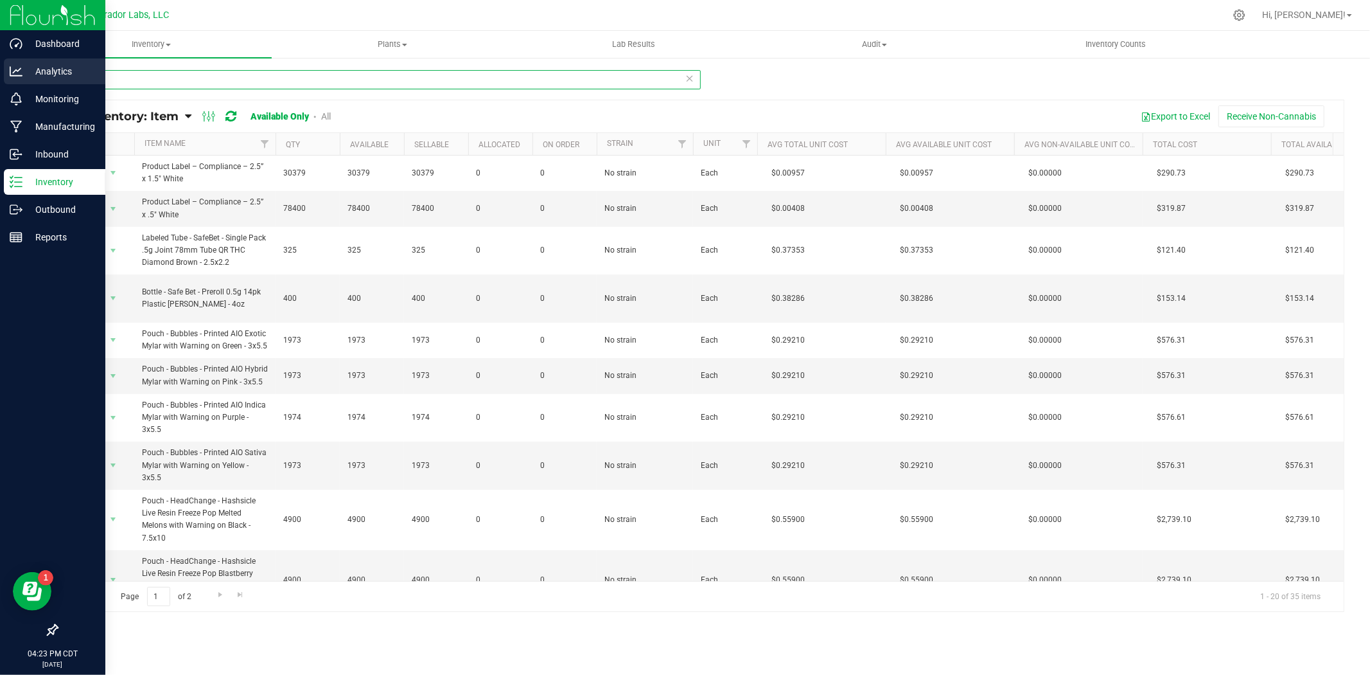
drag, startPoint x: 92, startPoint y: 85, endPoint x: 10, endPoint y: 84, distance: 82.2
click at [5, 85] on div "Dashboard Analytics Monitoring Manufacturing Inbound Inventory Outbound Reports…" at bounding box center [685, 337] width 1370 height 675
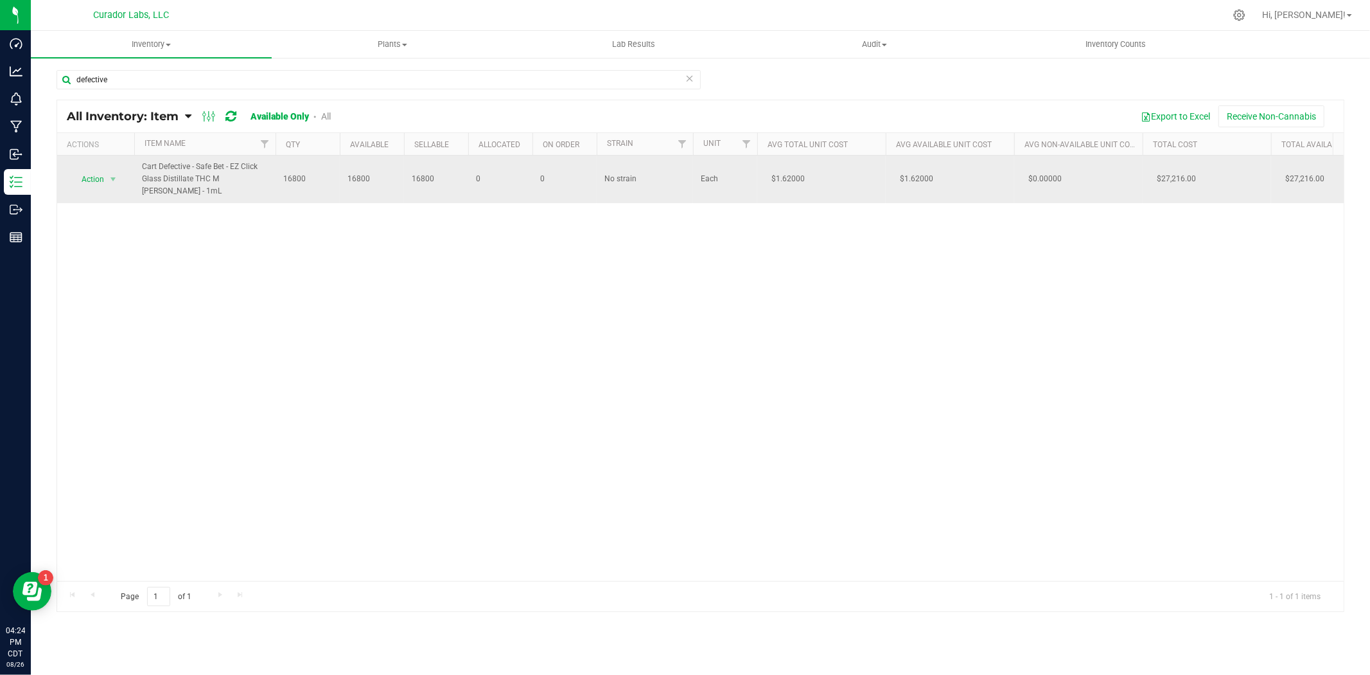
drag, startPoint x: 817, startPoint y: 179, endPoint x: 752, endPoint y: 182, distance: 64.4
copy tr "$1.62000"
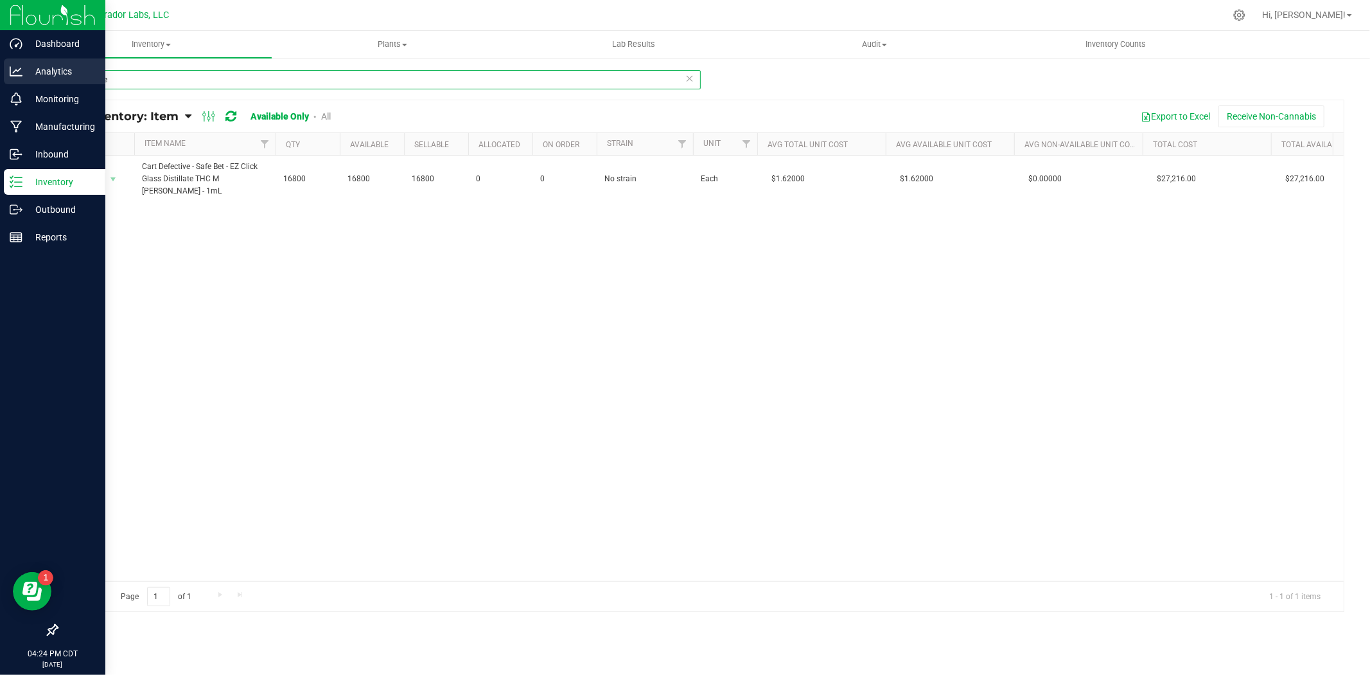
drag, startPoint x: 129, startPoint y: 82, endPoint x: 10, endPoint y: 82, distance: 119.5
click at [10, 82] on div "Dashboard Analytics Monitoring Manufacturing Inbound Inventory Outbound Reports…" at bounding box center [685, 337] width 1370 height 675
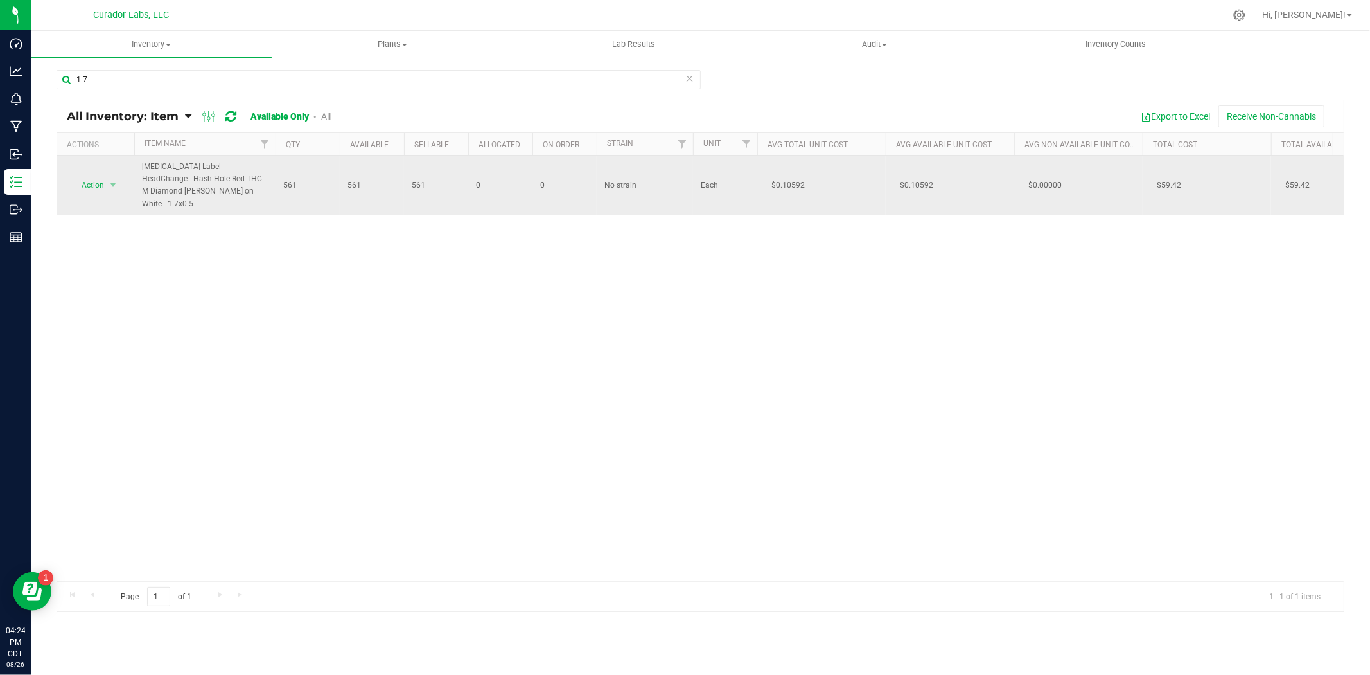
drag, startPoint x: 824, startPoint y: 182, endPoint x: 755, endPoint y: 185, distance: 68.1
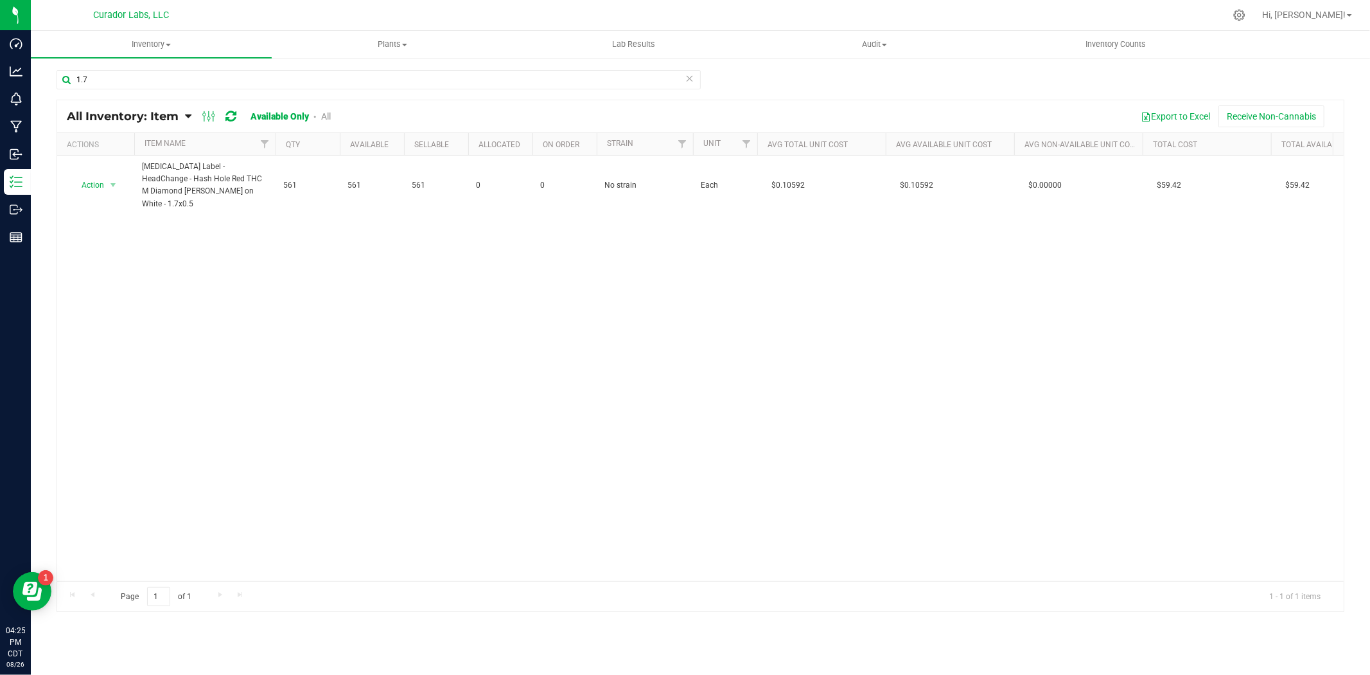
click at [759, 229] on div "Action Action Adjust qty Edit lots/costs Global inventory Locate inventory Prin…" at bounding box center [700, 367] width 1287 height 425
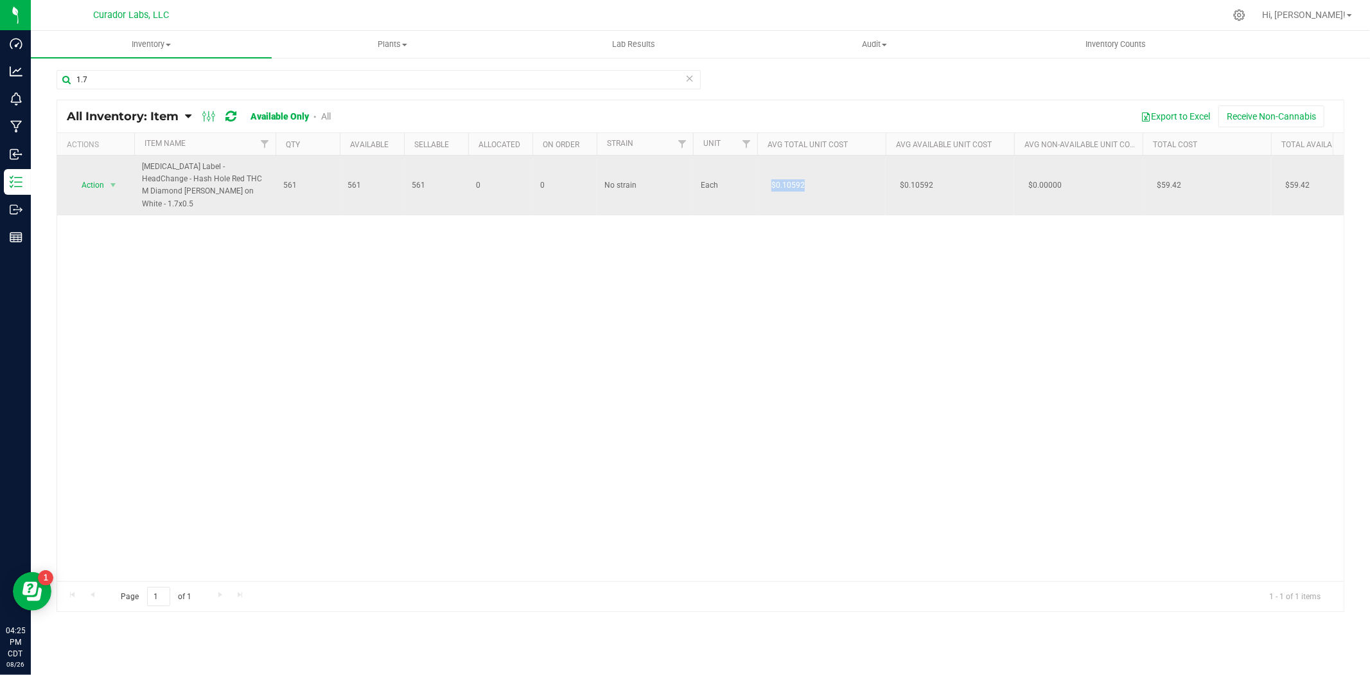
drag, startPoint x: 808, startPoint y: 174, endPoint x: 772, endPoint y: 177, distance: 36.7
click at [772, 177] on td "$0.10592" at bounding box center [821, 185] width 128 height 60
copy span "$0.10592"
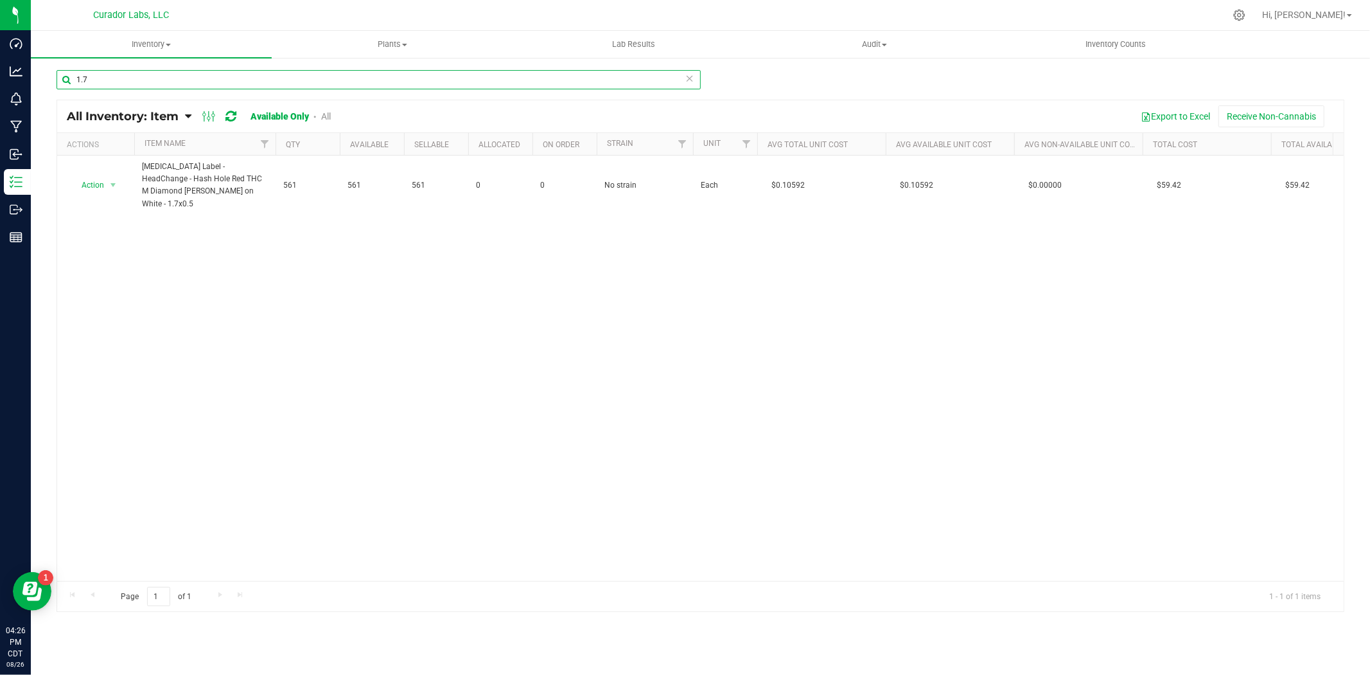
drag, startPoint x: 118, startPoint y: 86, endPoint x: 40, endPoint y: 87, distance: 77.7
click at [40, 87] on div "1.7 All Inventory: Item Item Summary Item (default) Item by Strain Item by Loca…" at bounding box center [700, 258] width 1339 height 402
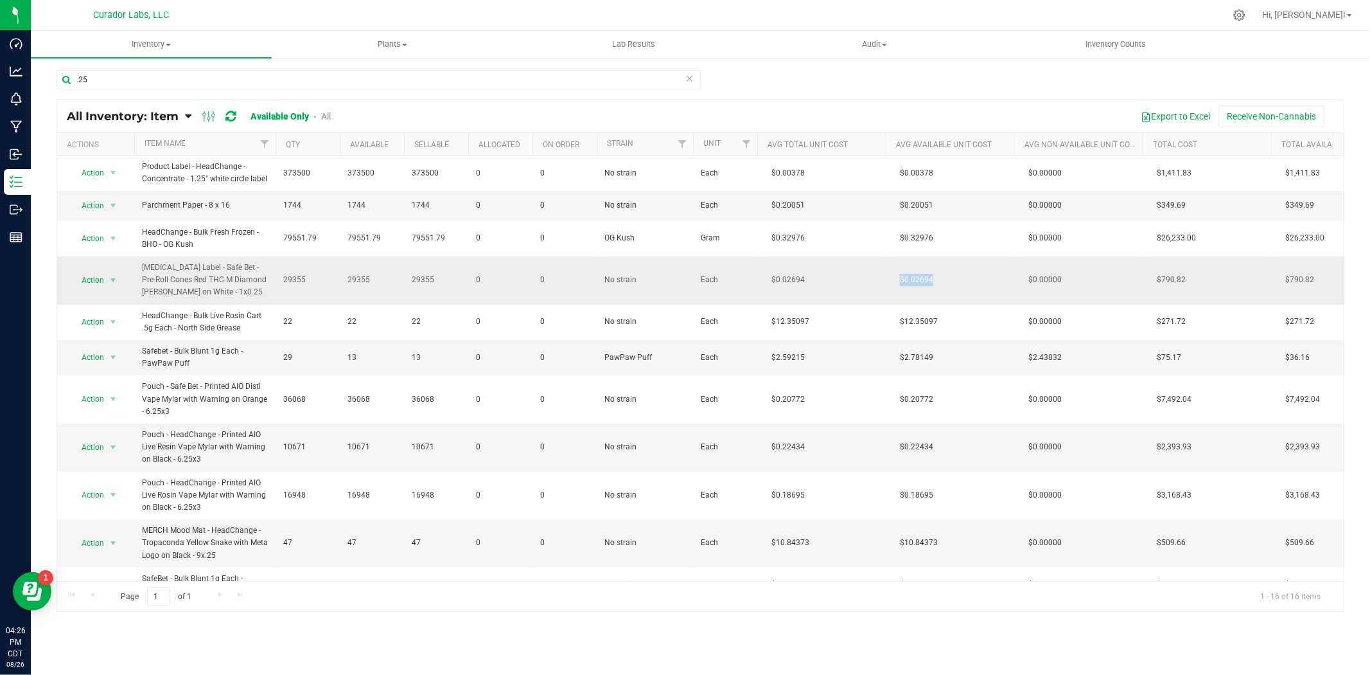
drag, startPoint x: 936, startPoint y: 279, endPoint x: 890, endPoint y: 273, distance: 46.7
click at [890, 273] on td "$0.02694" at bounding box center [950, 280] width 128 height 48
copy span "$0.02694"
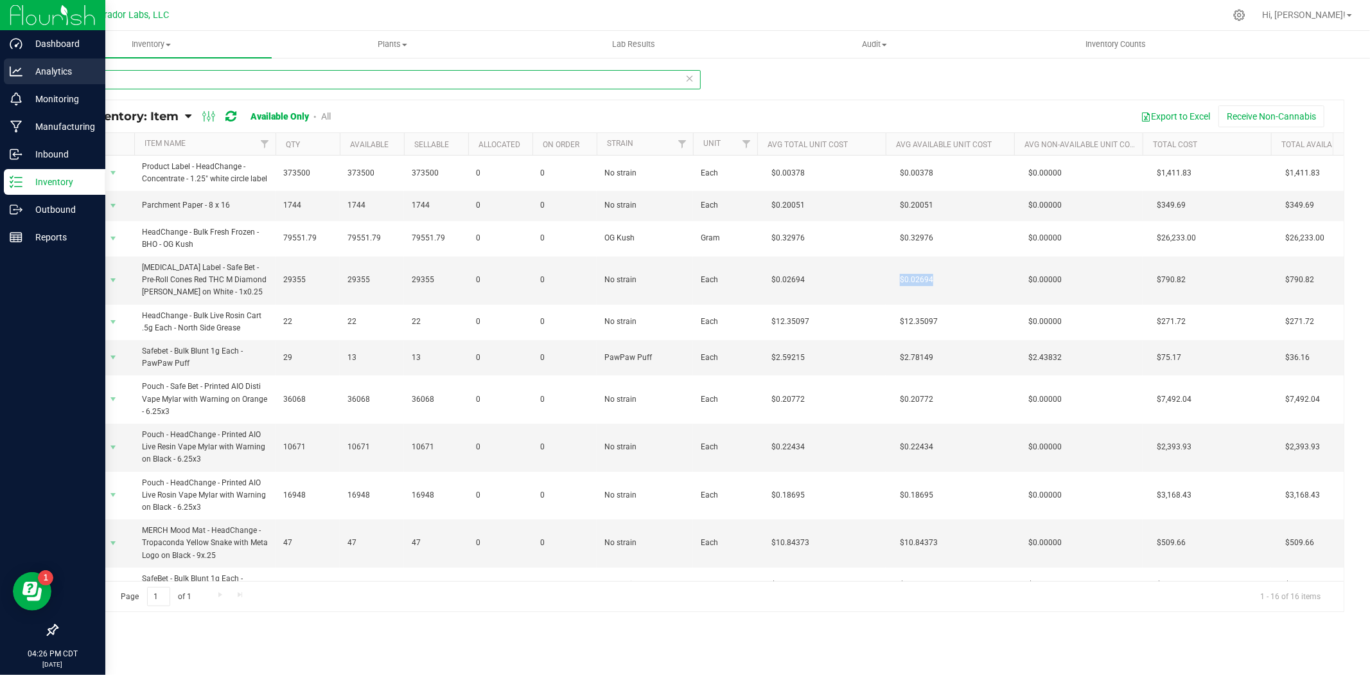
drag, startPoint x: 149, startPoint y: 75, endPoint x: 21, endPoint y: 80, distance: 128.6
click at [21, 80] on div "Dashboard Analytics Monitoring Manufacturing Inbound Inventory Outbound Reports…" at bounding box center [685, 337] width 1370 height 675
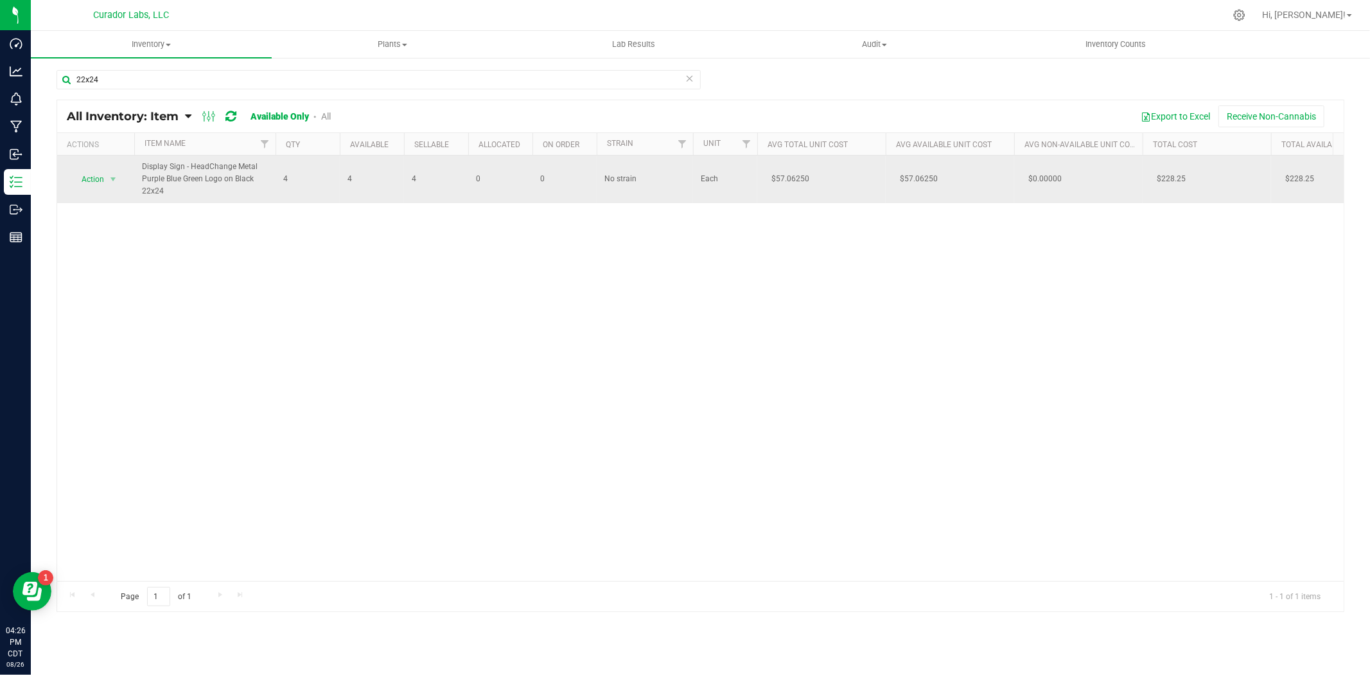
drag, startPoint x: 827, startPoint y: 177, endPoint x: 742, endPoint y: 184, distance: 85.7
copy tr "$57.06250"
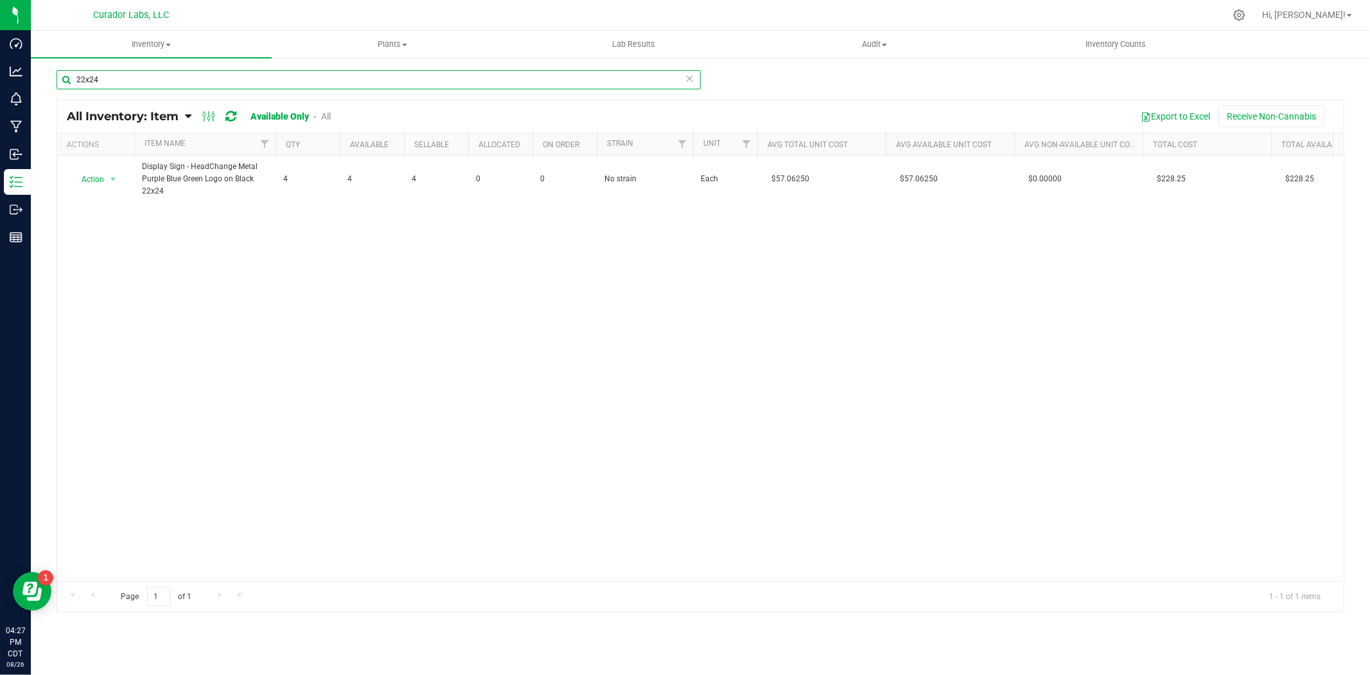
drag, startPoint x: 105, startPoint y: 86, endPoint x: 130, endPoint y: 68, distance: 30.3
click at [0, 86] on html "Dashboard Analytics Monitoring Manufacturing Inbound Inventory Outbound Reports…" at bounding box center [685, 337] width 1370 height 675
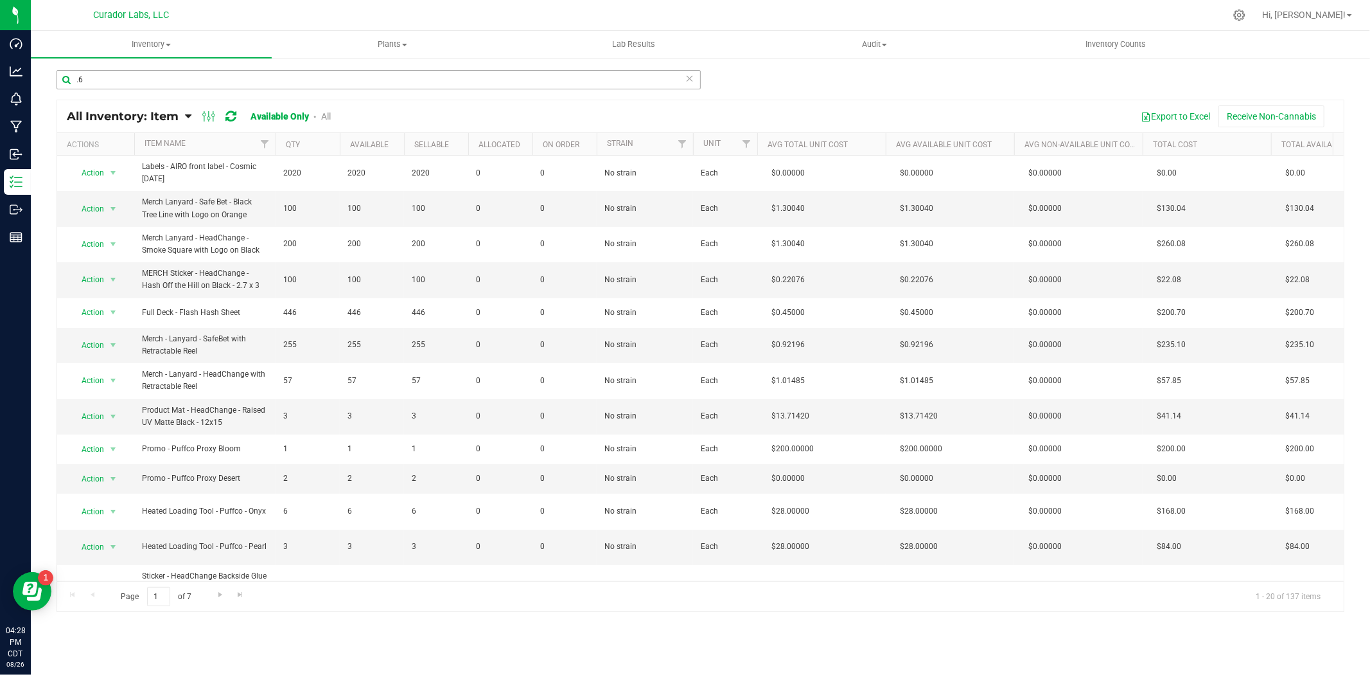
drag, startPoint x: 130, startPoint y: 89, endPoint x: 72, endPoint y: 85, distance: 58.5
click at [72, 85] on div ".6" at bounding box center [379, 85] width 644 height 30
click at [135, 85] on input ".6" at bounding box center [379, 79] width 644 height 19
drag, startPoint x: 105, startPoint y: 82, endPoint x: 69, endPoint y: 82, distance: 36.0
click at [69, 82] on input ".6" at bounding box center [379, 79] width 644 height 19
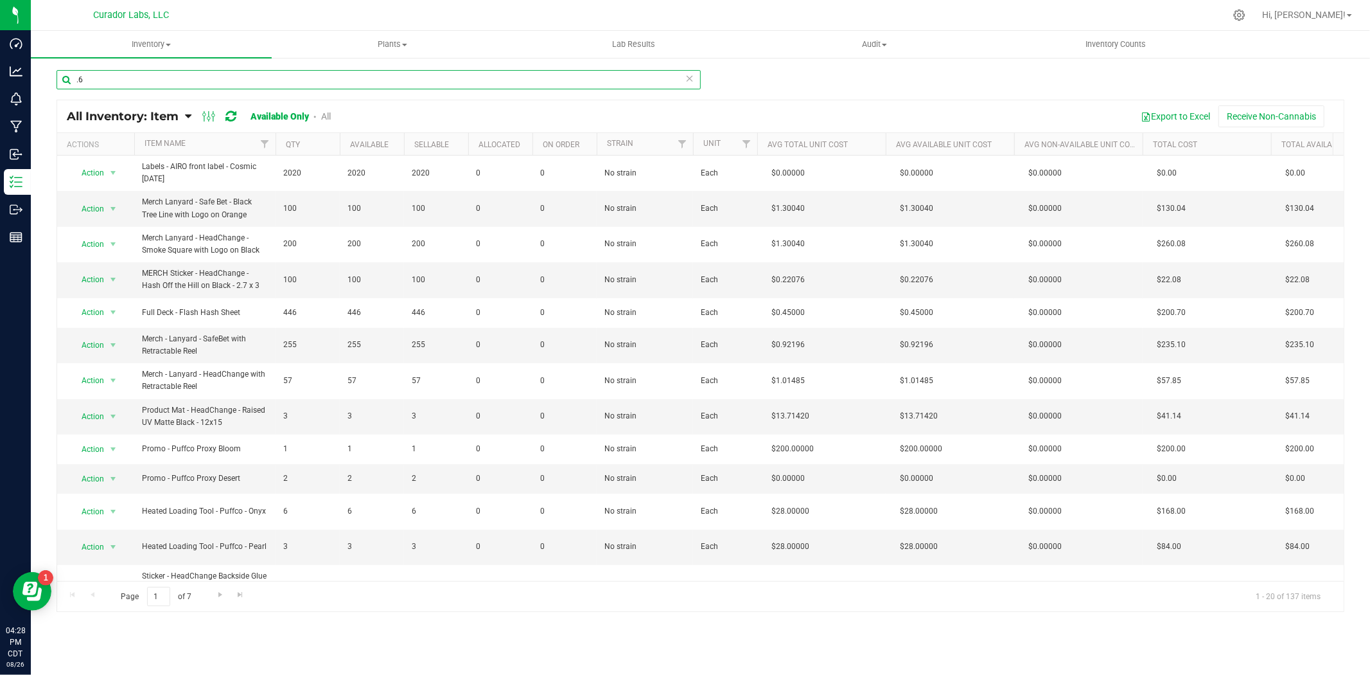
paste input "[MEDICAL_DATA] Label - Safe Bet - Pre-Roll Cones Red THC M Diamond [PERSON_NAME…"
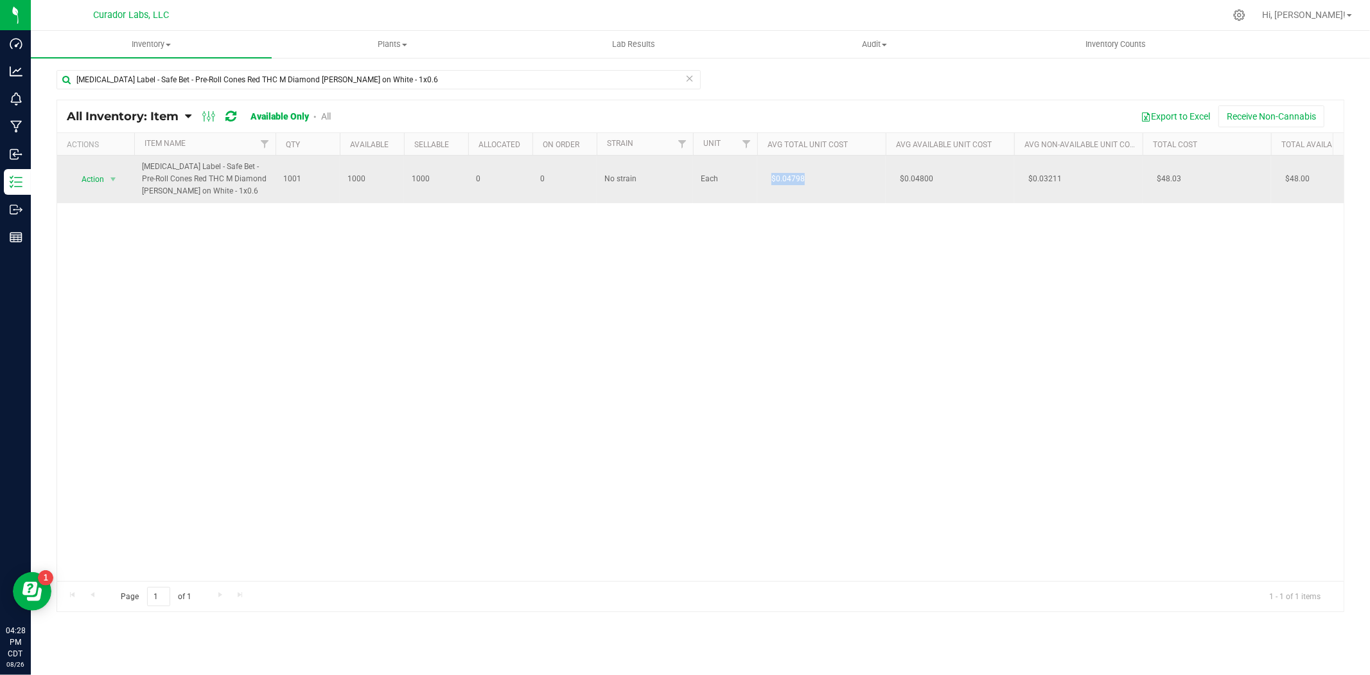
drag, startPoint x: 795, startPoint y: 177, endPoint x: 765, endPoint y: 177, distance: 30.2
click at [765, 177] on span "$0.04798" at bounding box center [788, 179] width 46 height 19
copy span "$0.04798"
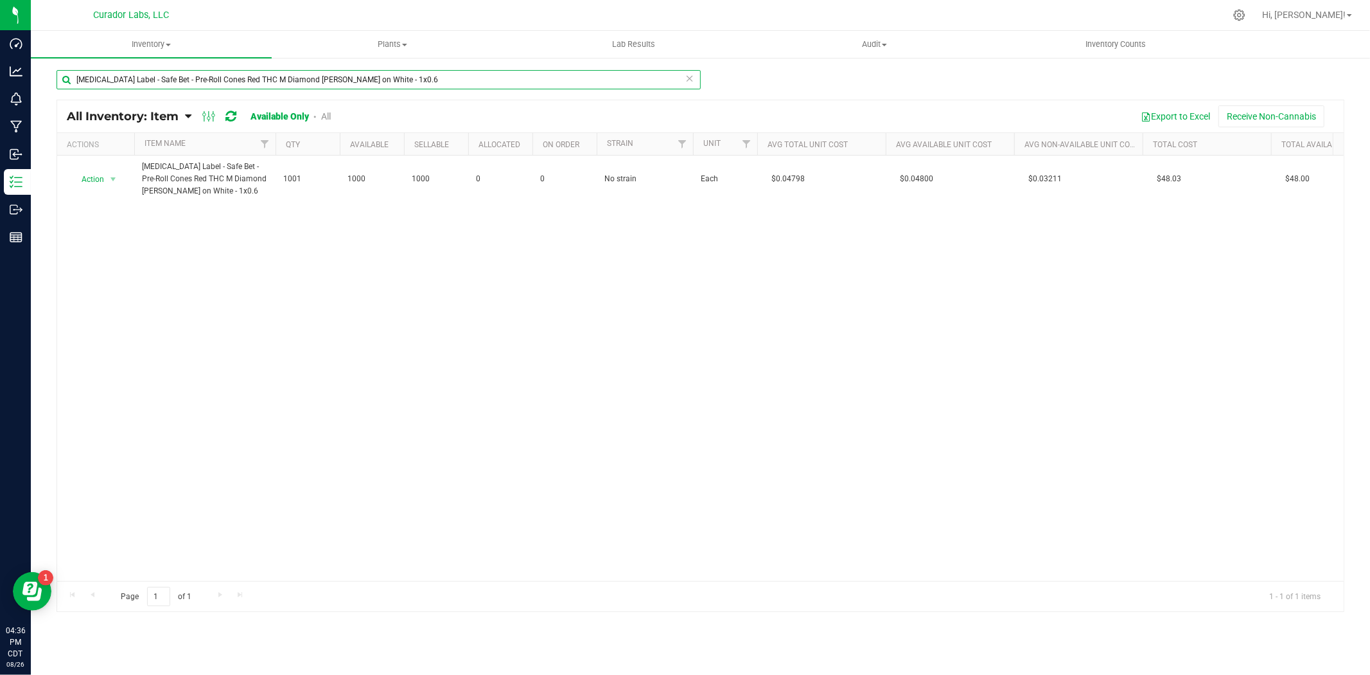
drag, startPoint x: 393, startPoint y: 78, endPoint x: -164, endPoint y: 85, distance: 557.7
click at [0, 85] on html "Dashboard Analytics Monitoring Manufacturing Inbound Inventory Outbound Reports…" at bounding box center [685, 337] width 1370 height 675
paste input "Label - Safe Bet - Hash Infused Preroll 0.5g 14pk on Black with Warning - 2x"
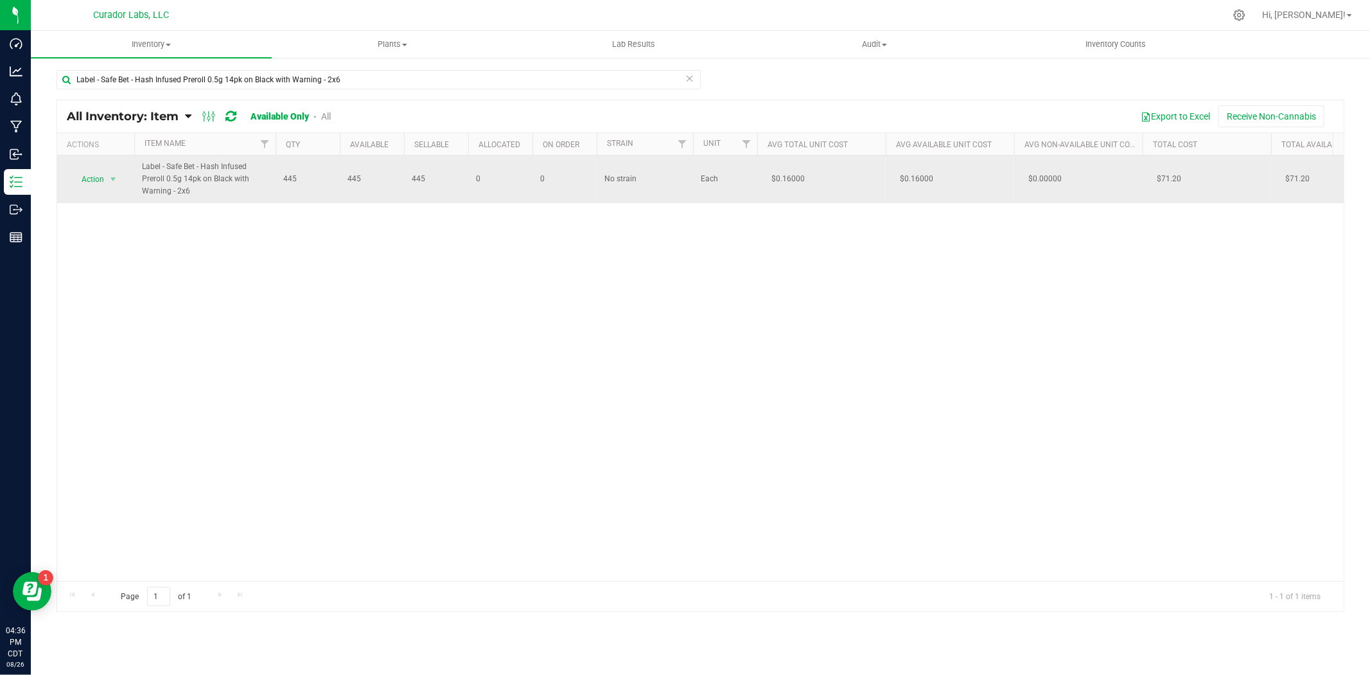
drag, startPoint x: 821, startPoint y: 180, endPoint x: 729, endPoint y: 182, distance: 91.9
copy tr "$0.16000"
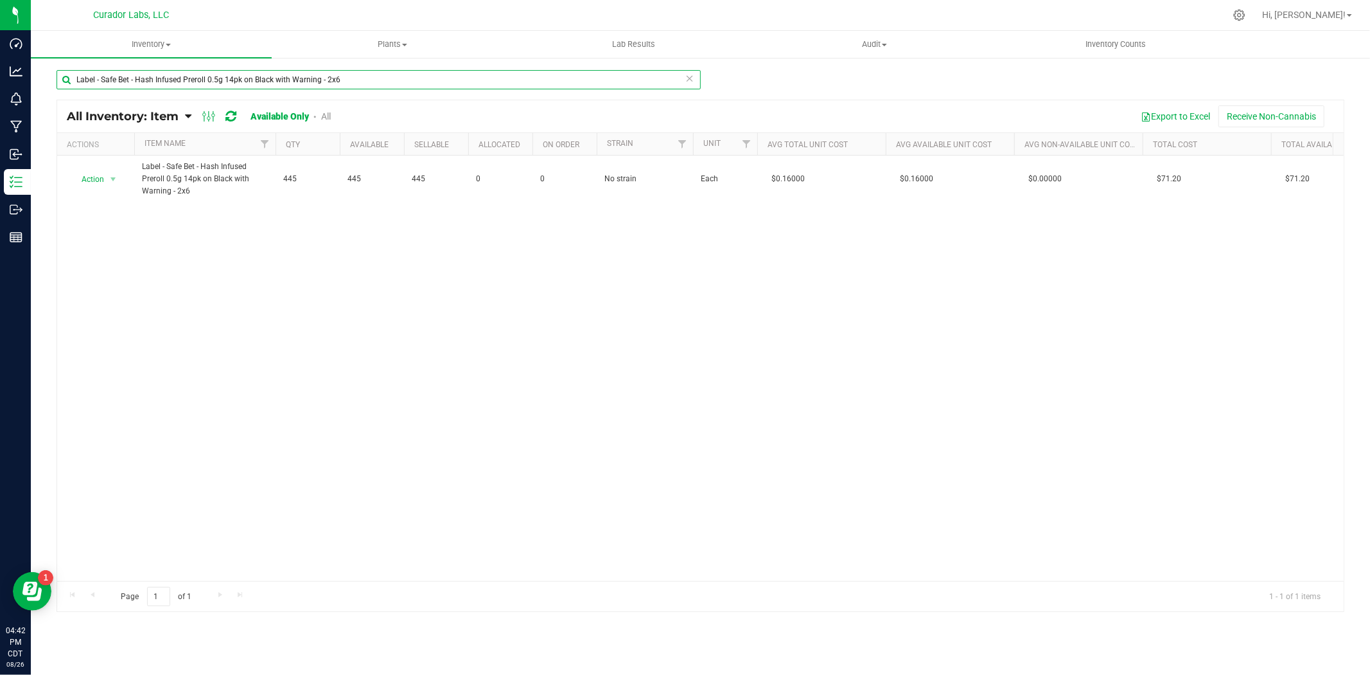
drag, startPoint x: 367, startPoint y: 84, endPoint x: 170, endPoint y: 98, distance: 197.7
click at [22, 84] on div "Dashboard Analytics Monitoring Manufacturing Inbound Inventory Outbound Reports…" at bounding box center [685, 337] width 1370 height 675
paste input "Syringe - [PERSON_NAME] Slip Disposable 10mL"
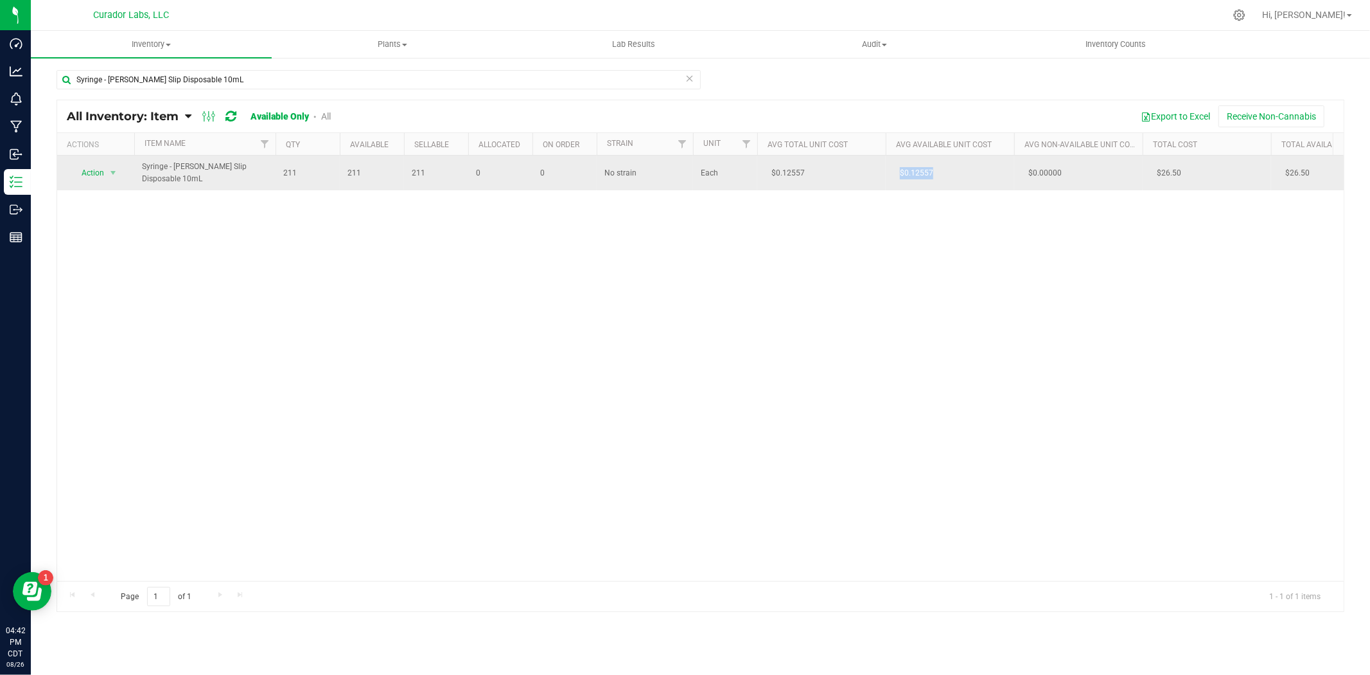
drag, startPoint x: 926, startPoint y: 175, endPoint x: 868, endPoint y: 175, distance: 58.5
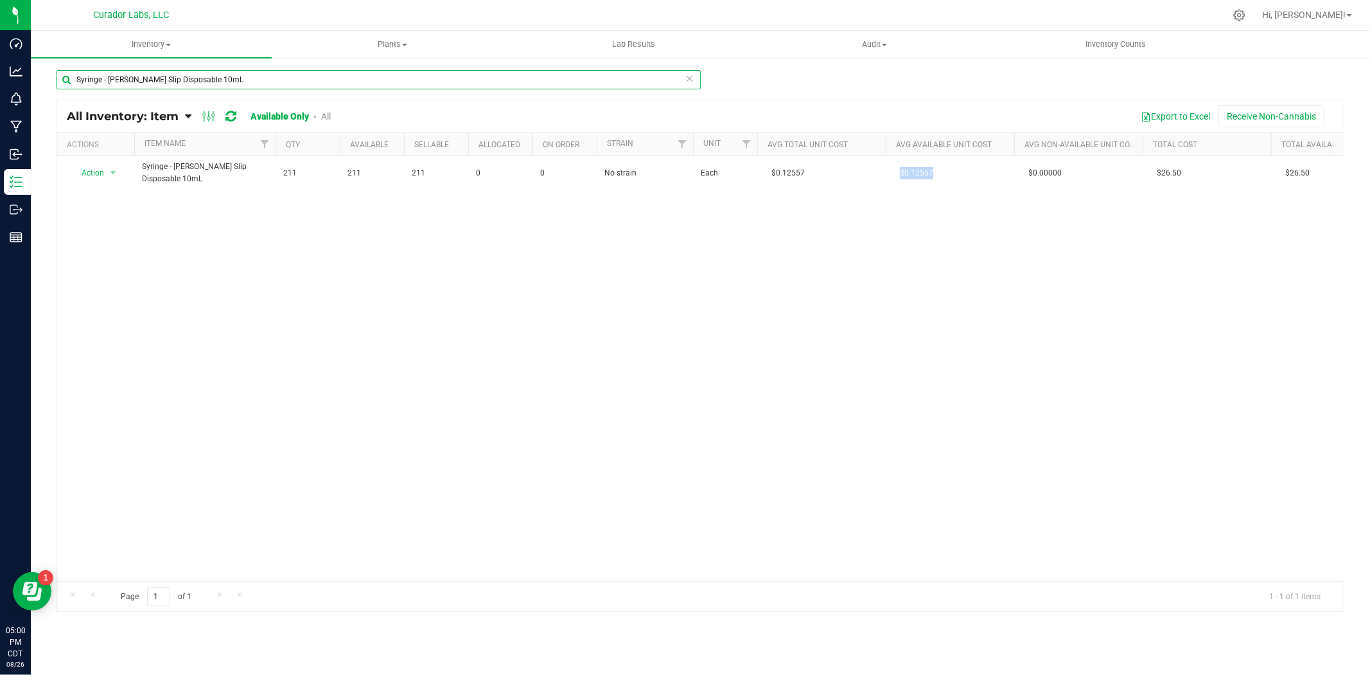
drag, startPoint x: 239, startPoint y: 80, endPoint x: -157, endPoint y: 76, distance: 396.4
click at [0, 76] on html "Dashboard Analytics Monitoring Manufacturing Inbound Inventory Outbound Reports…" at bounding box center [685, 337] width 1370 height 675
type input "o"
type input "bobbin"
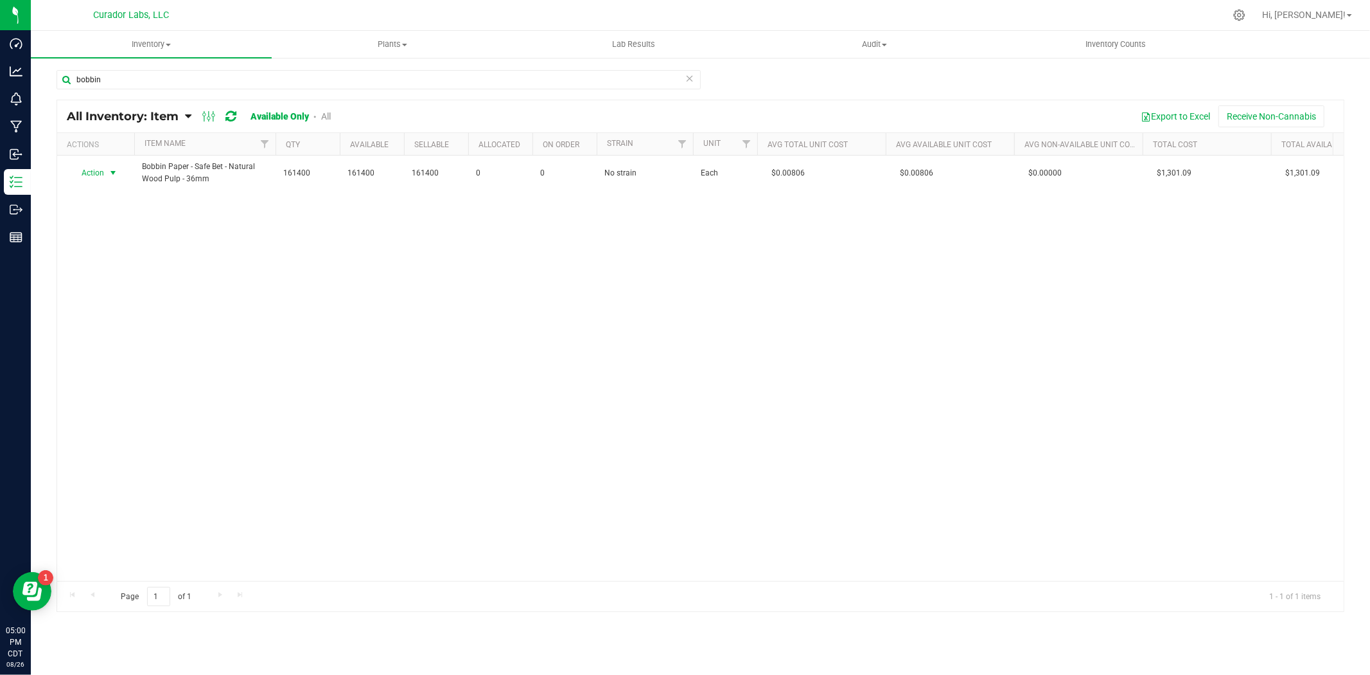
click at [103, 172] on span "Action" at bounding box center [87, 173] width 35 height 18
click at [124, 258] on li "Locate inventory" at bounding box center [112, 251] width 82 height 19
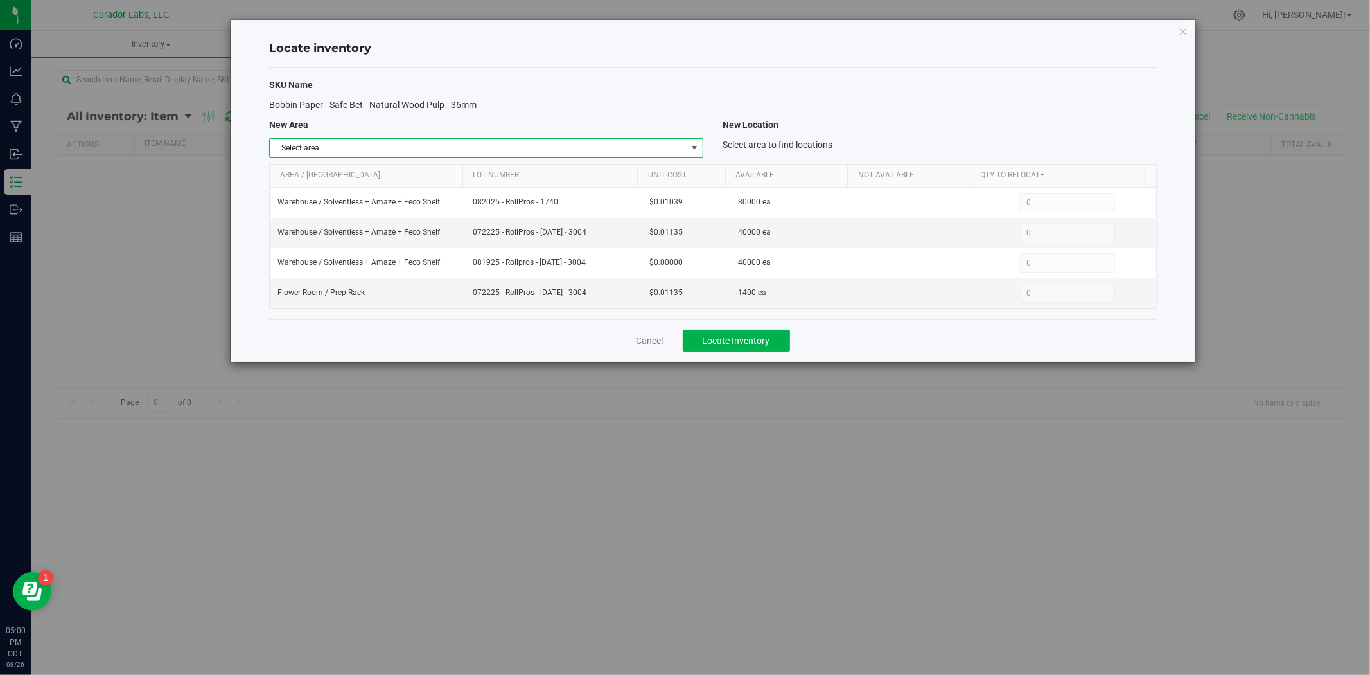
click at [522, 145] on span "Select area" at bounding box center [478, 148] width 417 height 18
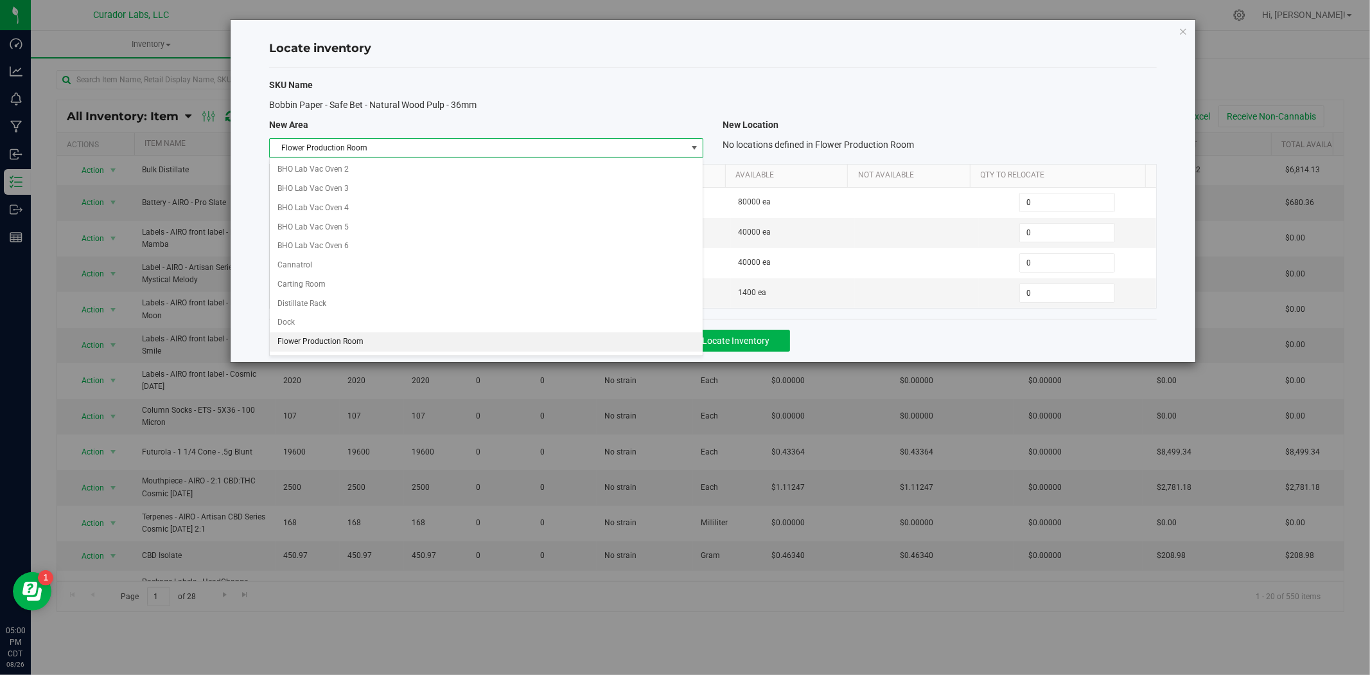
scroll to position [286, 0]
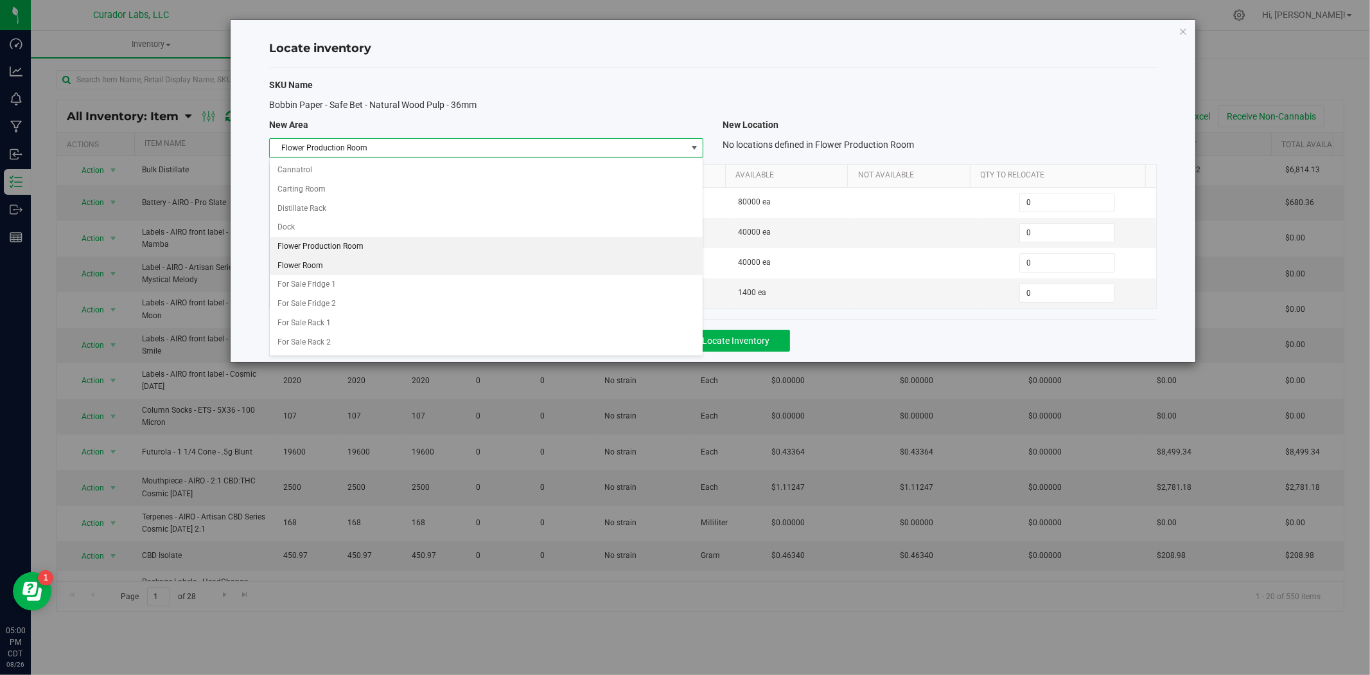
click at [349, 265] on li "Flower Room" at bounding box center [486, 265] width 433 height 19
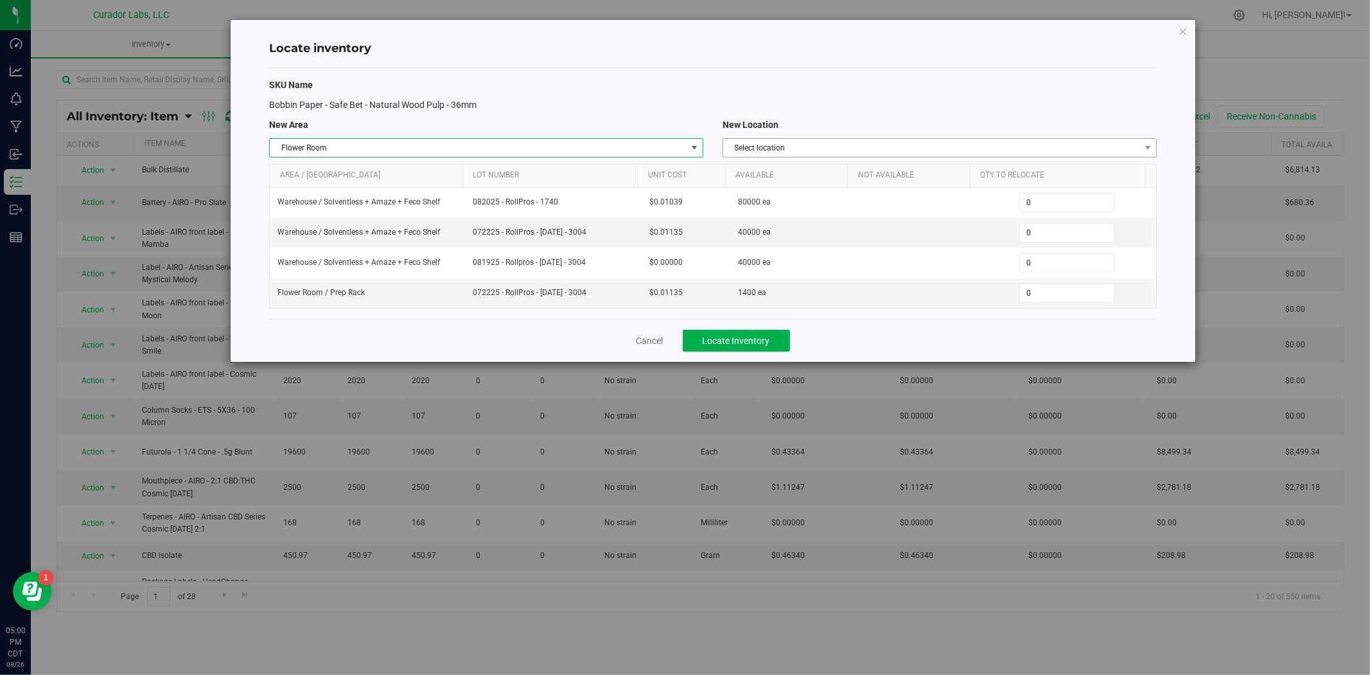
click at [748, 137] on div "SKU Name Bobbin Paper - Safe Bet - Natural Wood [MEDICAL_DATA] - 36mm New Area …" at bounding box center [713, 193] width 888 height 251
click at [768, 148] on span "Select location" at bounding box center [931, 148] width 417 height 18
click at [759, 244] on li "Prep Rack" at bounding box center [939, 245] width 433 height 19
drag, startPoint x: 1036, startPoint y: 234, endPoint x: 1018, endPoint y: 234, distance: 18.6
click at [1020, 234] on span "0 0" at bounding box center [1068, 232] width 96 height 19
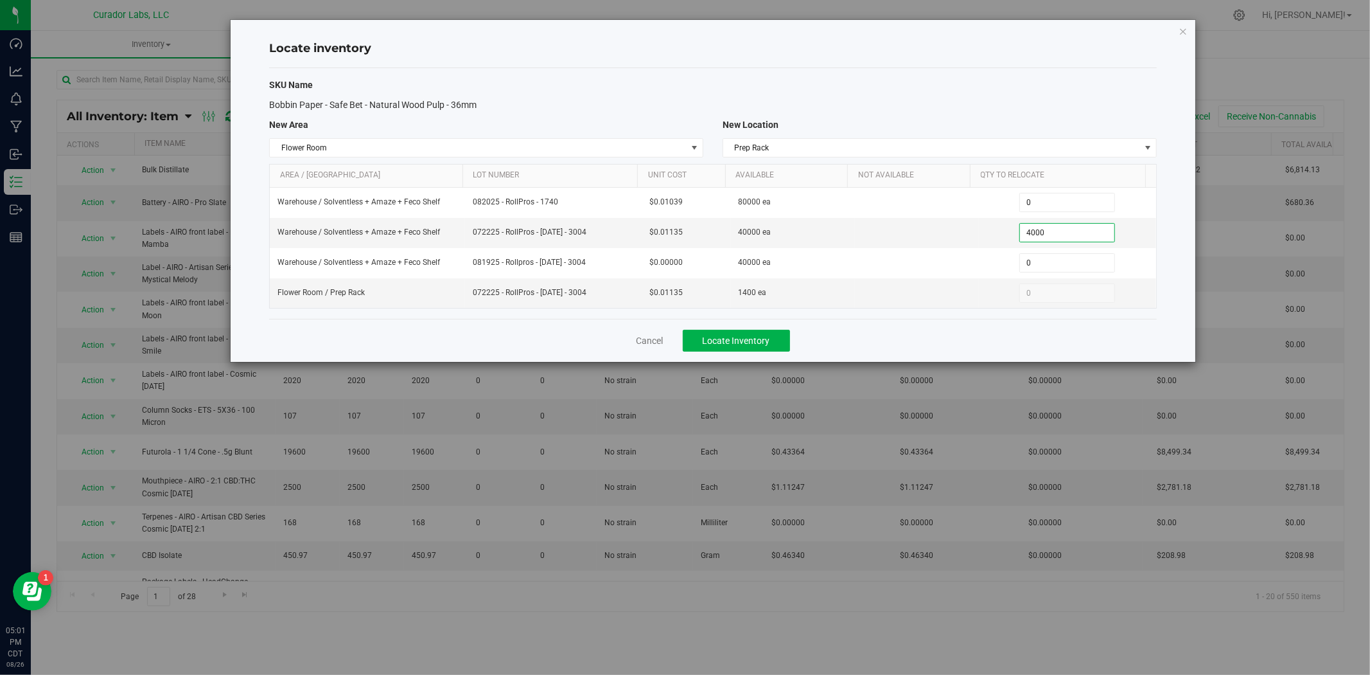
type input "40000"
type input "40,000"
click at [763, 324] on div "Cancel Locate Inventory" at bounding box center [713, 340] width 888 height 43
click at [759, 338] on span "Locate Inventory" at bounding box center [736, 340] width 67 height 10
